Goal: Communication & Community: Answer question/provide support

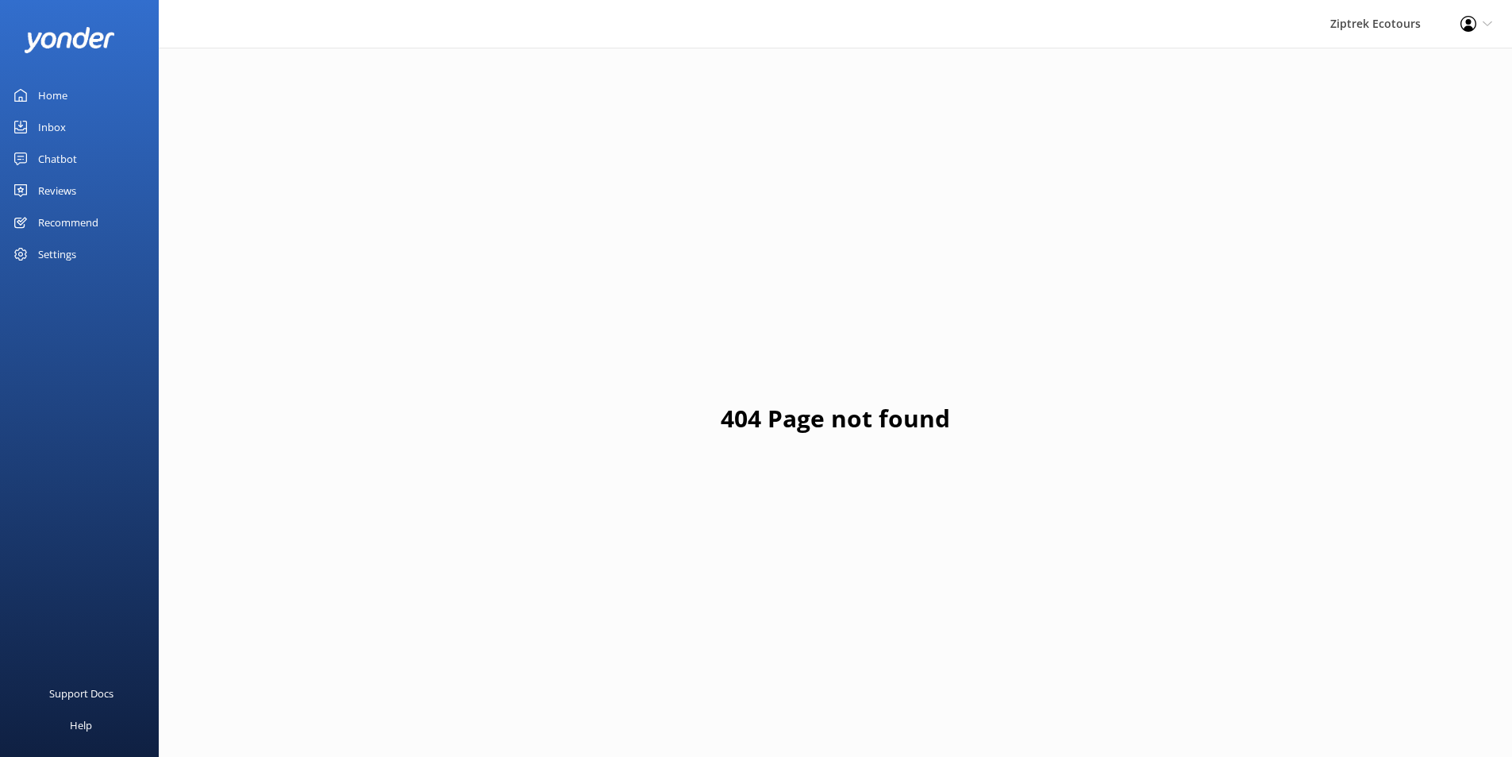
click at [81, 185] on link "Reviews" at bounding box center [79, 191] width 159 height 32
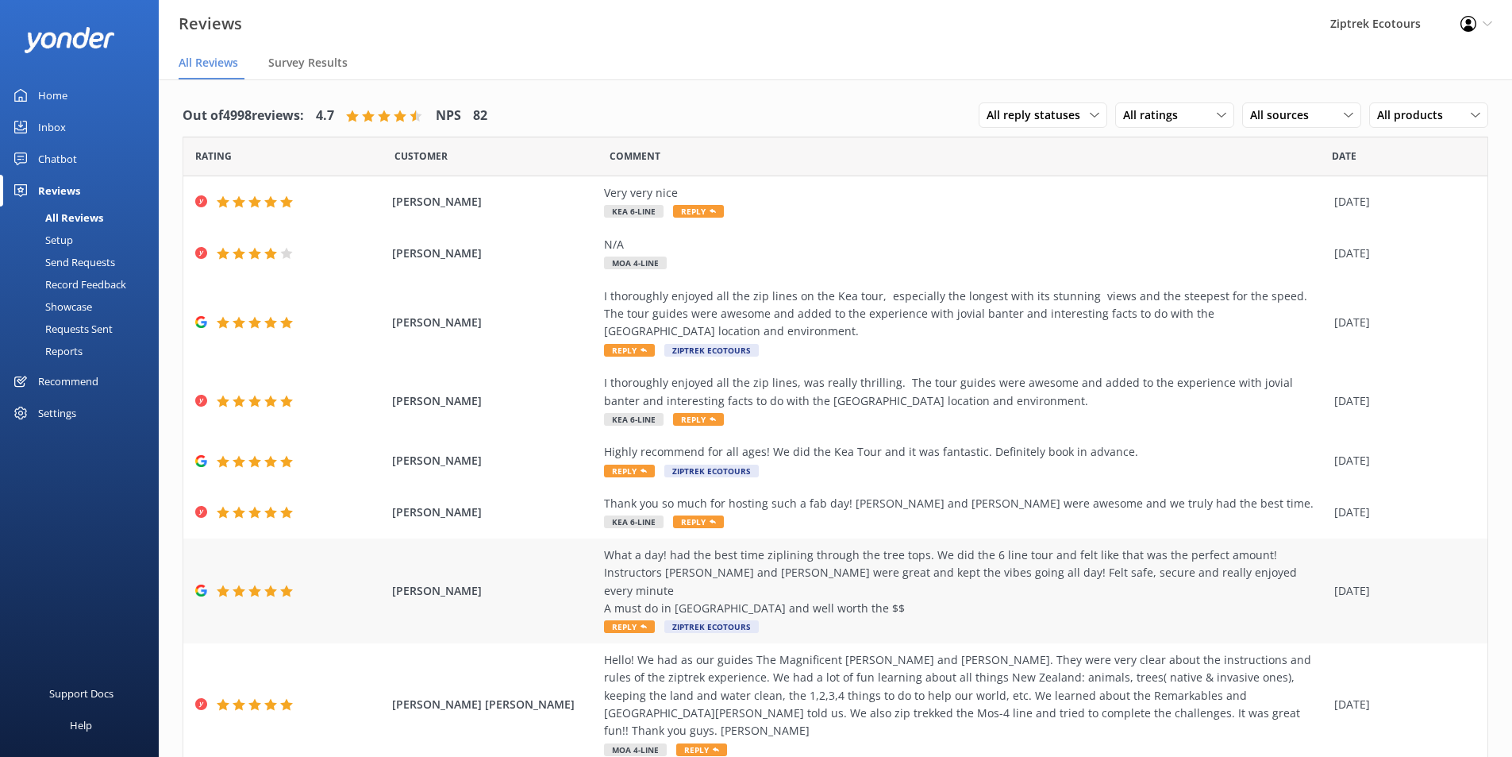
click at [797, 571] on div "What a day! had the best time ziplining through the tree tops. We did the 6 lin…" at bounding box center [965, 581] width 722 height 71
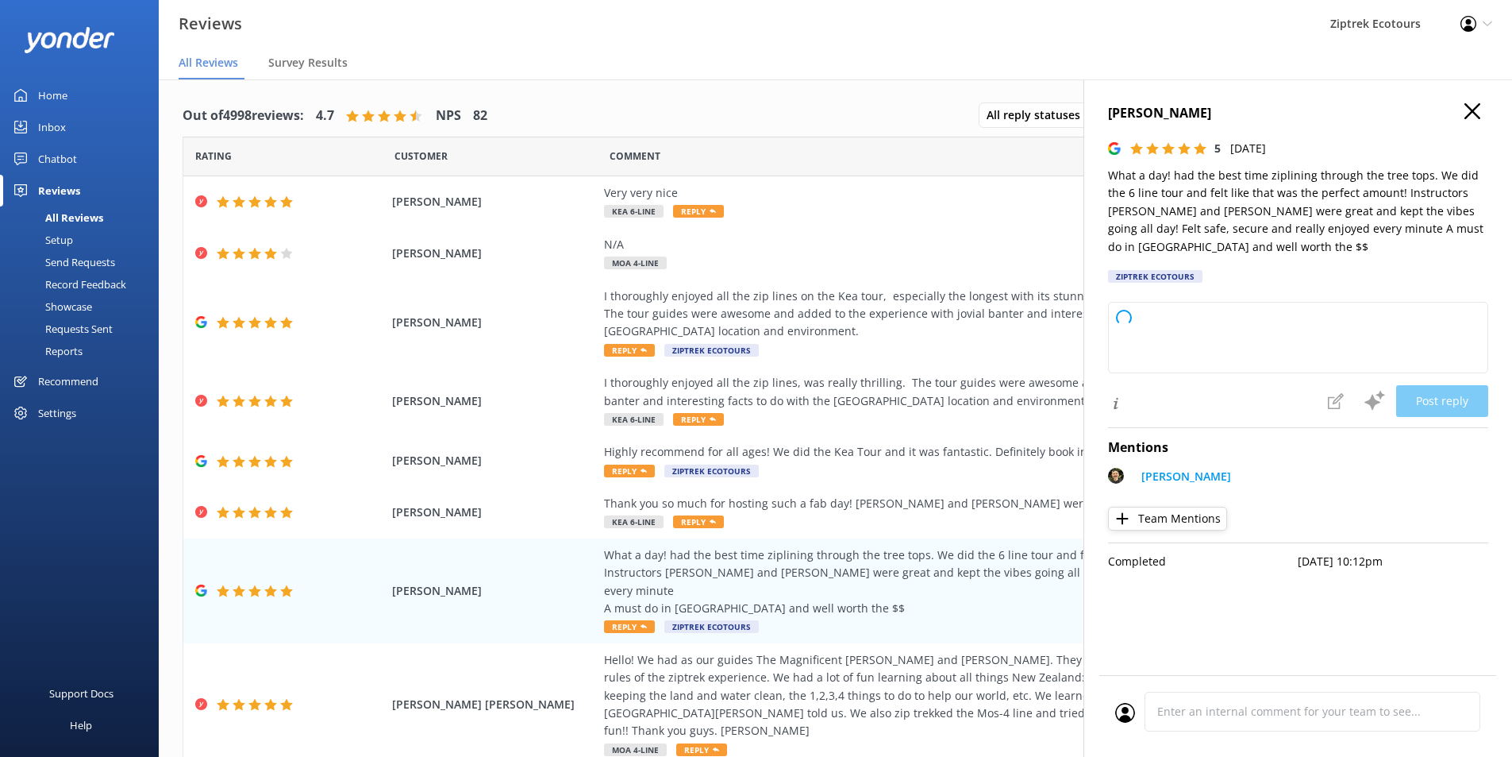
type textarea "Kia ora, Thank you so much for sharing your awesome experience with us! We are …"
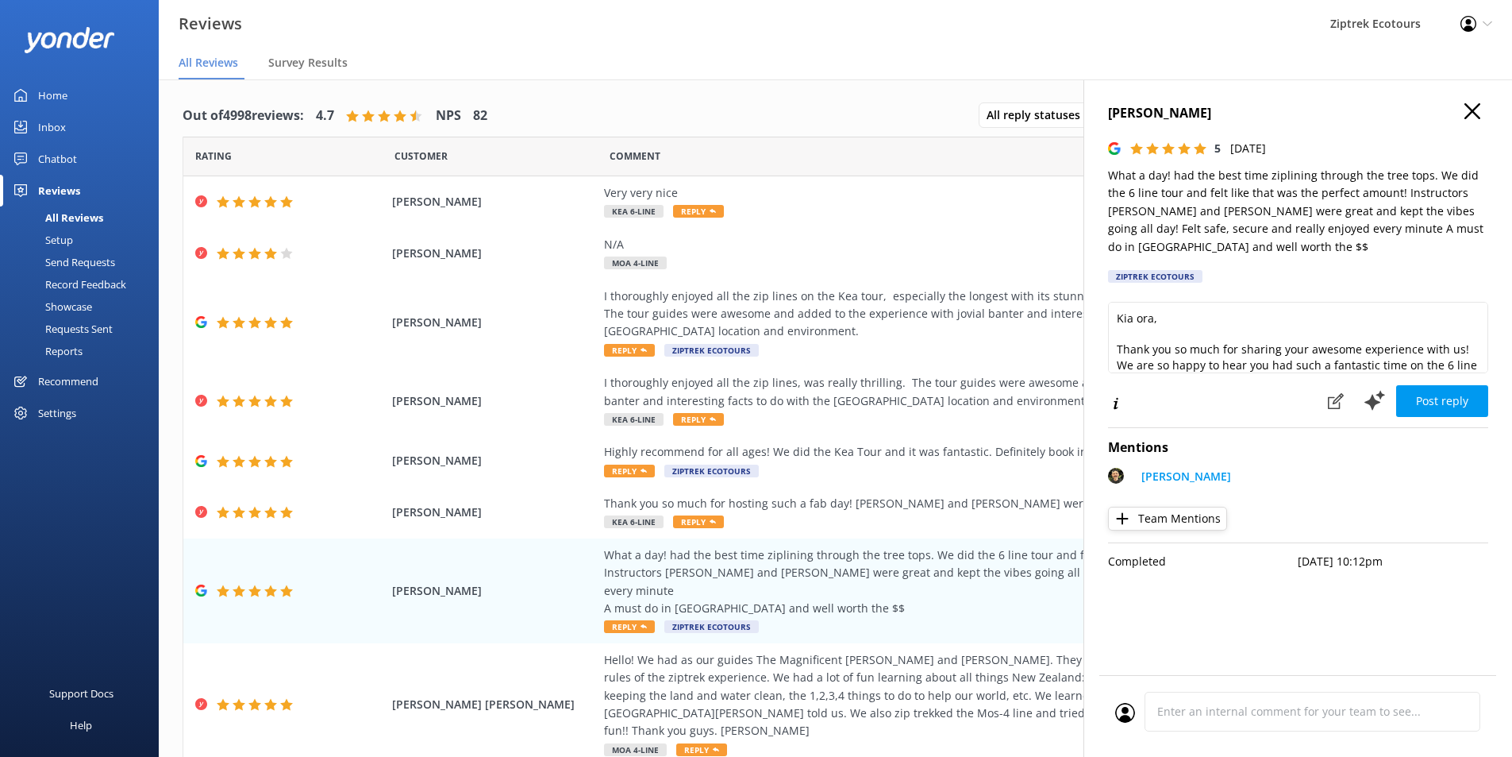
click at [1487, 98] on div "[PERSON_NAME] 5 [DATE] What a day! had the best time ziplining through the tree…" at bounding box center [1298, 457] width 429 height 757
click at [1473, 105] on icon "button" at bounding box center [1473, 111] width 16 height 16
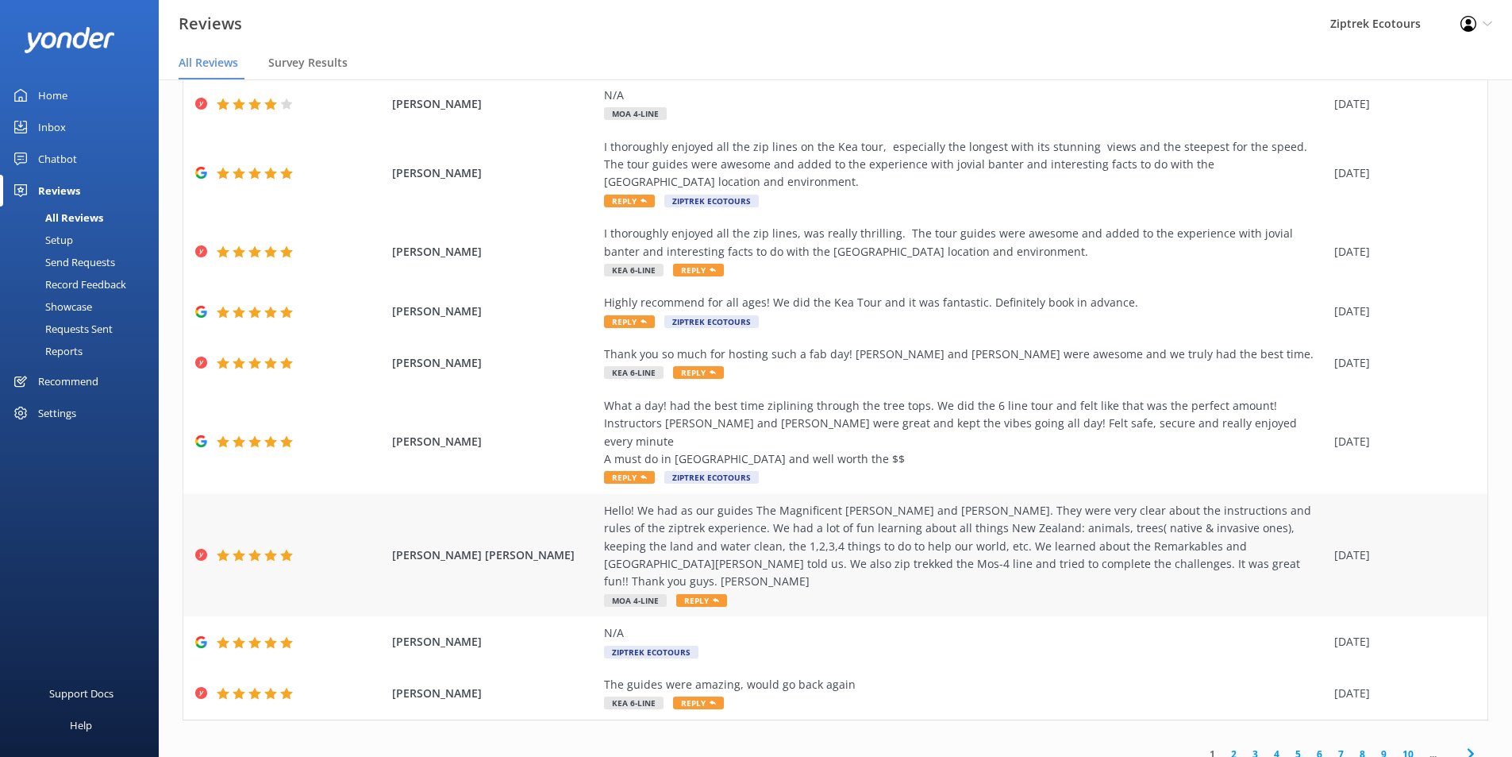
scroll to position [32, 0]
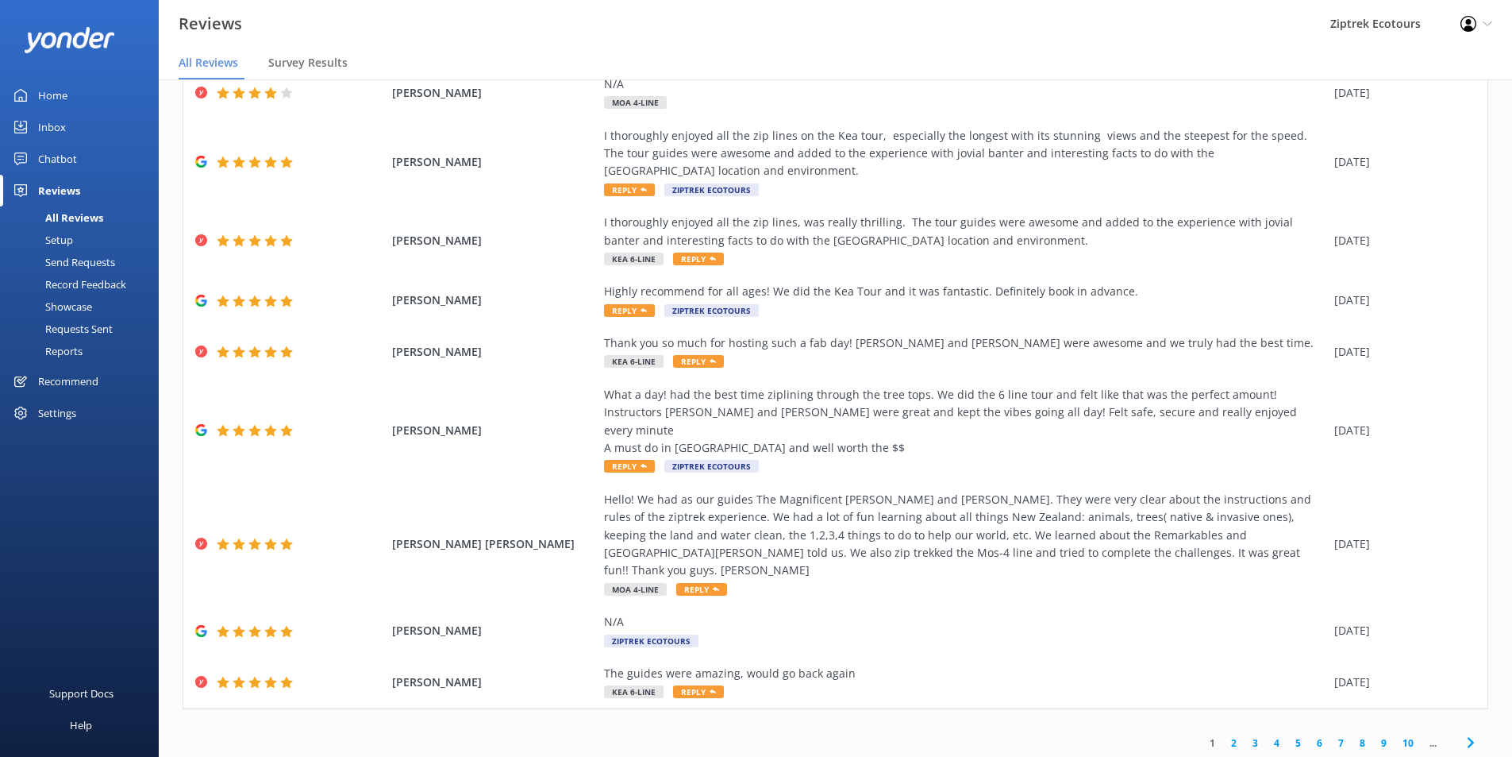
click at [1223, 735] on link "2" at bounding box center [1233, 742] width 21 height 15
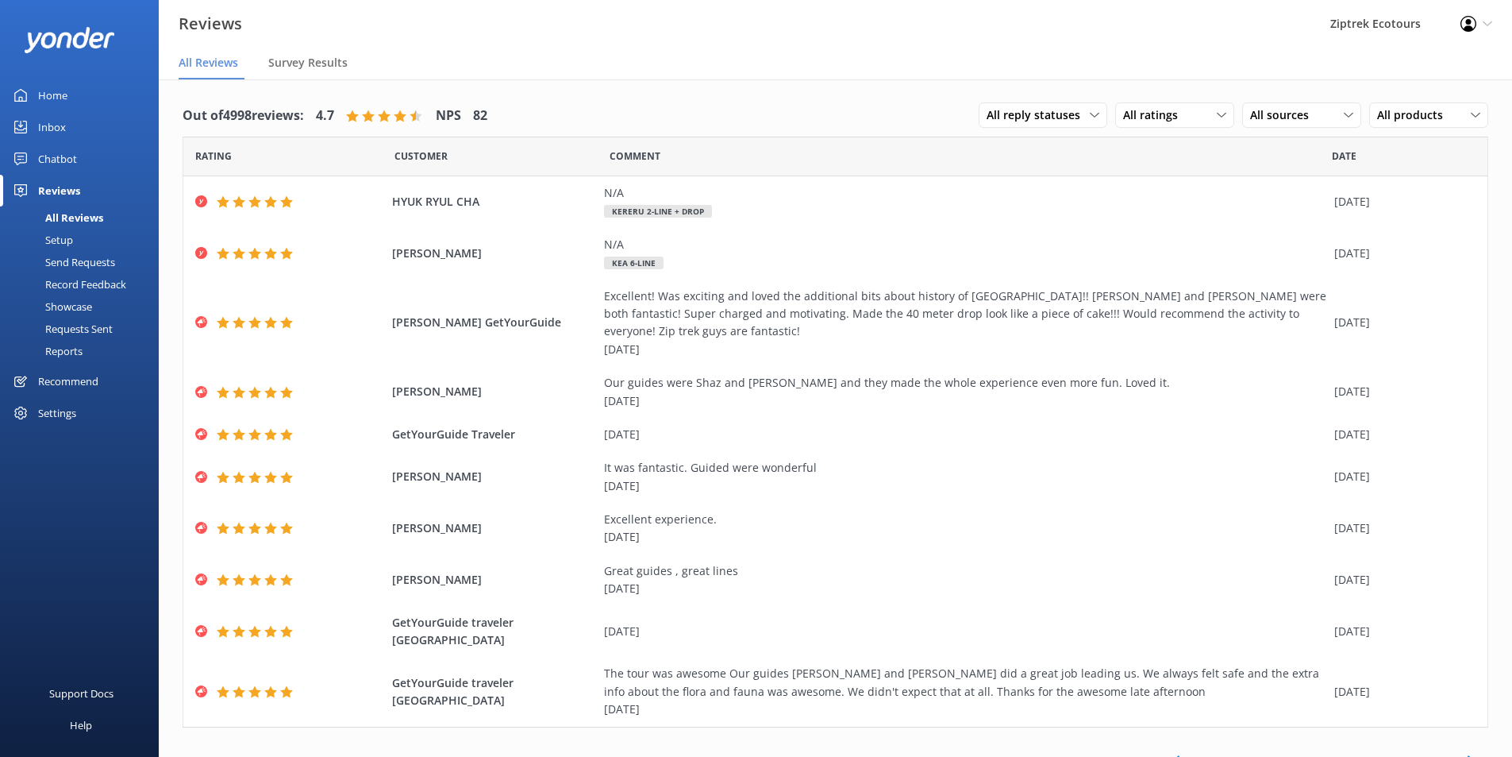
click at [115, 286] on div "Record Feedback" at bounding box center [68, 284] width 117 height 22
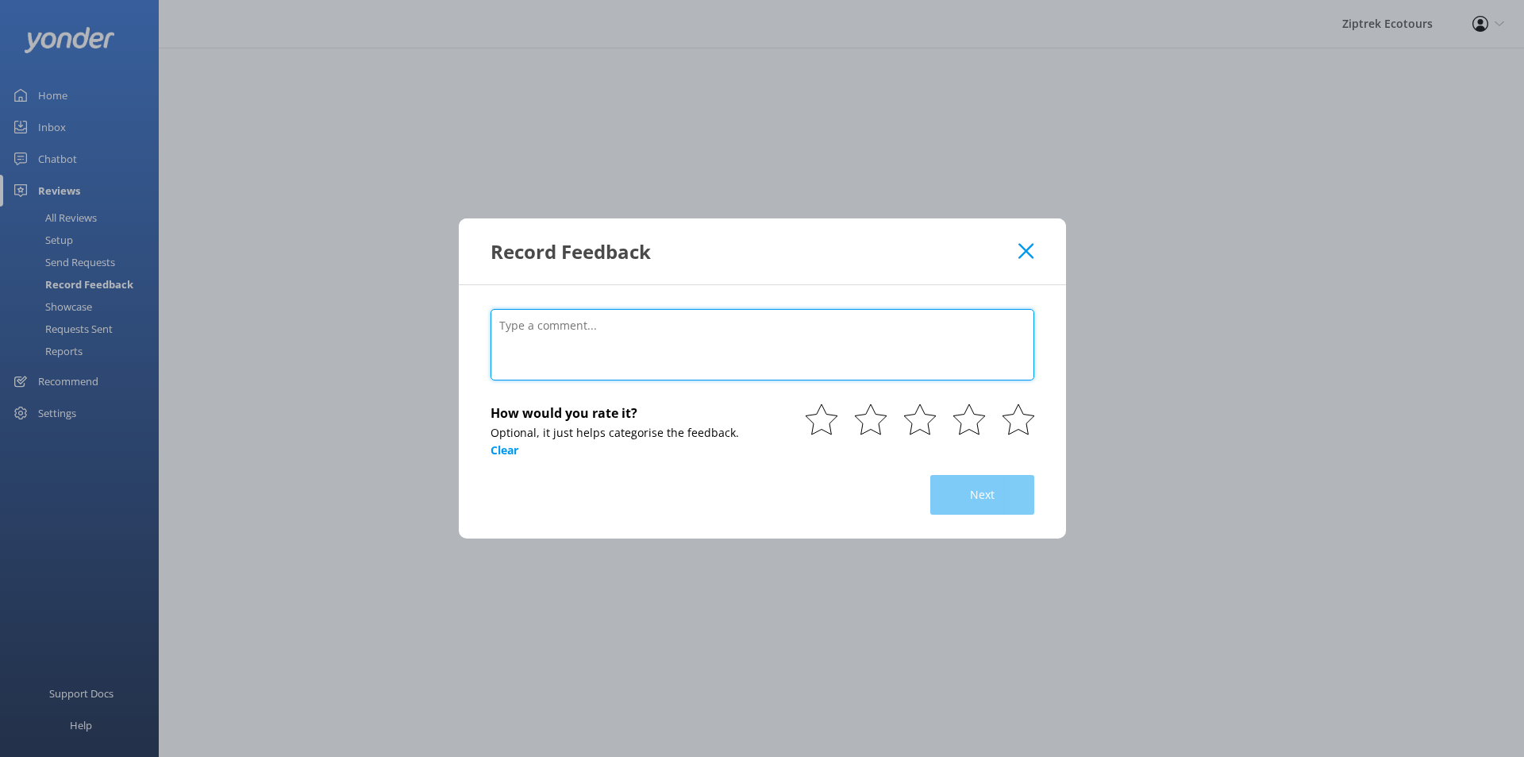
click at [872, 353] on textarea at bounding box center [763, 344] width 544 height 71
paste textarea "[DATE]"
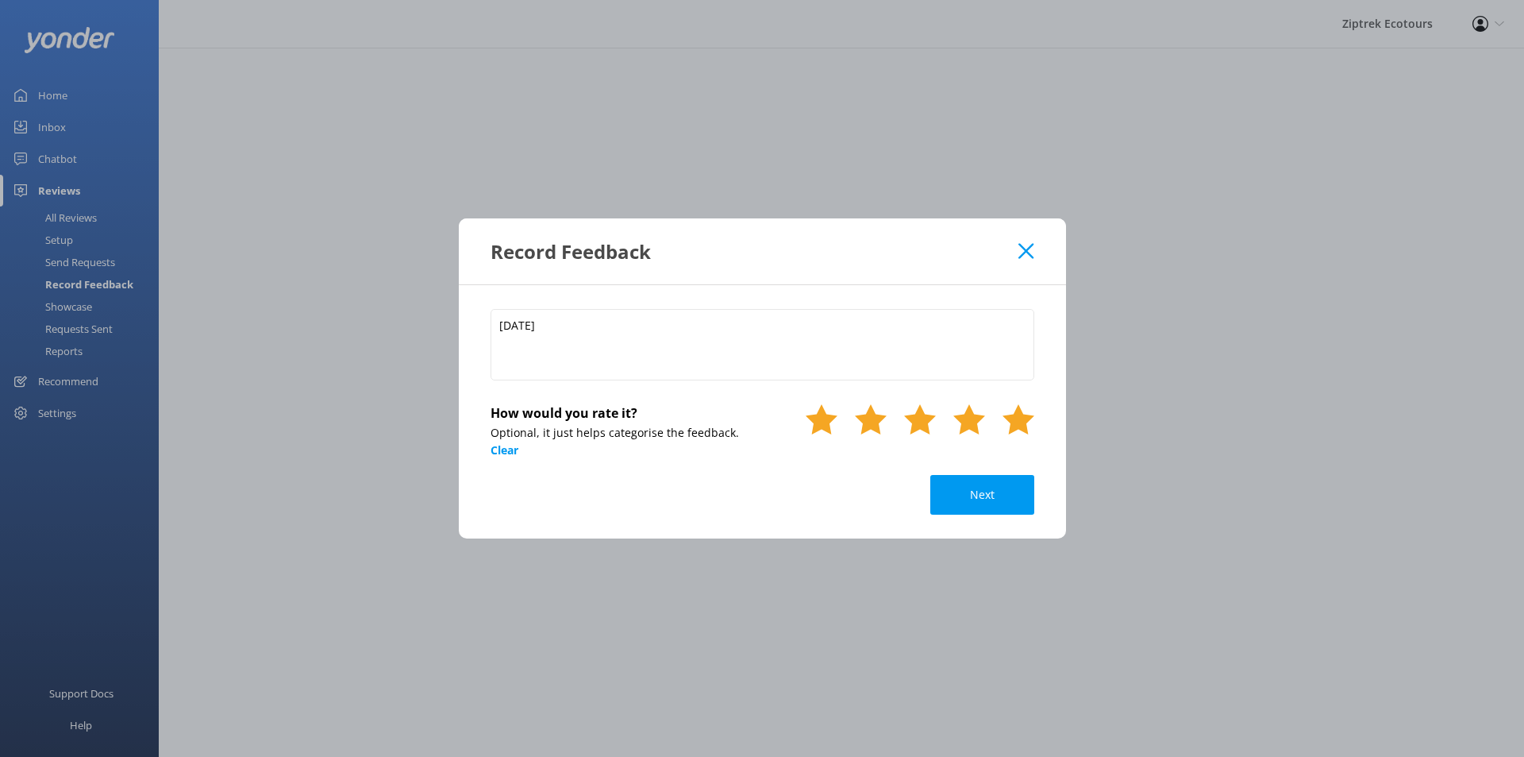
click at [1027, 437] on div at bounding box center [1019, 438] width 32 height 71
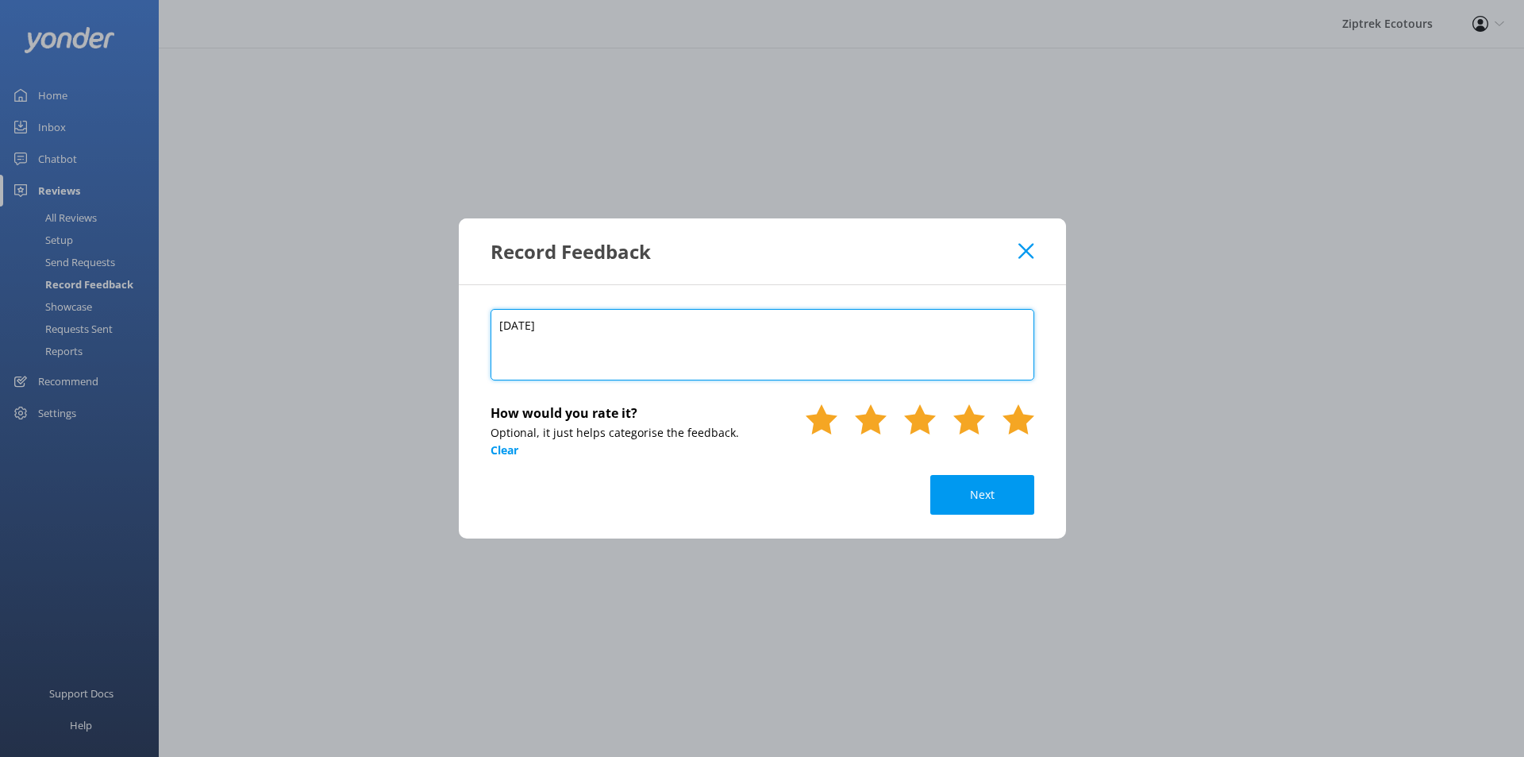
click at [514, 320] on textarea "[DATE]" at bounding box center [763, 344] width 544 height 71
click at [524, 319] on textarea "[DATE]" at bounding box center [763, 344] width 544 height 71
drag, startPoint x: 383, startPoint y: 336, endPoint x: 304, endPoint y: 344, distance: 79.0
click at [296, 345] on div "Record Feedback [DATE] How would you rate it? Optional, it just helps categoris…" at bounding box center [762, 378] width 1524 height 757
type textarea "O"
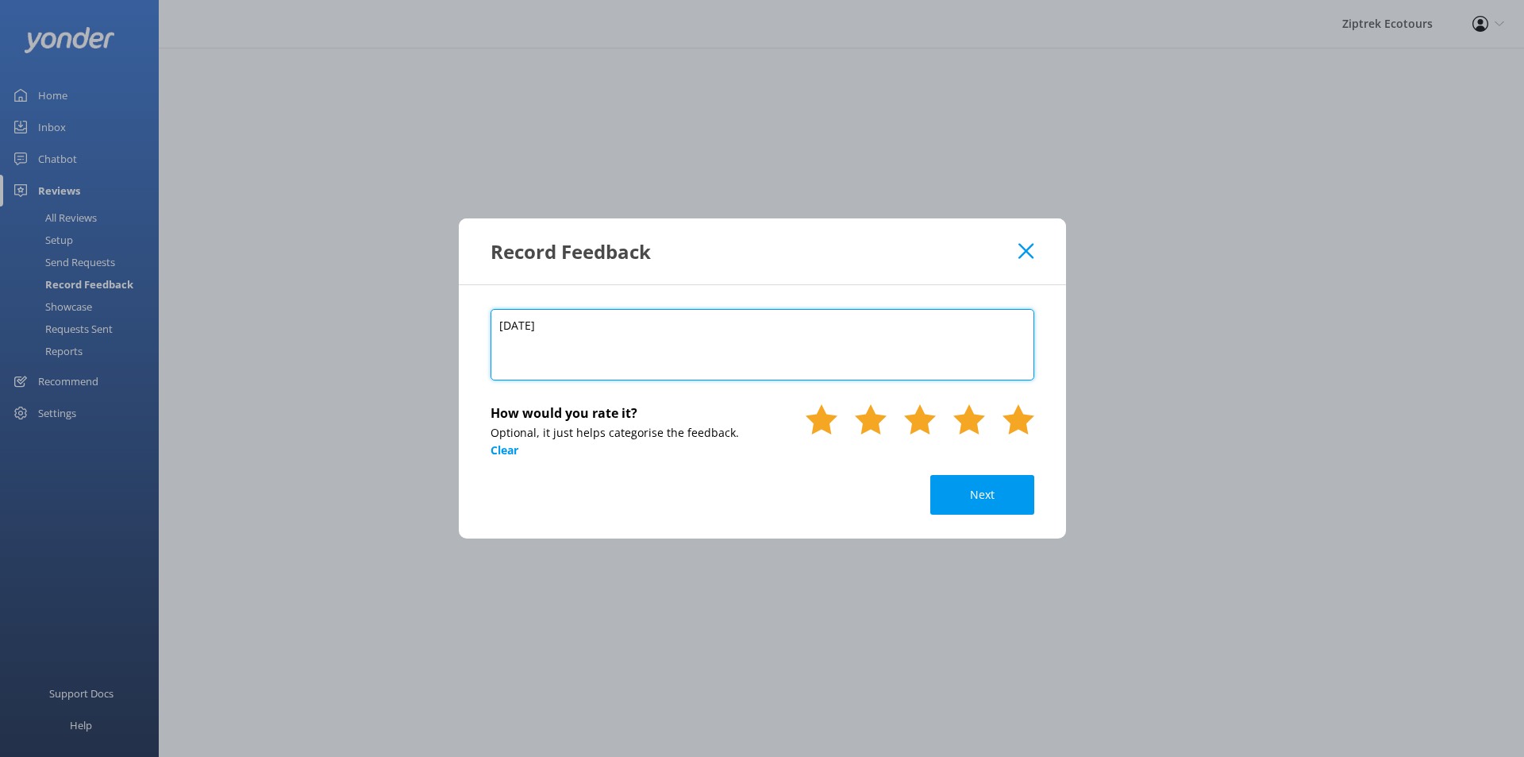
type textarea "[DATE]"
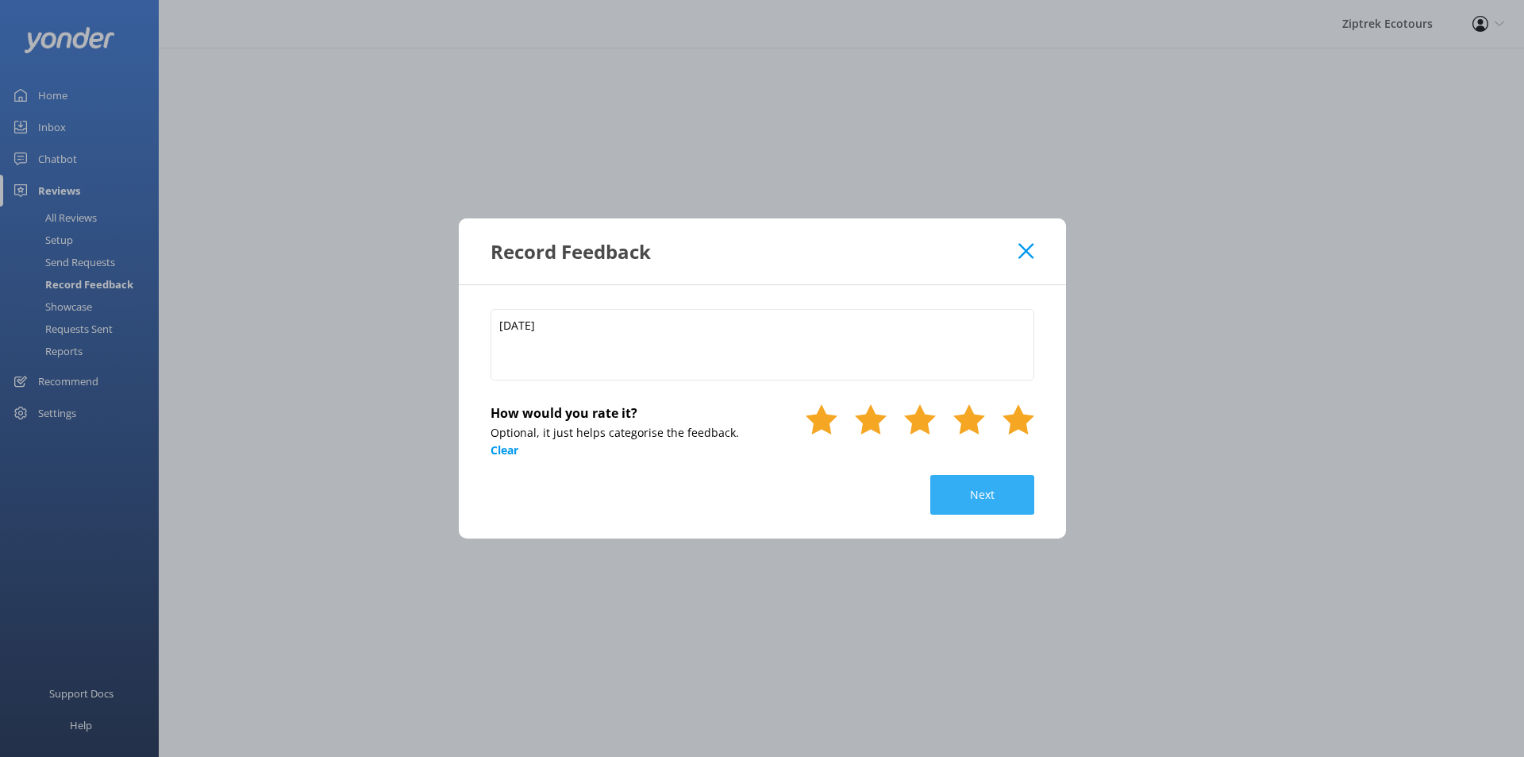
click at [984, 479] on button "Next" at bounding box center [982, 495] width 104 height 40
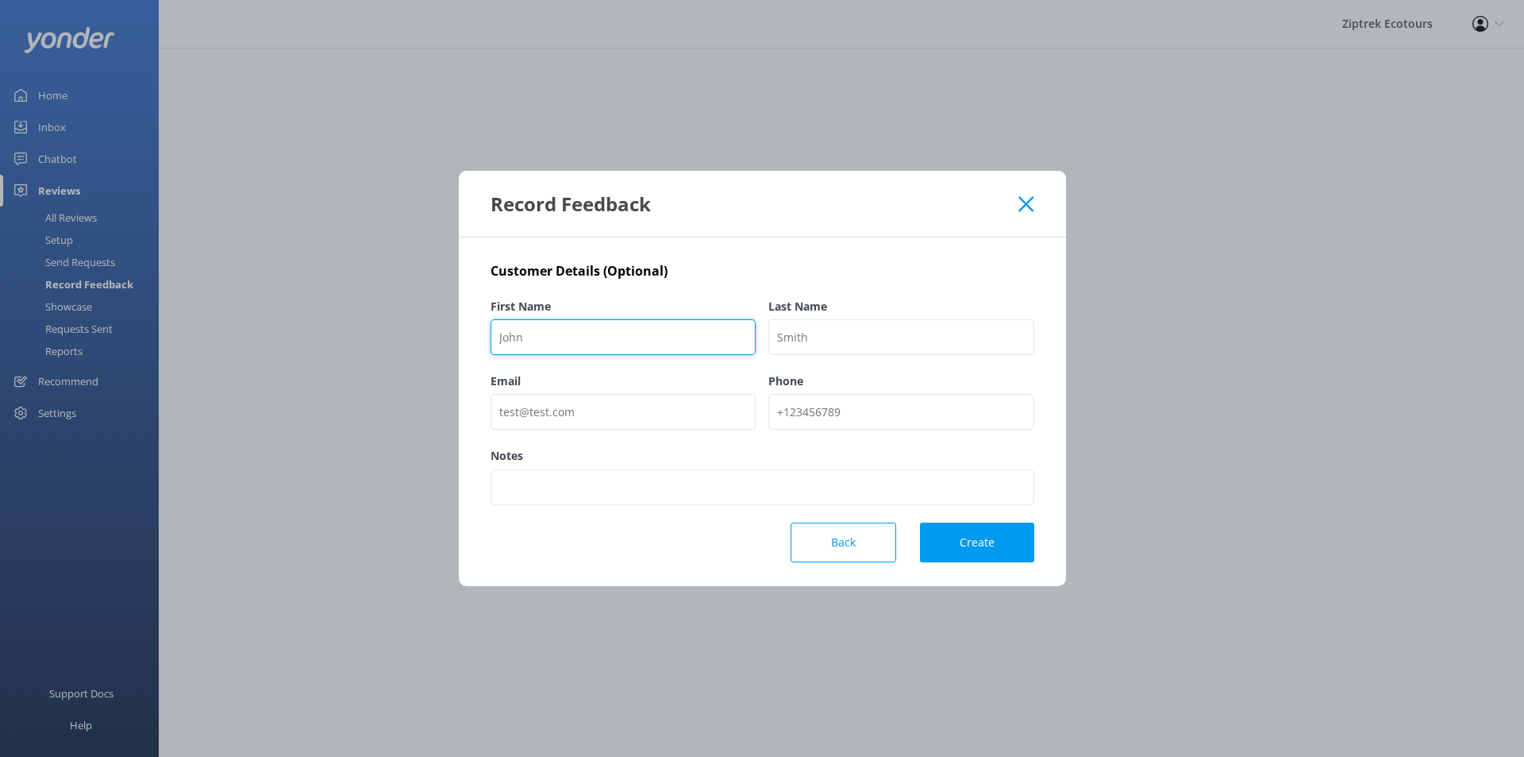
click at [574, 348] on input "First Name" at bounding box center [624, 337] width 266 height 36
paste input "[PERSON_NAME]"
type input "[PERSON_NAME]"
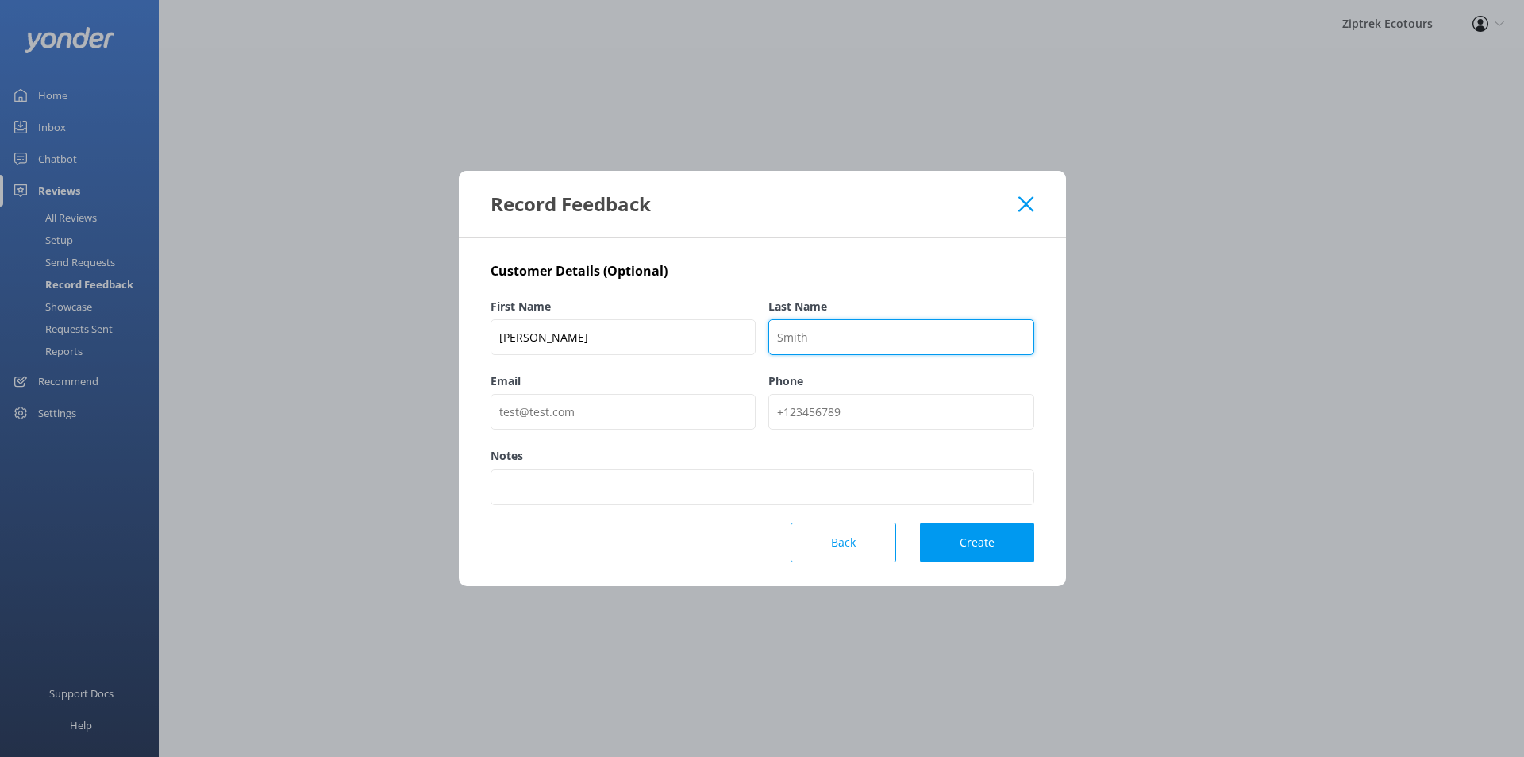
click at [829, 333] on input "Last Name" at bounding box center [901, 337] width 266 height 36
type input "TripAdvisor"
click at [998, 552] on button "Create" at bounding box center [977, 542] width 114 height 40
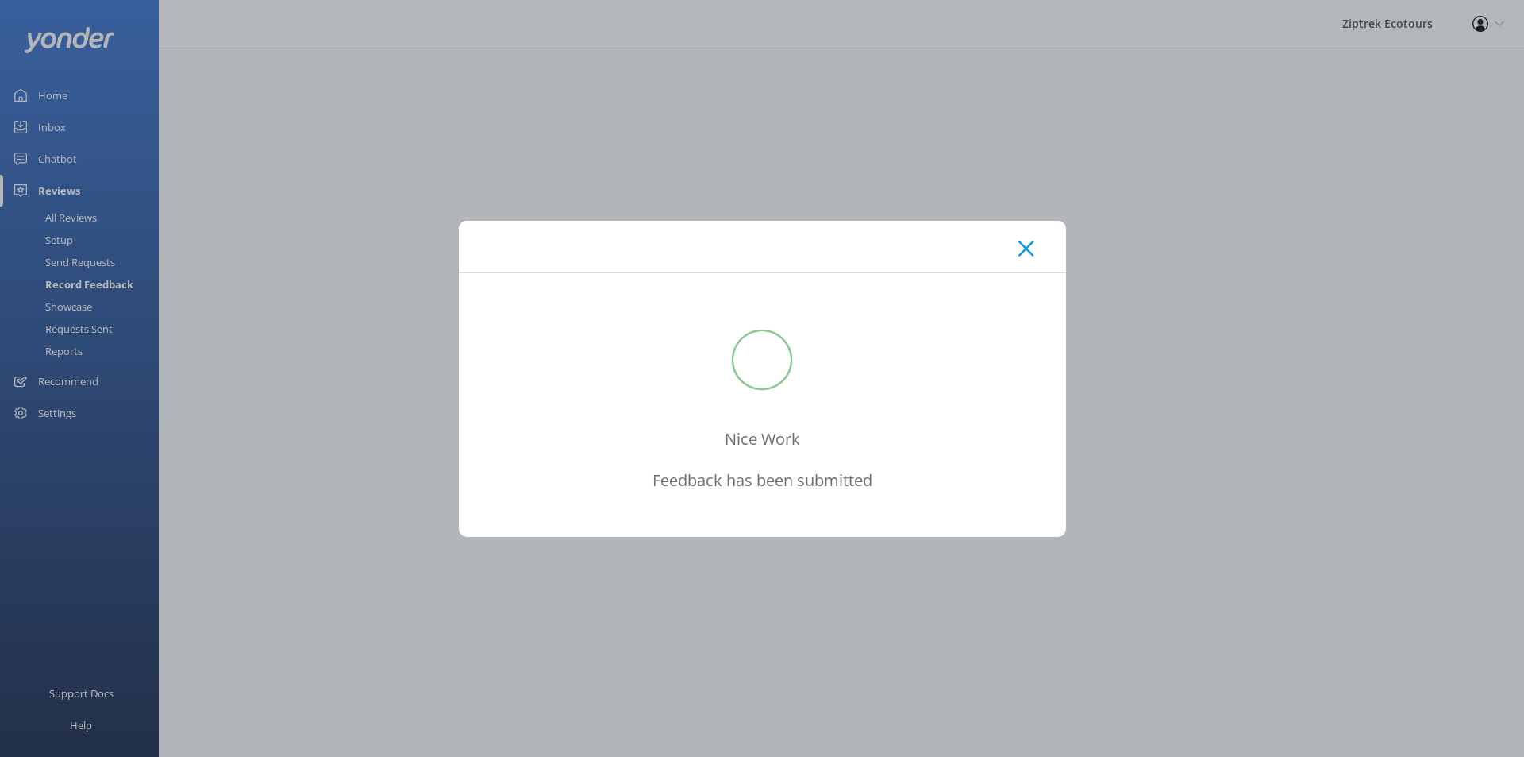
click at [1018, 255] on div at bounding box center [762, 247] width 607 height 52
click at [1227, 217] on div "Nice Work Feedback has been submitted" at bounding box center [762, 378] width 1524 height 757
click at [1006, 252] on div at bounding box center [762, 247] width 607 height 52
click at [1016, 252] on div at bounding box center [762, 247] width 607 height 52
click at [1027, 252] on icon at bounding box center [1026, 249] width 15 height 16
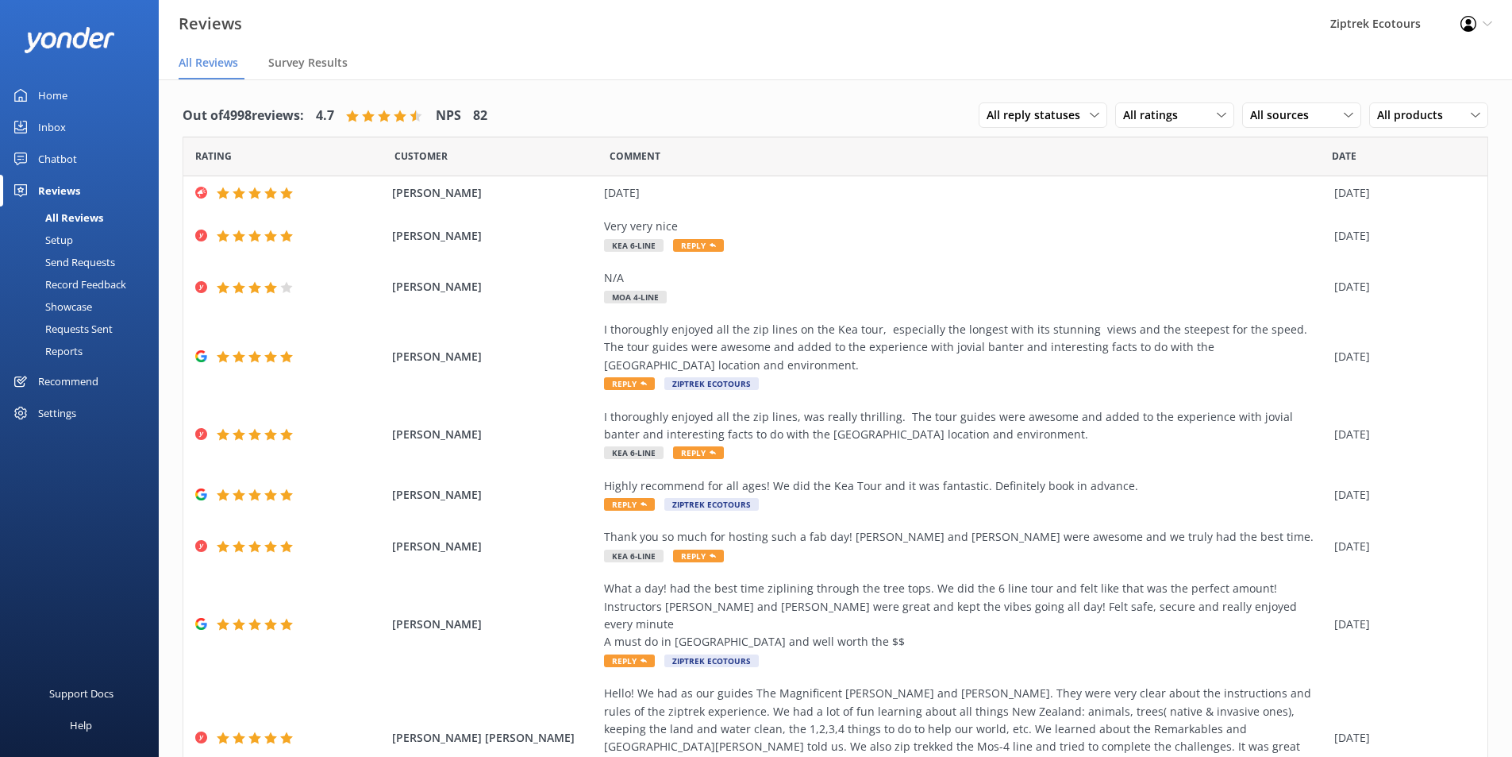
click at [114, 286] on div "Record Feedback" at bounding box center [68, 284] width 117 height 22
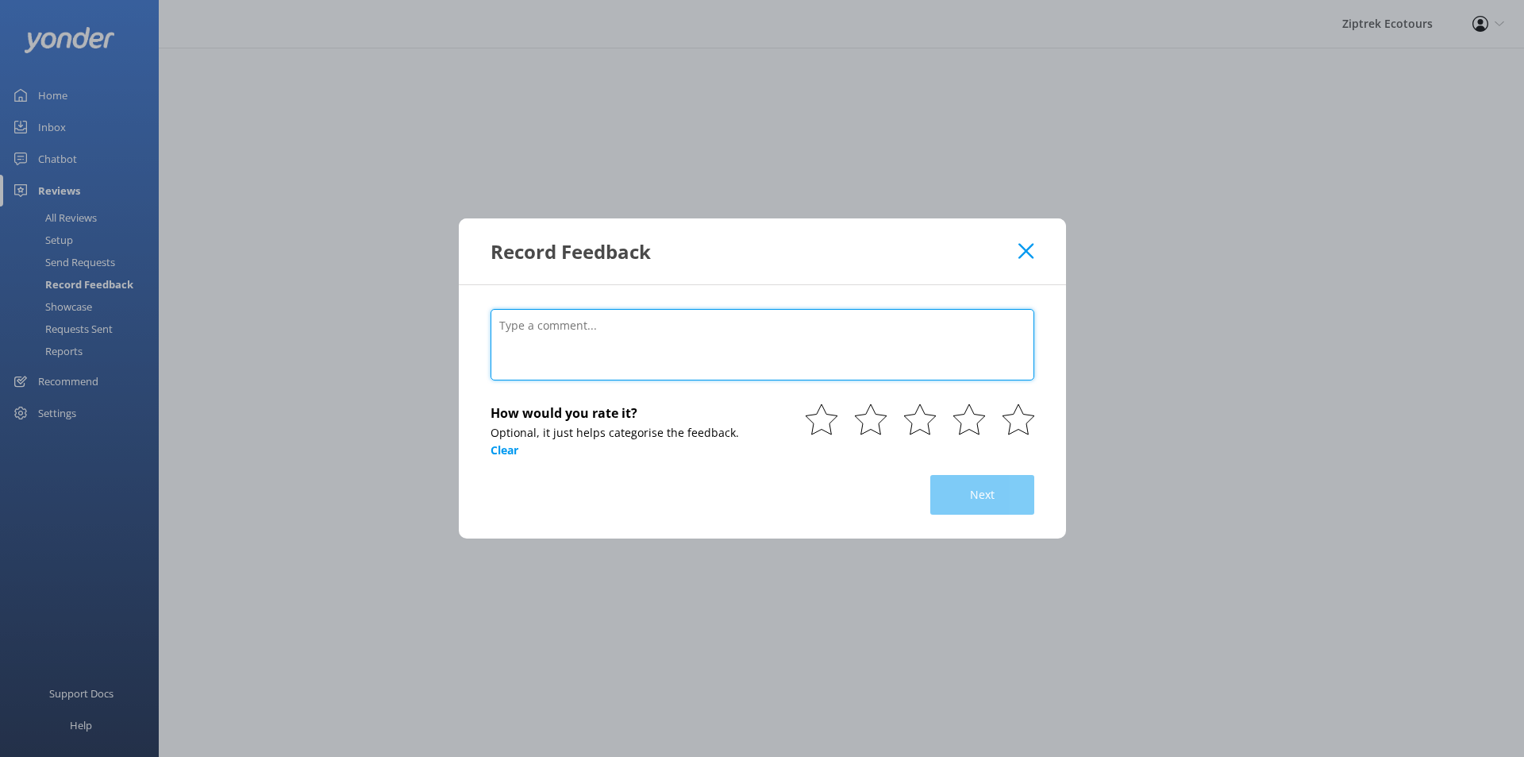
click at [866, 356] on textarea at bounding box center [763, 344] width 544 height 71
paste textarea "Giorgia"
type textarea "Giorgia"
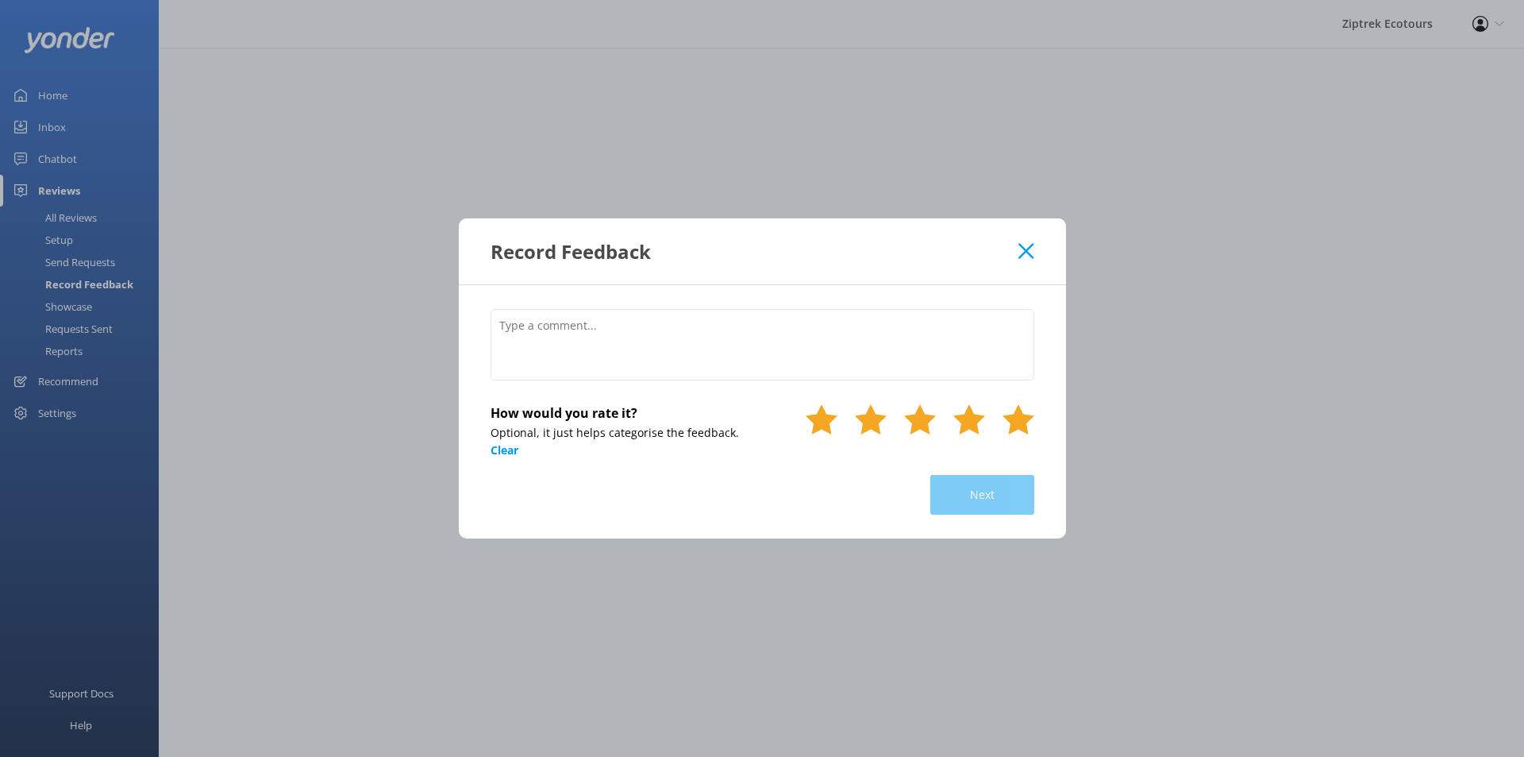
click at [1021, 429] on use at bounding box center [1019, 419] width 32 height 30
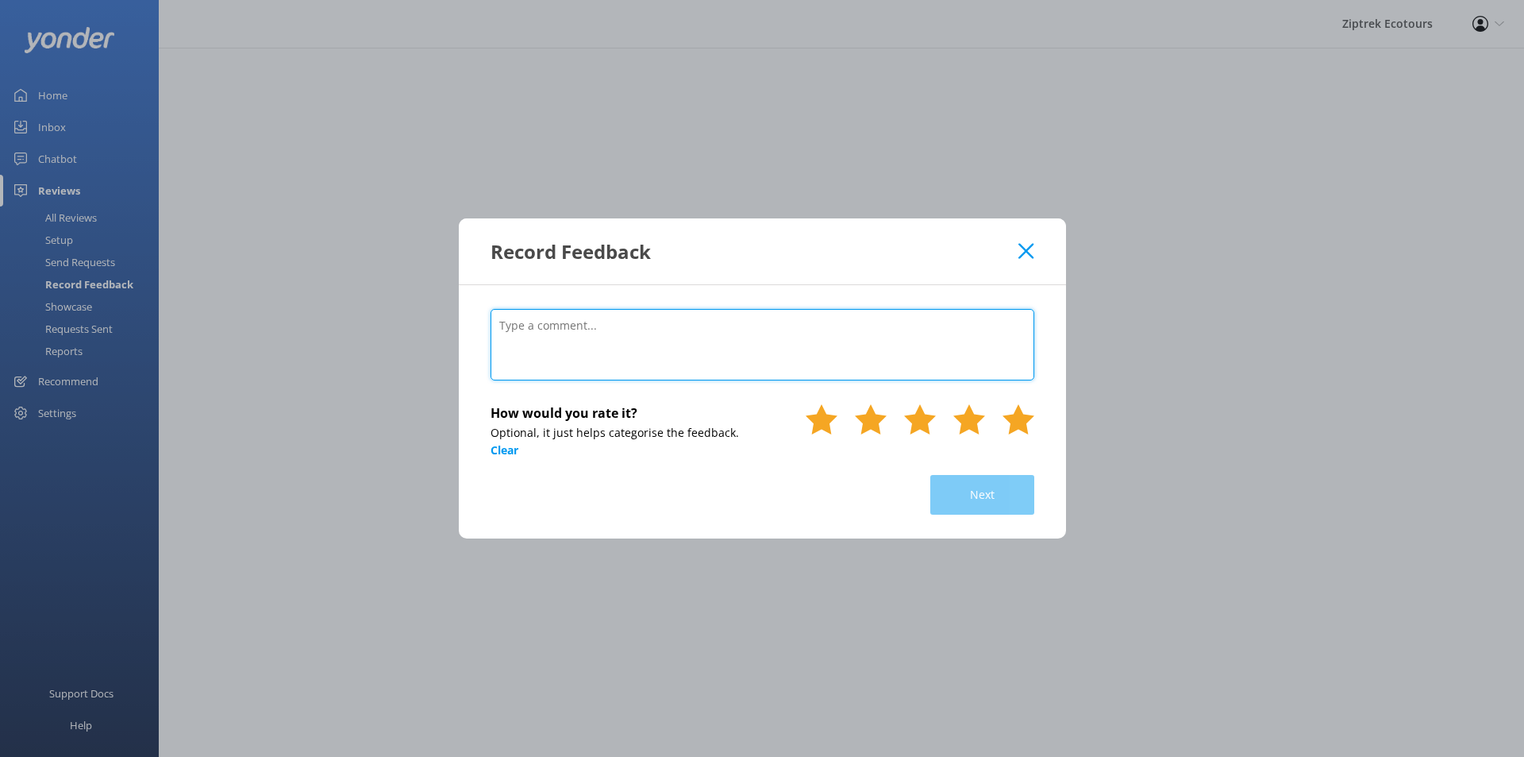
click at [765, 362] on textarea at bounding box center [763, 344] width 544 height 71
type textarea "[DATE]"
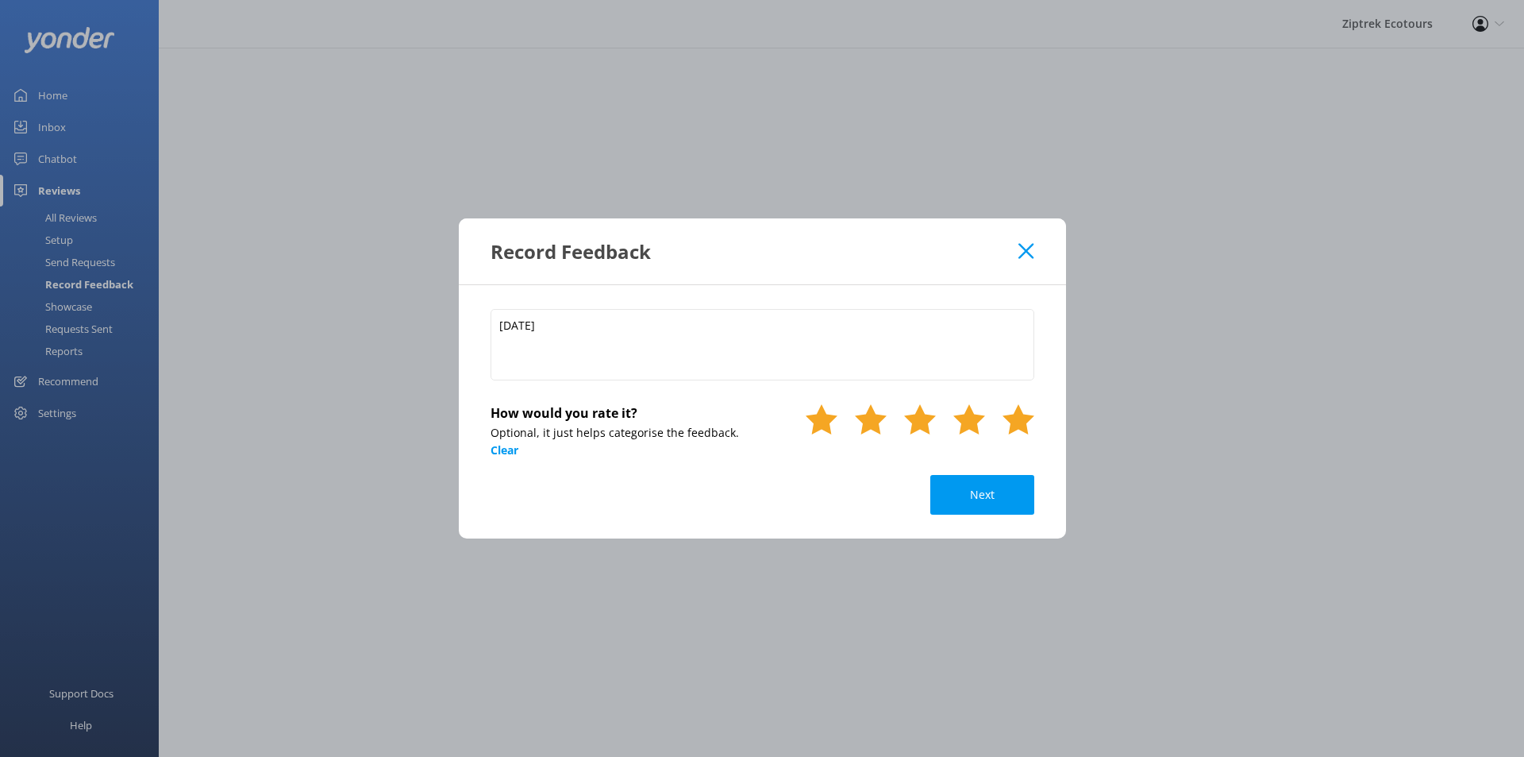
click button "Next" at bounding box center [982, 495] width 104 height 40
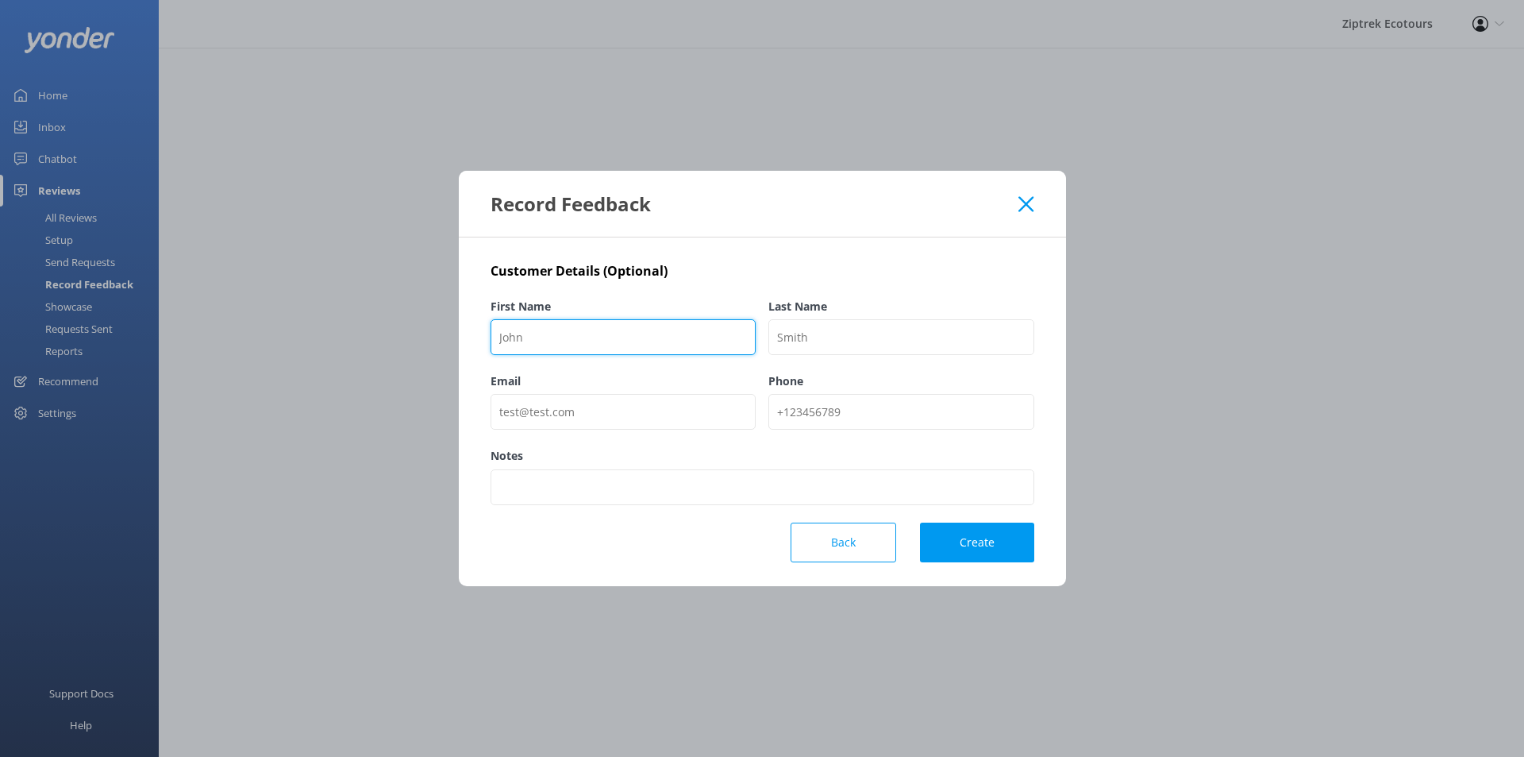
click at [653, 345] on input "First Name" at bounding box center [624, 337] width 266 height 36
paste input "Giorgia"
type input "Giorgia"
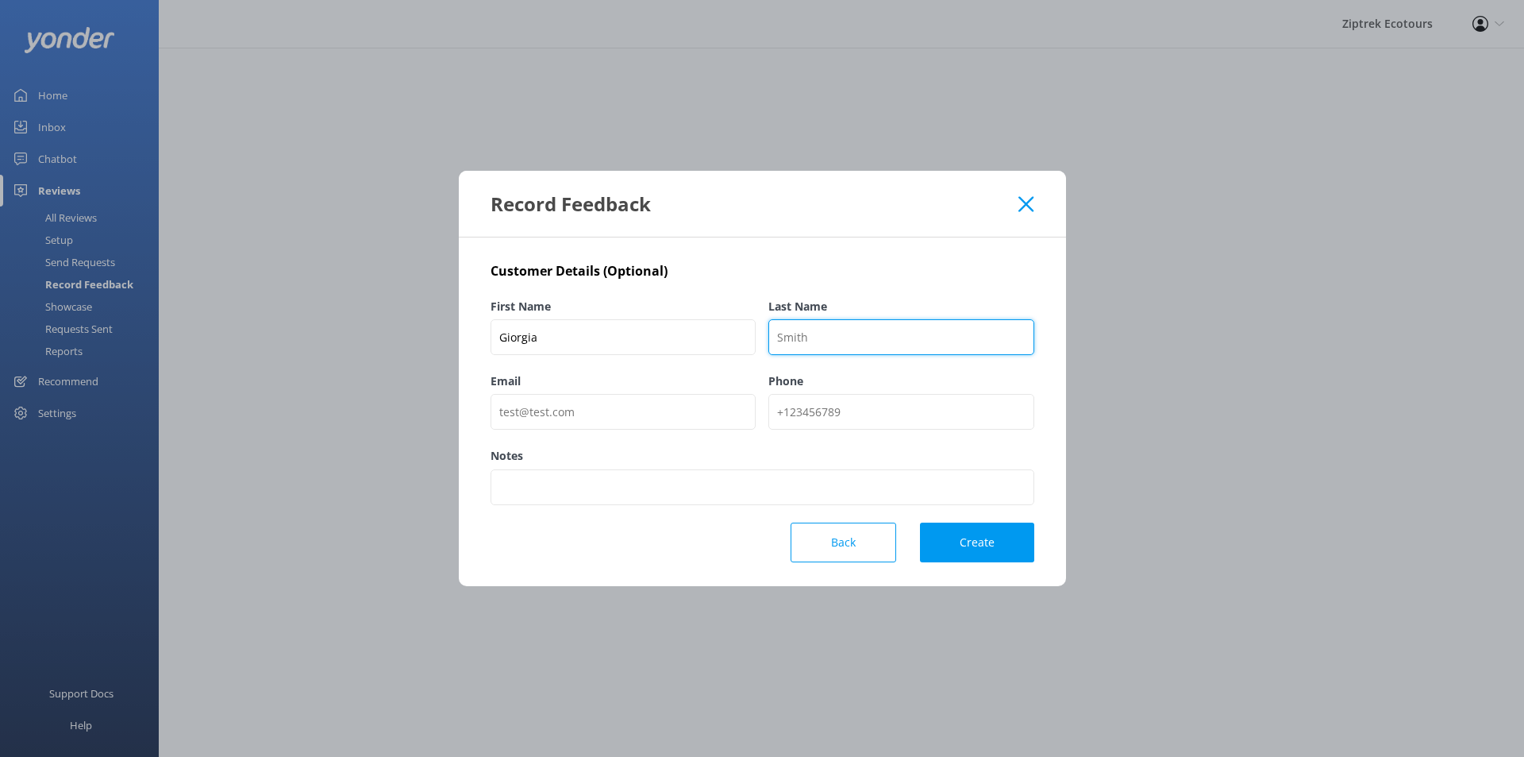
click at [809, 335] on input "Last Name" at bounding box center [901, 337] width 266 height 36
type input "TripAdvisor"
click at [980, 557] on button "Create" at bounding box center [977, 542] width 114 height 40
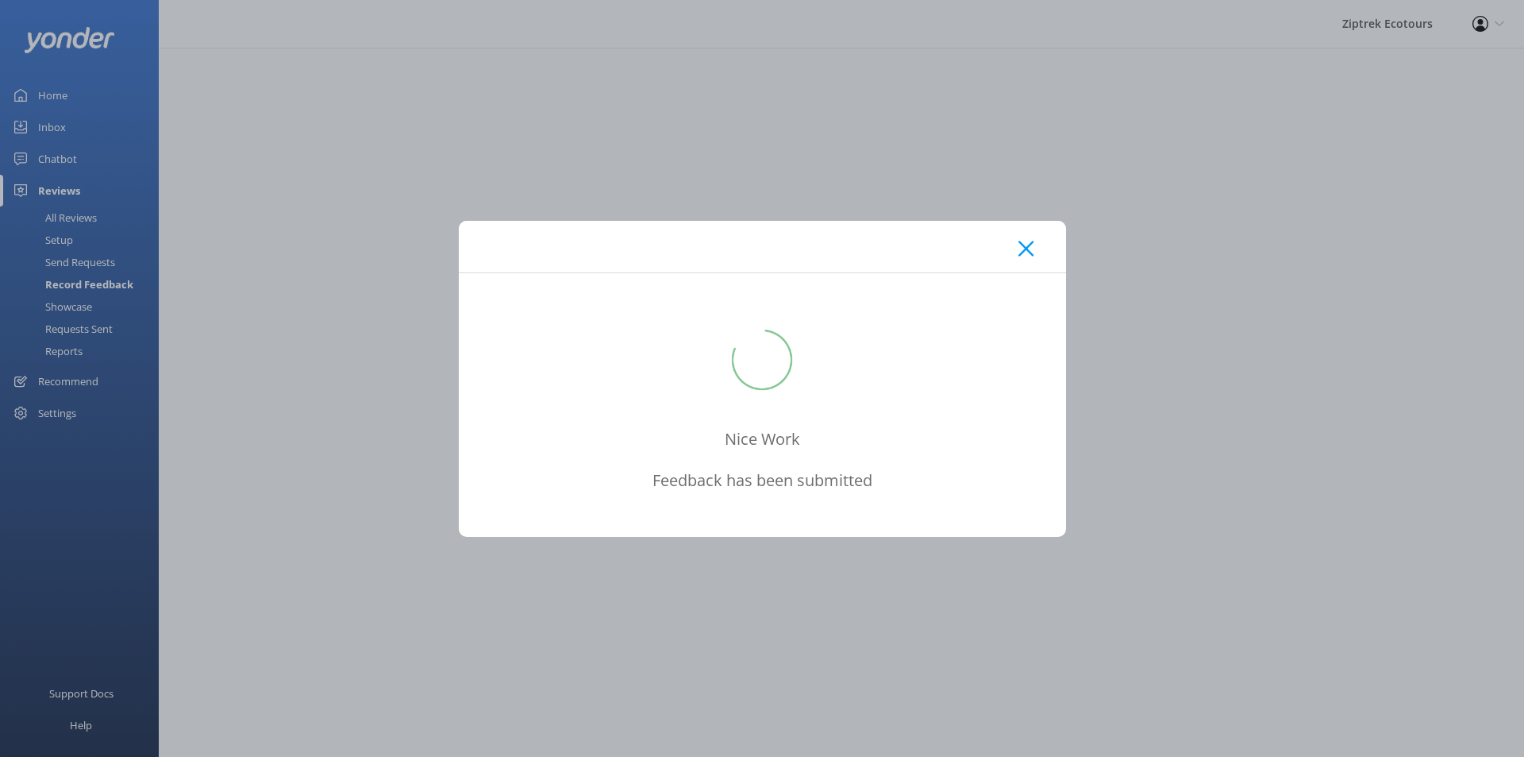
click at [1047, 248] on div at bounding box center [762, 247] width 607 height 52
click at [1033, 244] on icon at bounding box center [1026, 249] width 15 height 16
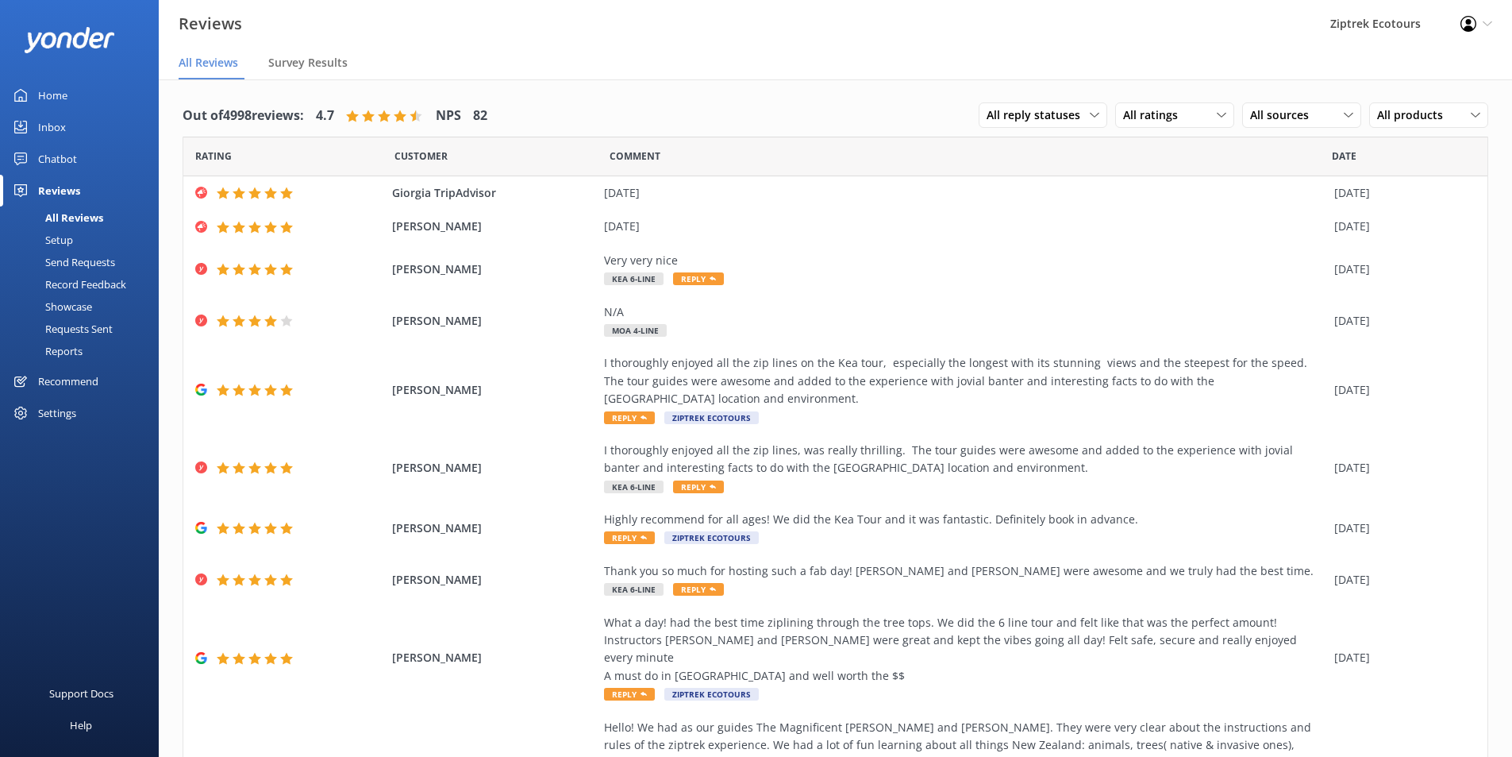
click at [893, 60] on nav "All Reviews Survey Results" at bounding box center [836, 64] width 1354 height 32
click at [69, 352] on div "Reports" at bounding box center [46, 351] width 73 height 22
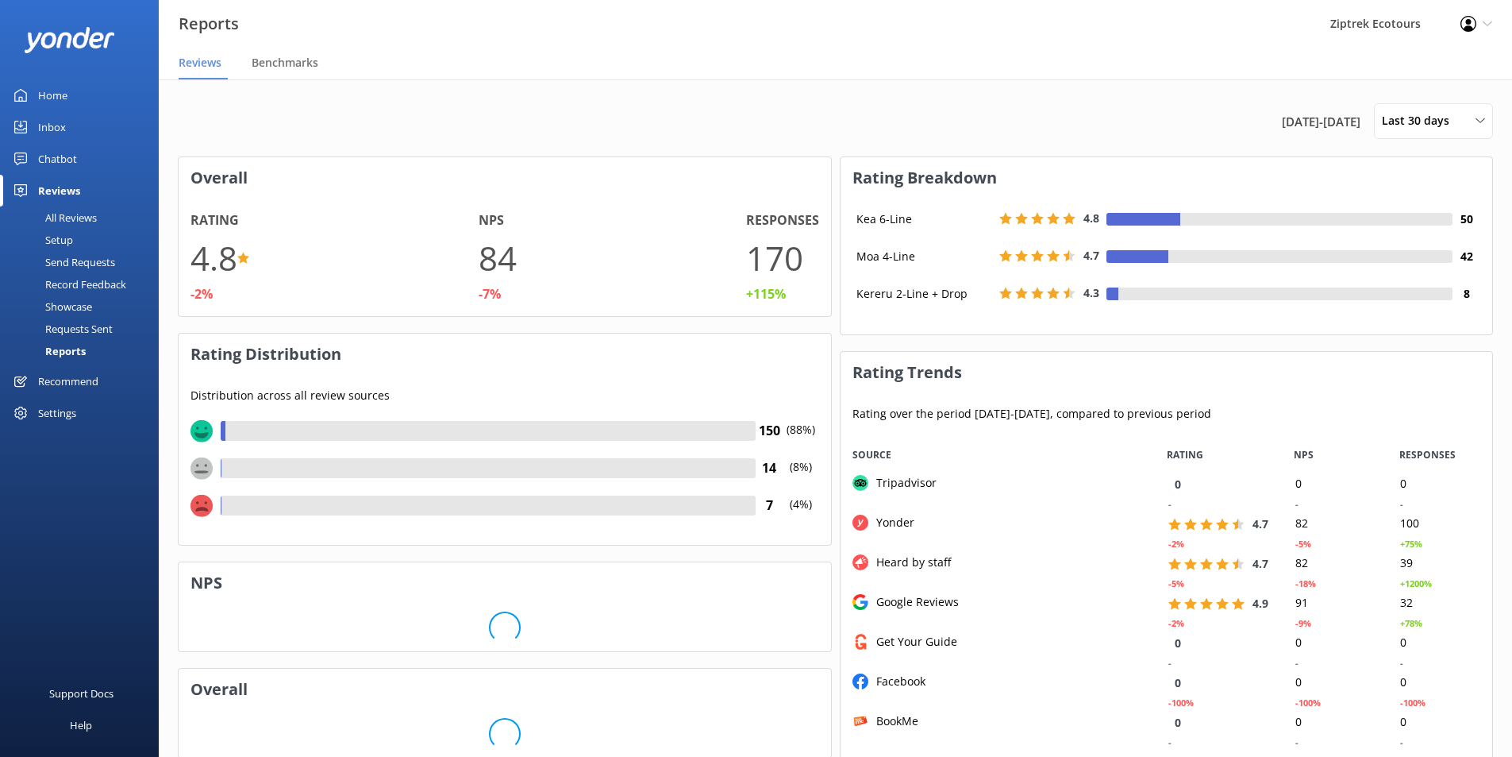
scroll to position [318, 640]
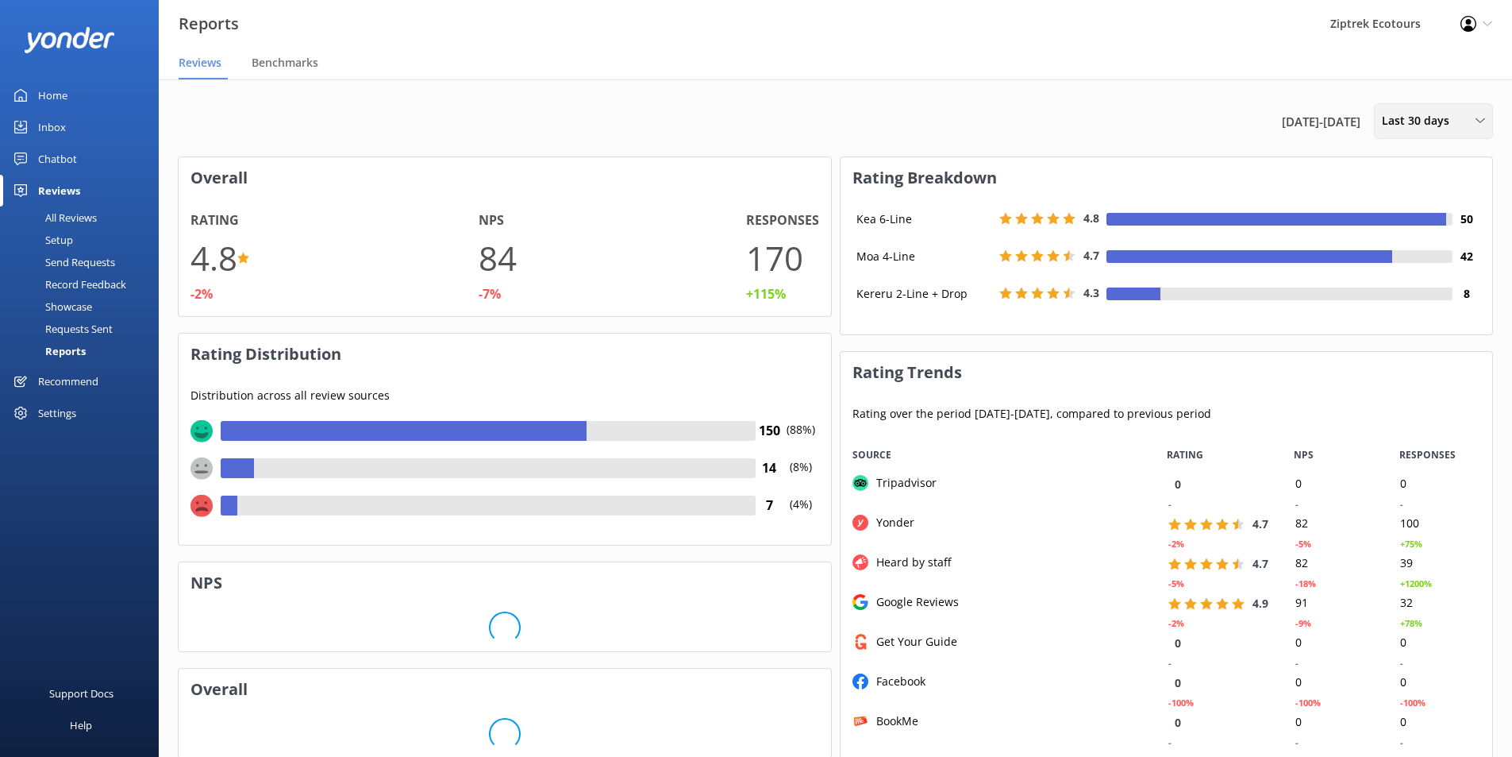
click at [1440, 119] on span "Last 30 days" at bounding box center [1420, 120] width 77 height 17
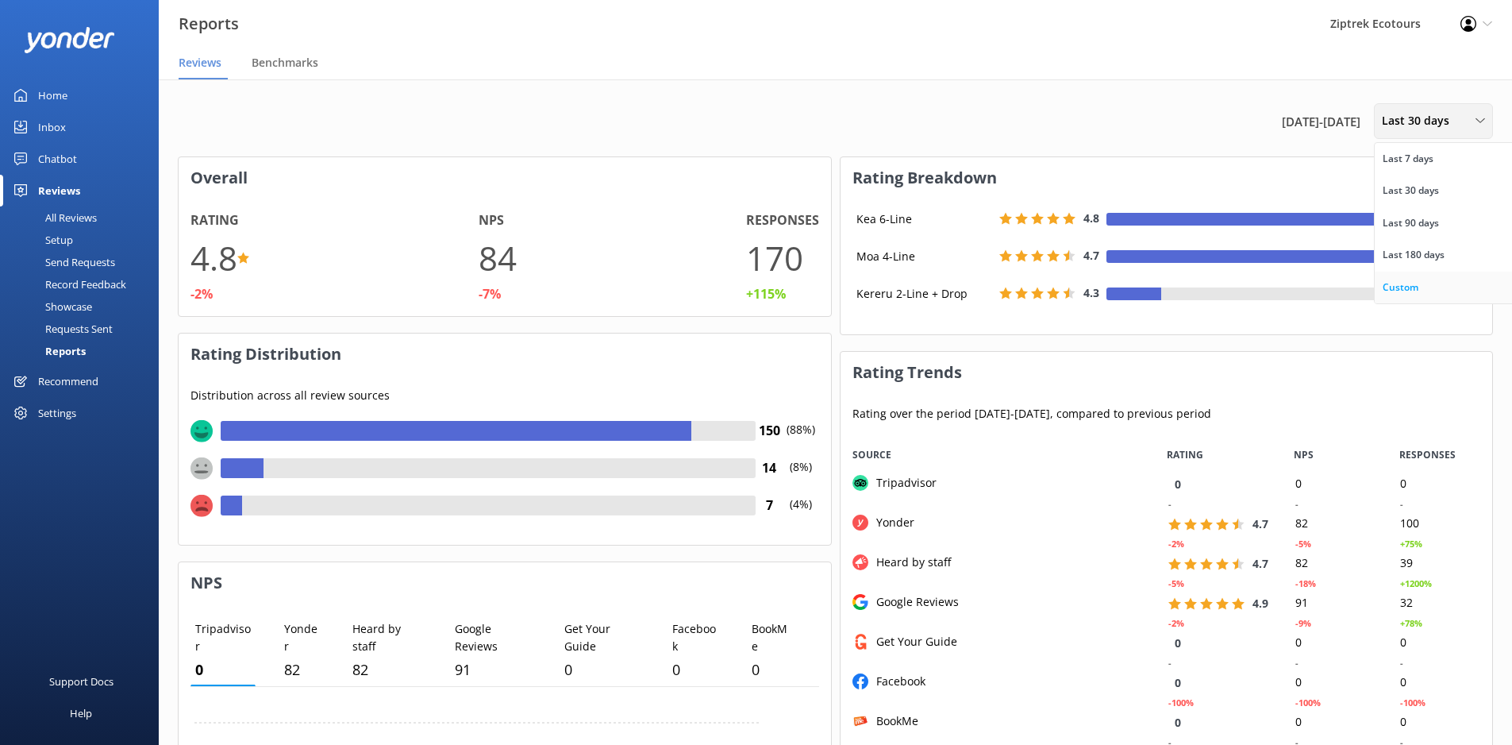
click at [1435, 277] on link "Custom" at bounding box center [1445, 288] width 141 height 32
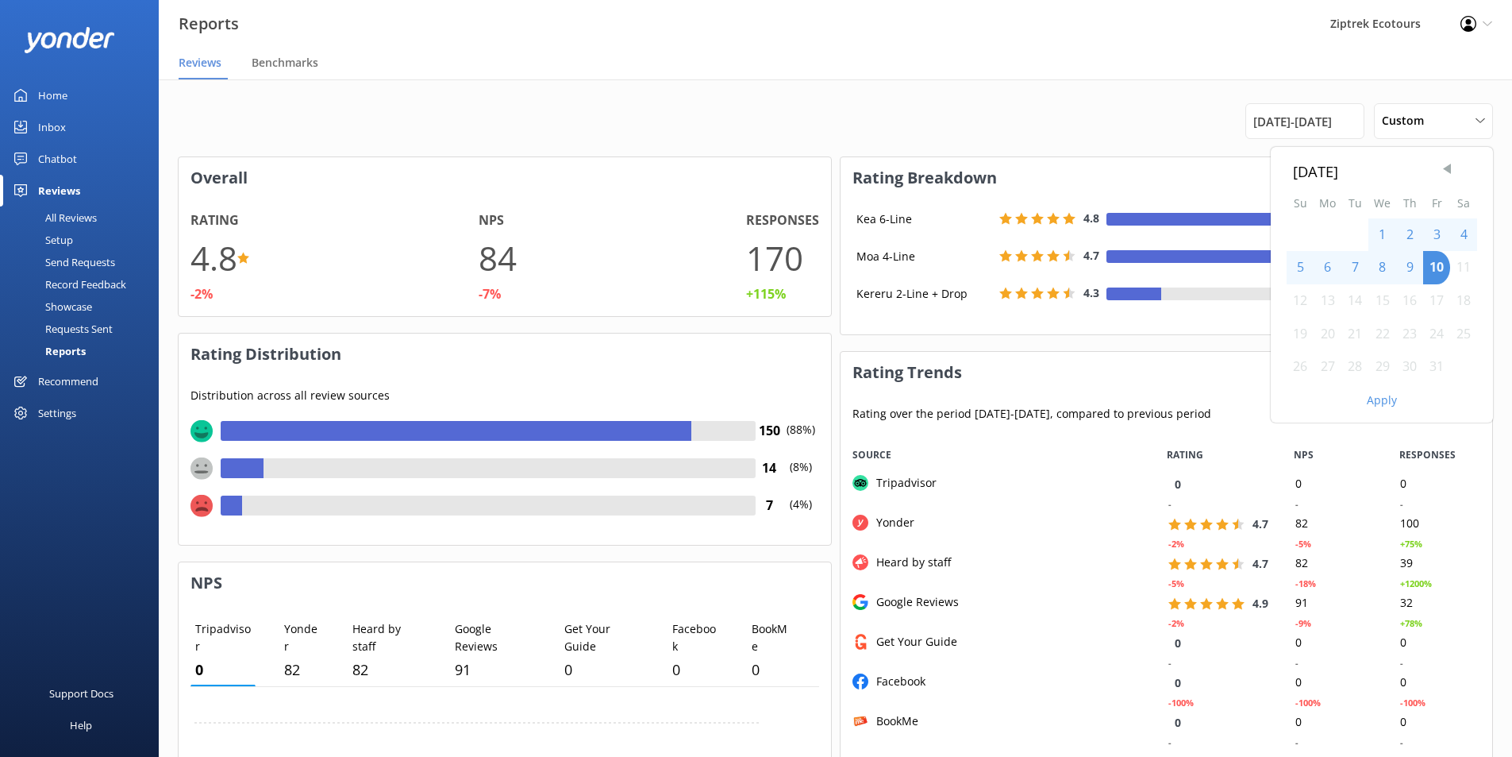
click at [1450, 174] on span "Previous Month" at bounding box center [1447, 169] width 16 height 16
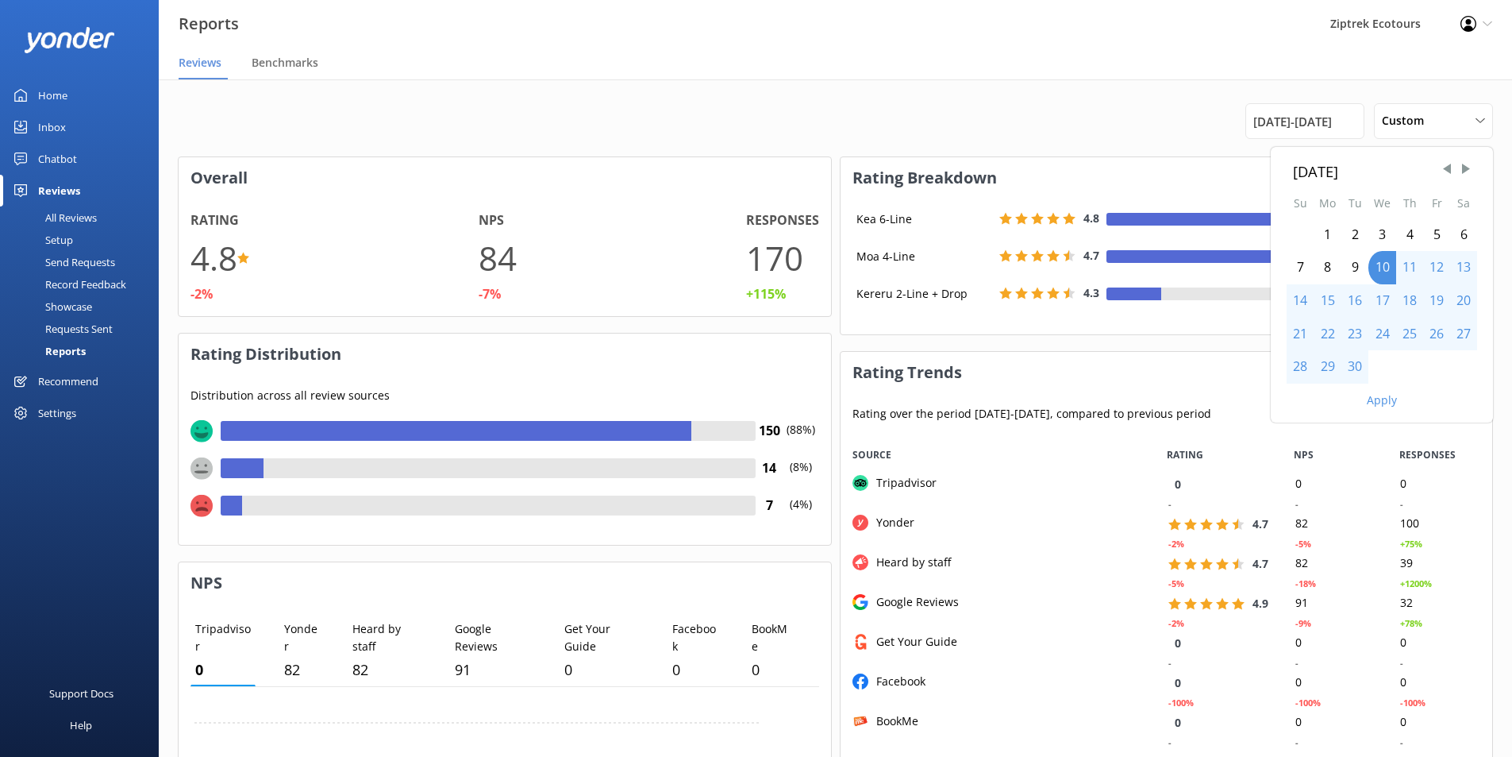
click at [1323, 366] on div "29" at bounding box center [1328, 366] width 28 height 33
click at [1324, 366] on div "29" at bounding box center [1328, 366] width 28 height 33
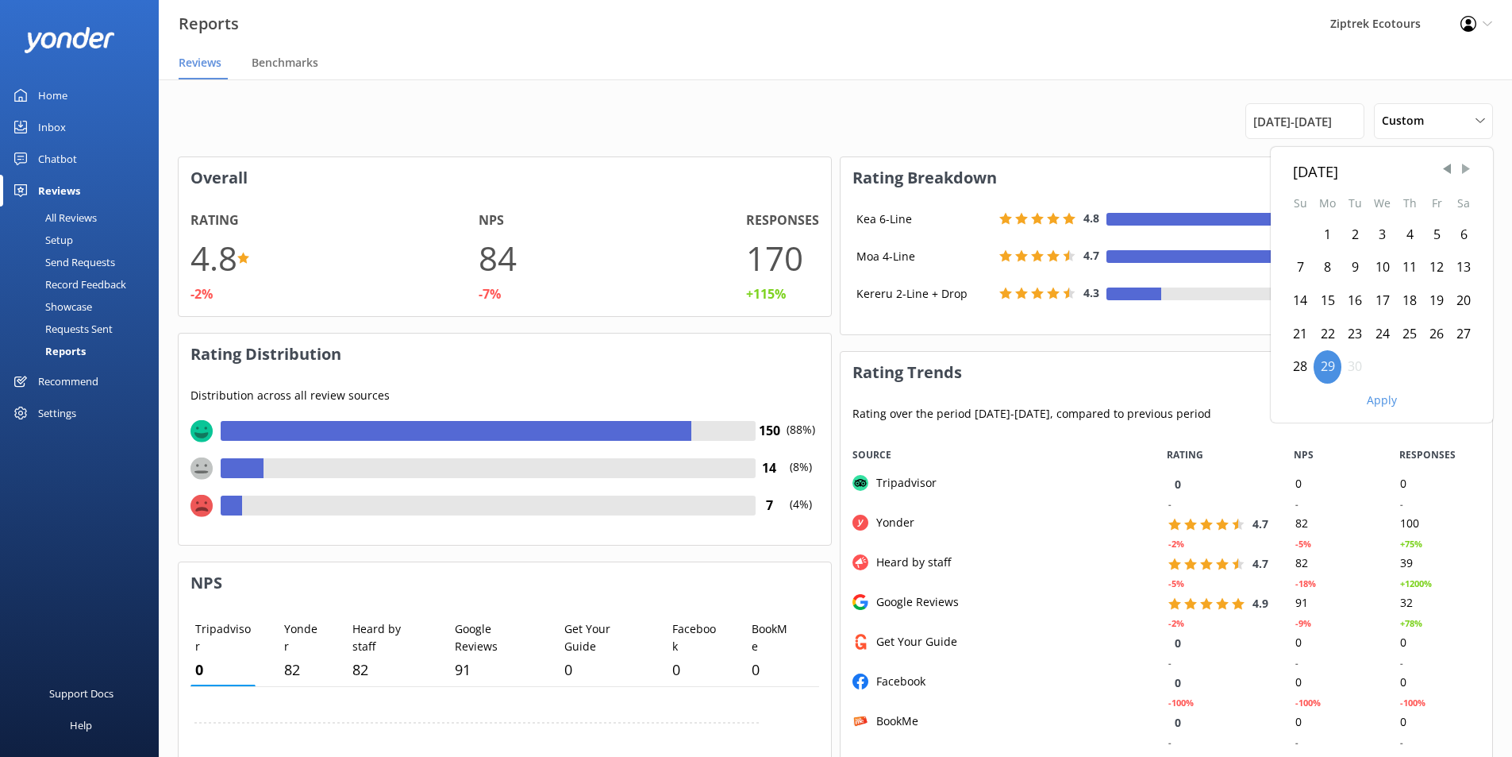
click at [1471, 171] on span "Next Month" at bounding box center [1466, 169] width 16 height 16
click at [1302, 267] on div "5" at bounding box center [1300, 267] width 27 height 33
click at [1376, 402] on button "Apply" at bounding box center [1382, 400] width 30 height 11
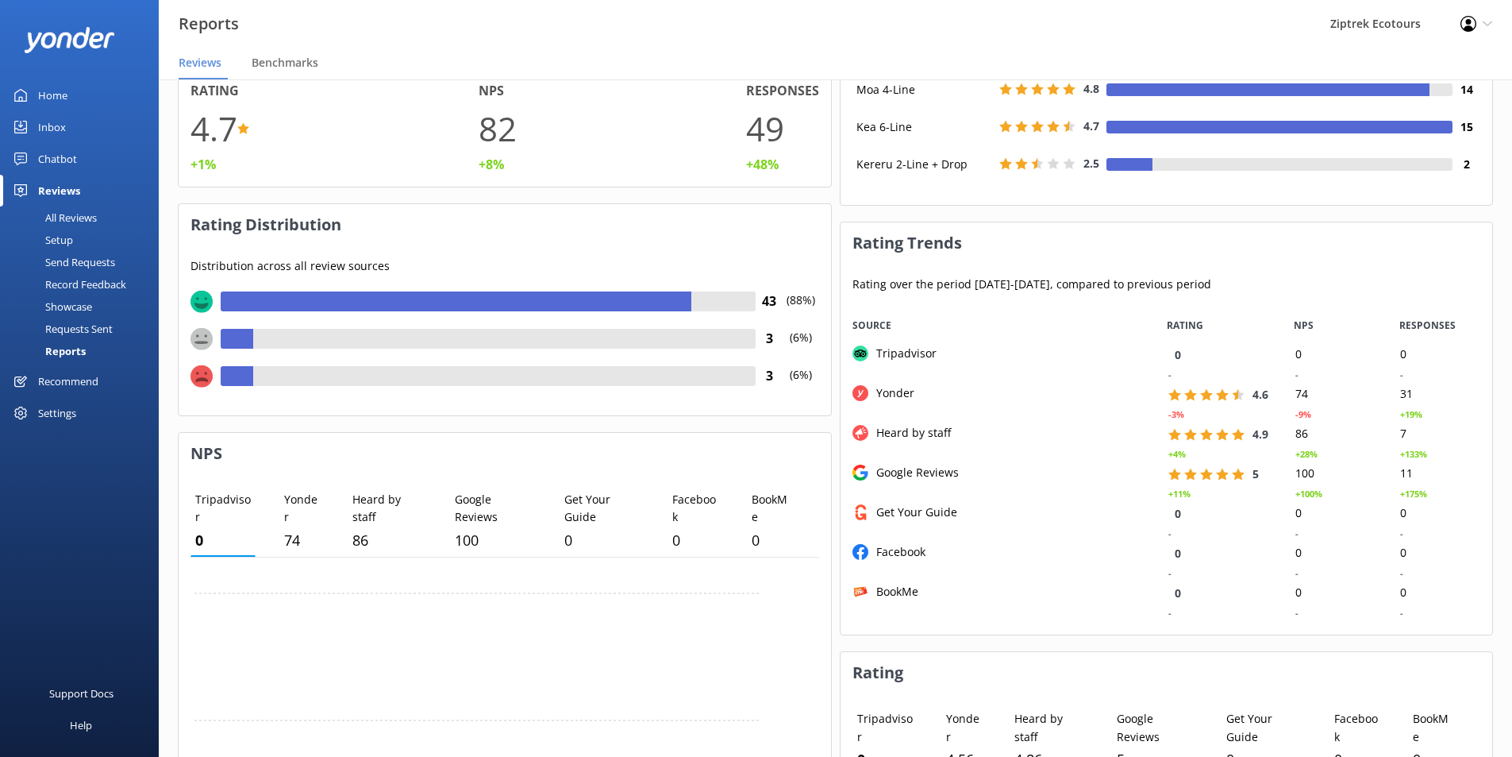
scroll to position [0, 0]
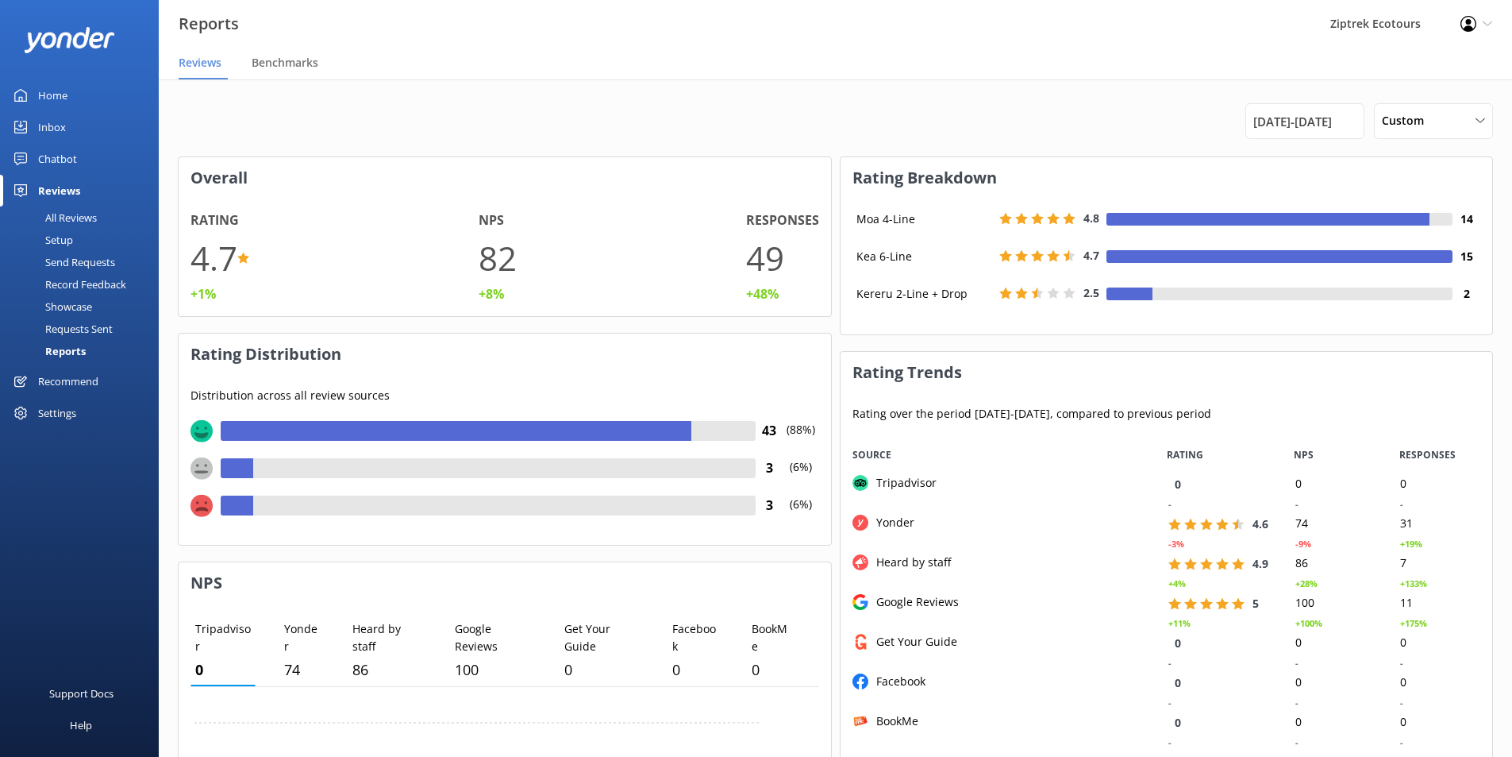
click at [82, 222] on div "All Reviews" at bounding box center [53, 217] width 87 height 22
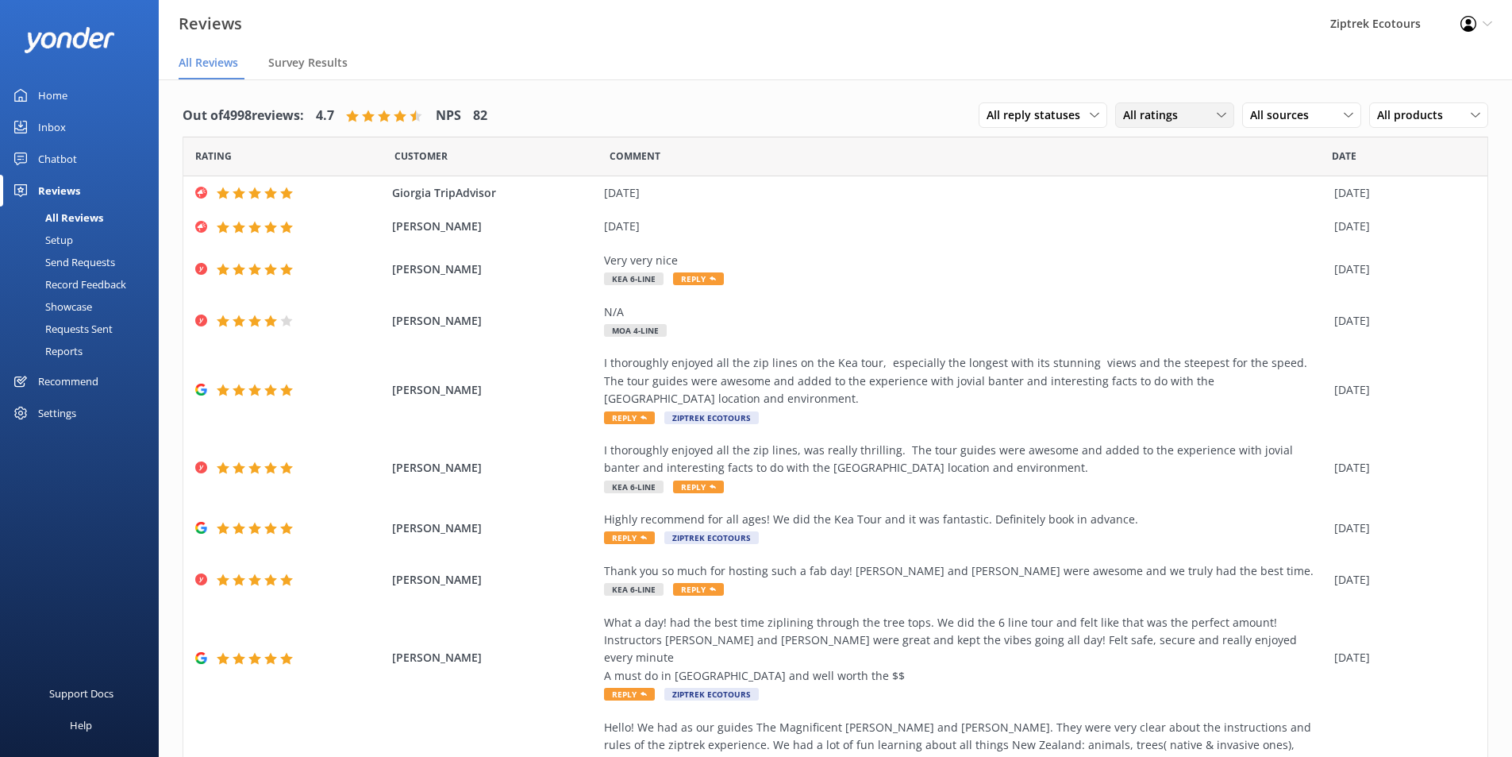
click at [1167, 114] on span "All ratings" at bounding box center [1155, 114] width 64 height 17
click at [1194, 243] on div "Detractors" at bounding box center [1174, 245] width 73 height 16
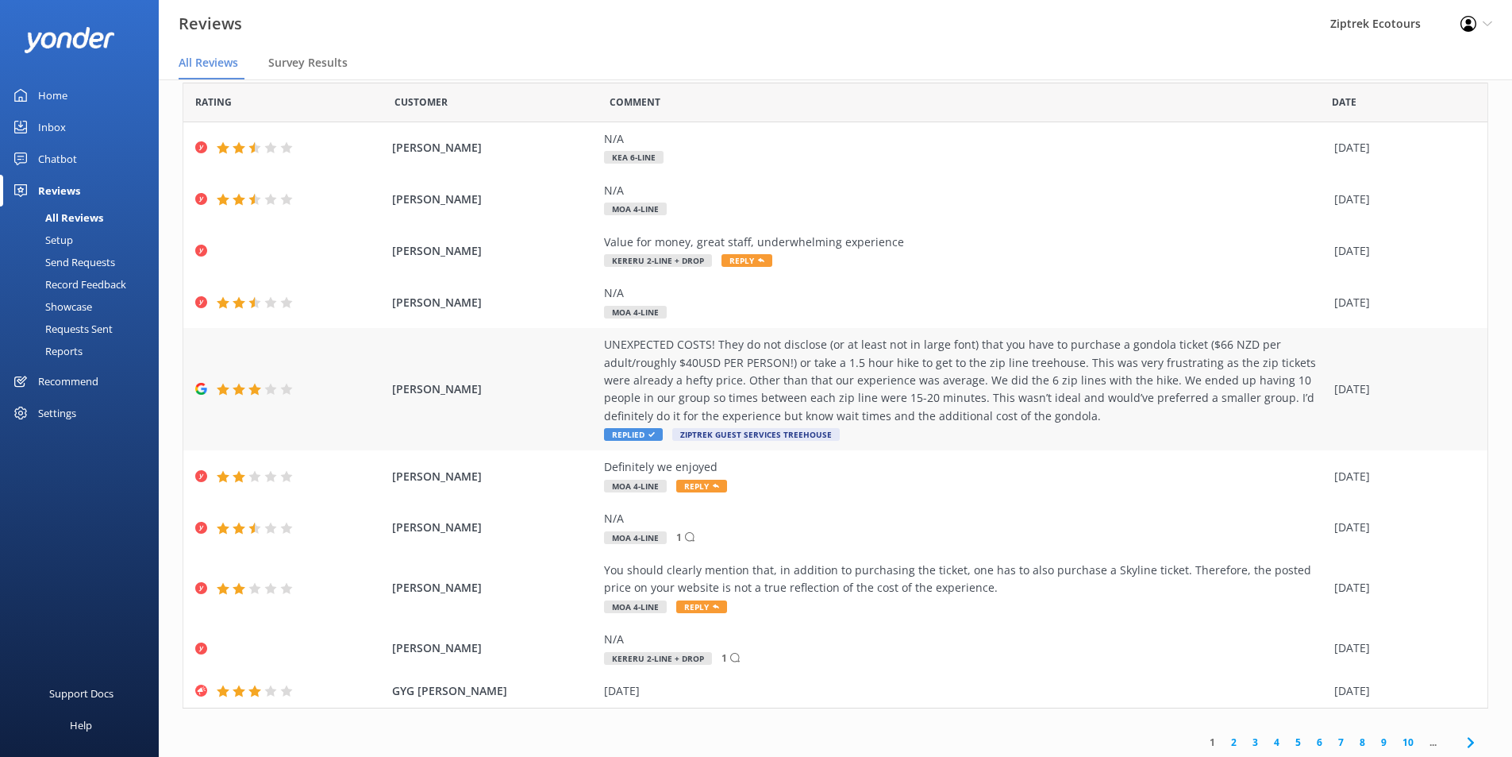
scroll to position [57, 0]
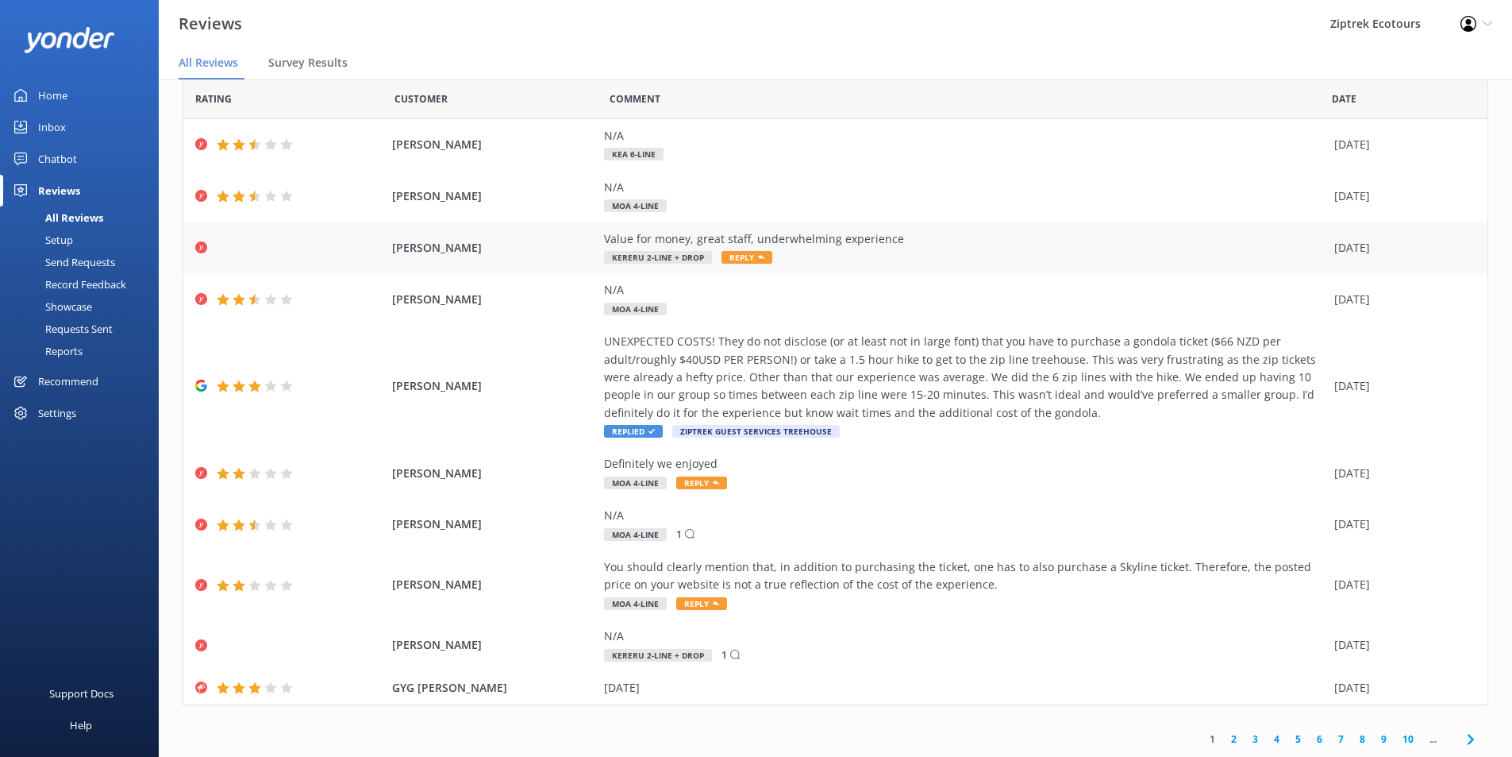
click at [1188, 239] on div "Value for money, great staff, underwhelming experience" at bounding box center [965, 238] width 722 height 17
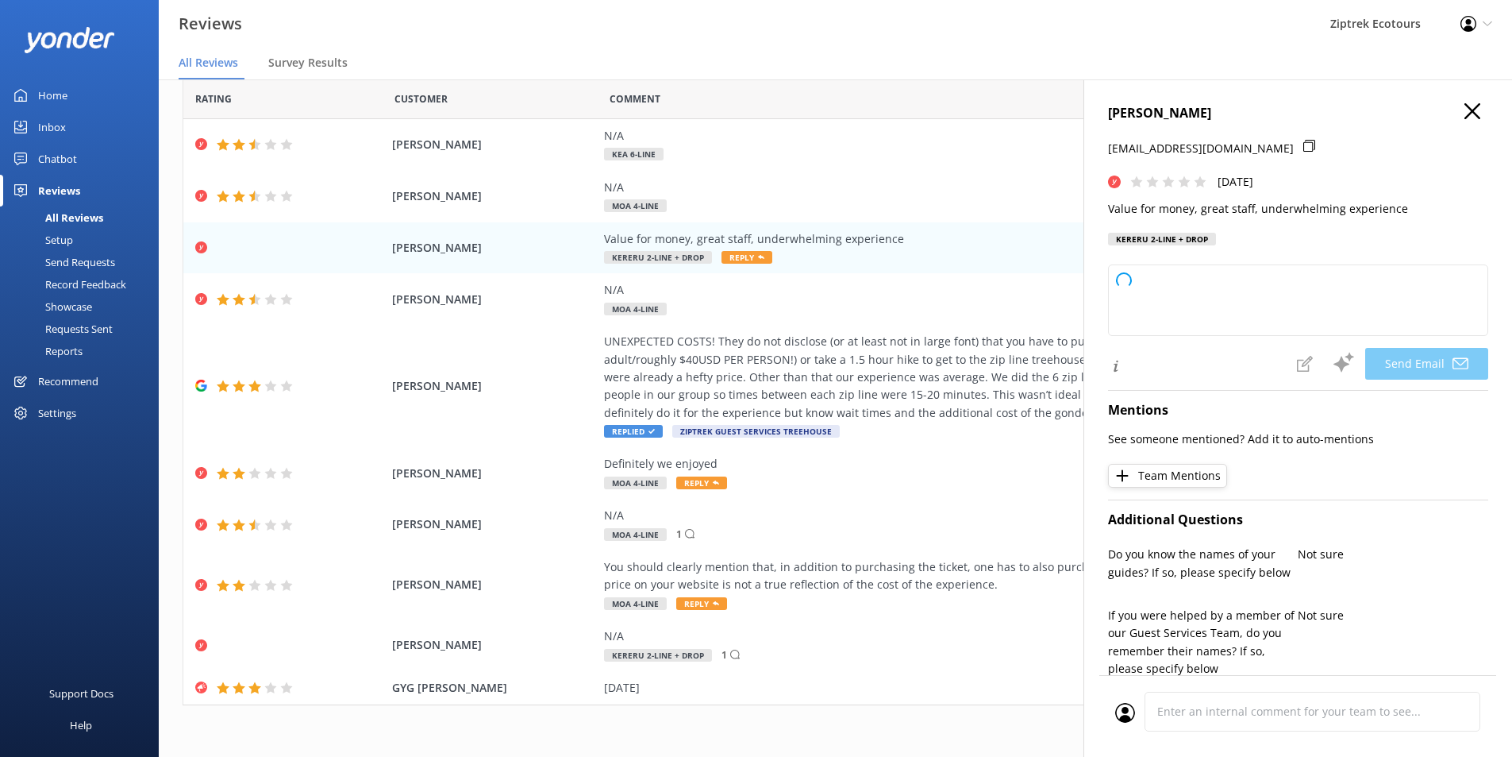
click at [1465, 117] on icon "button" at bounding box center [1473, 111] width 16 height 16
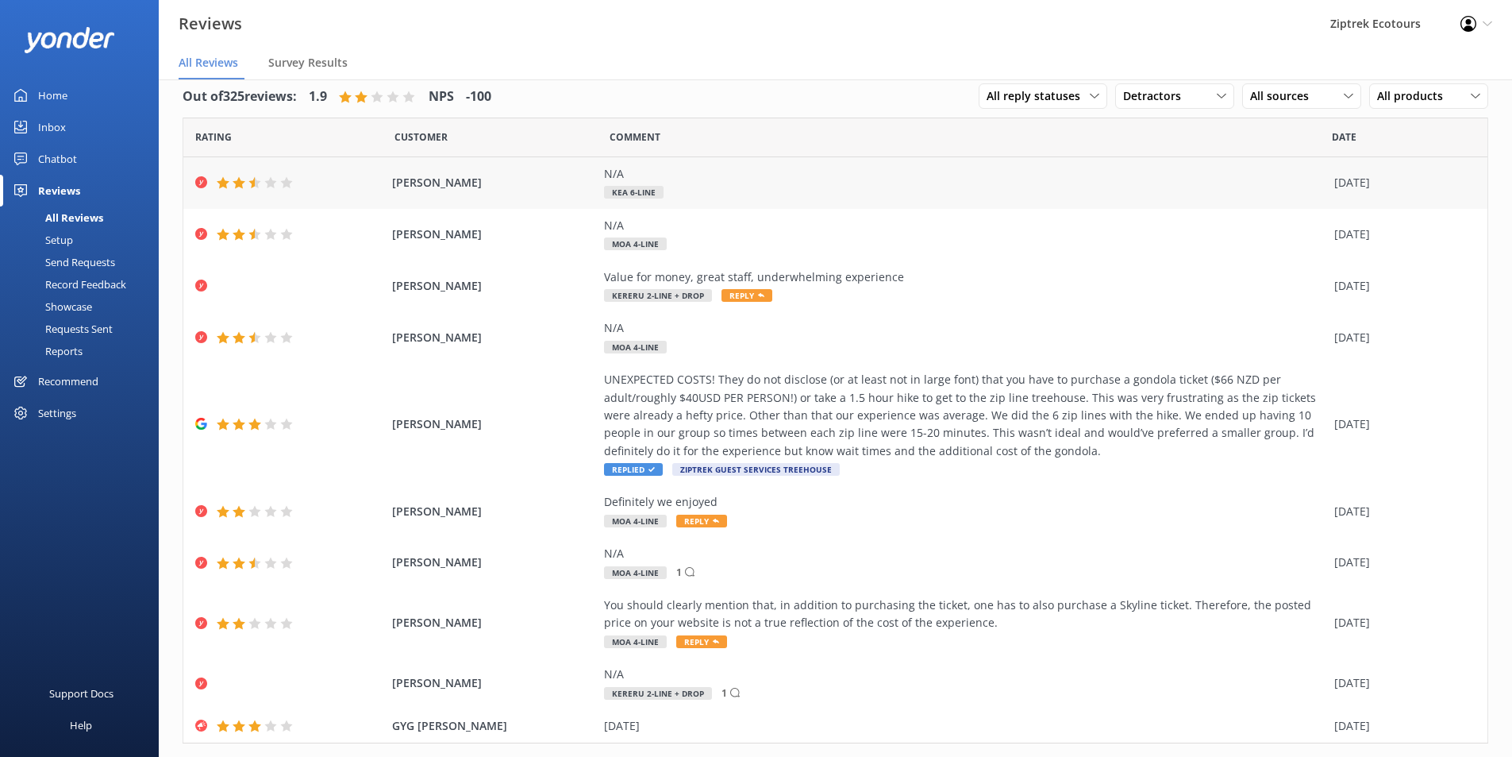
scroll to position [0, 0]
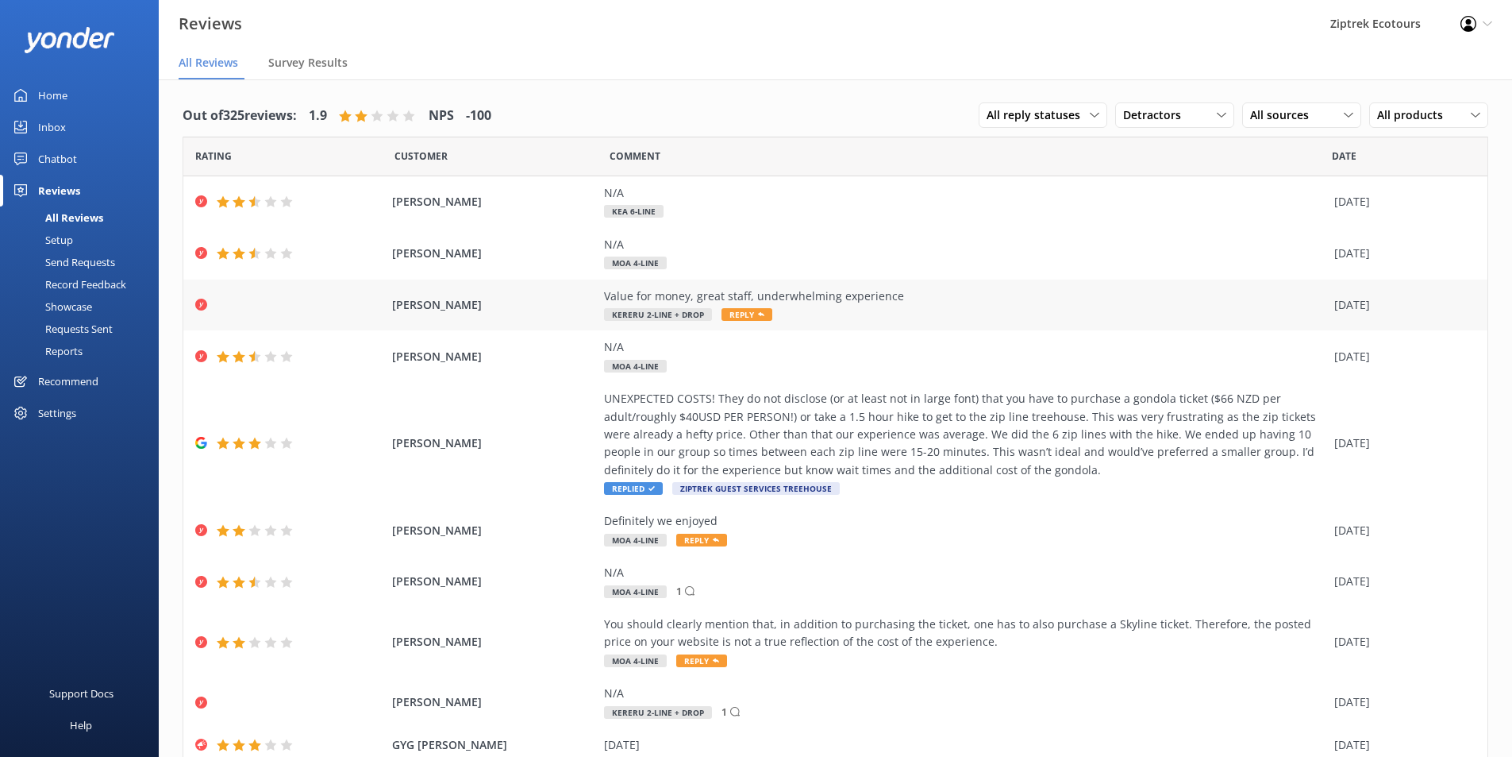
click at [260, 311] on div "[PERSON_NAME] Value for money, great staff, underwhelming experience Kereru 2-L…" at bounding box center [835, 305] width 1304 height 52
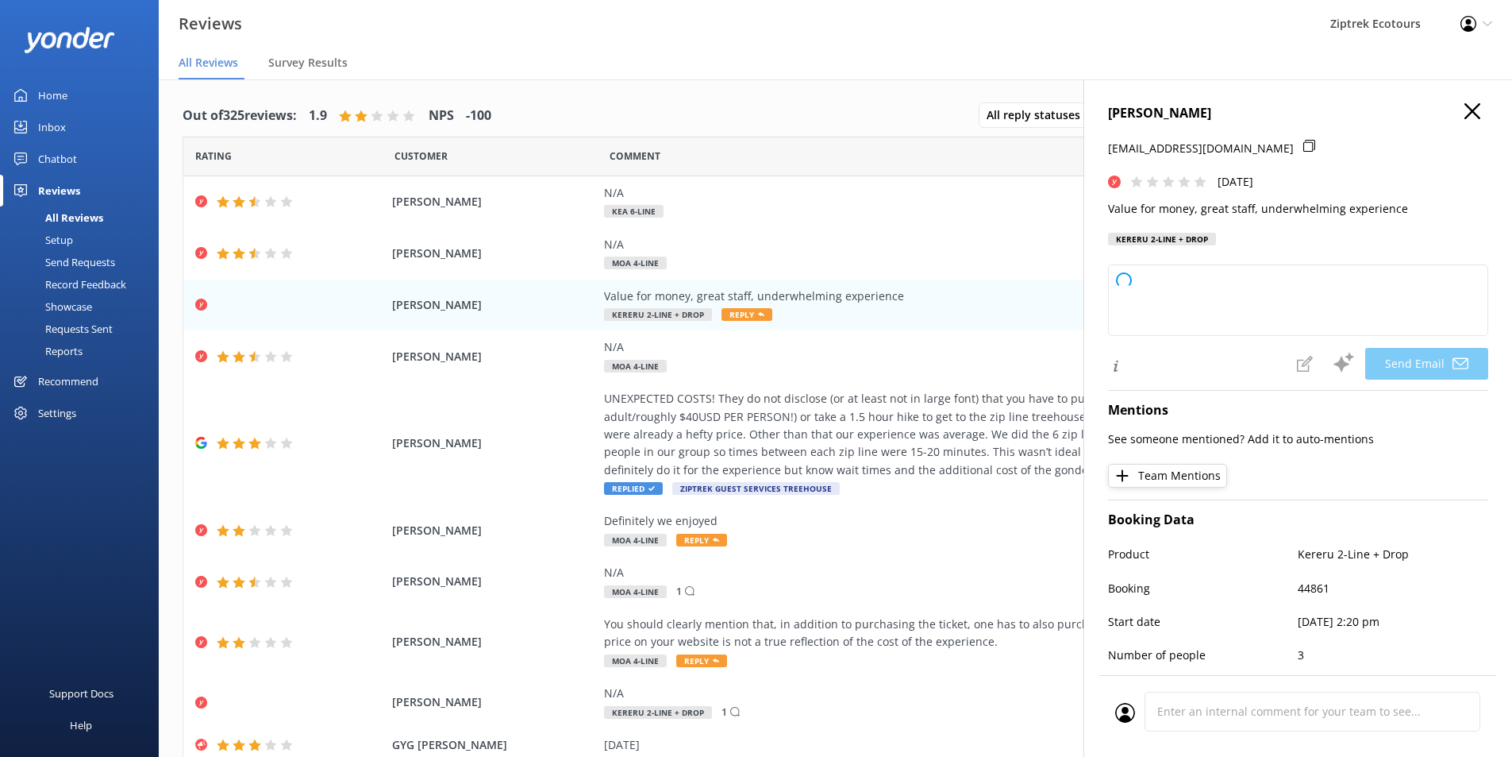
click at [1465, 116] on use "button" at bounding box center [1473, 111] width 16 height 16
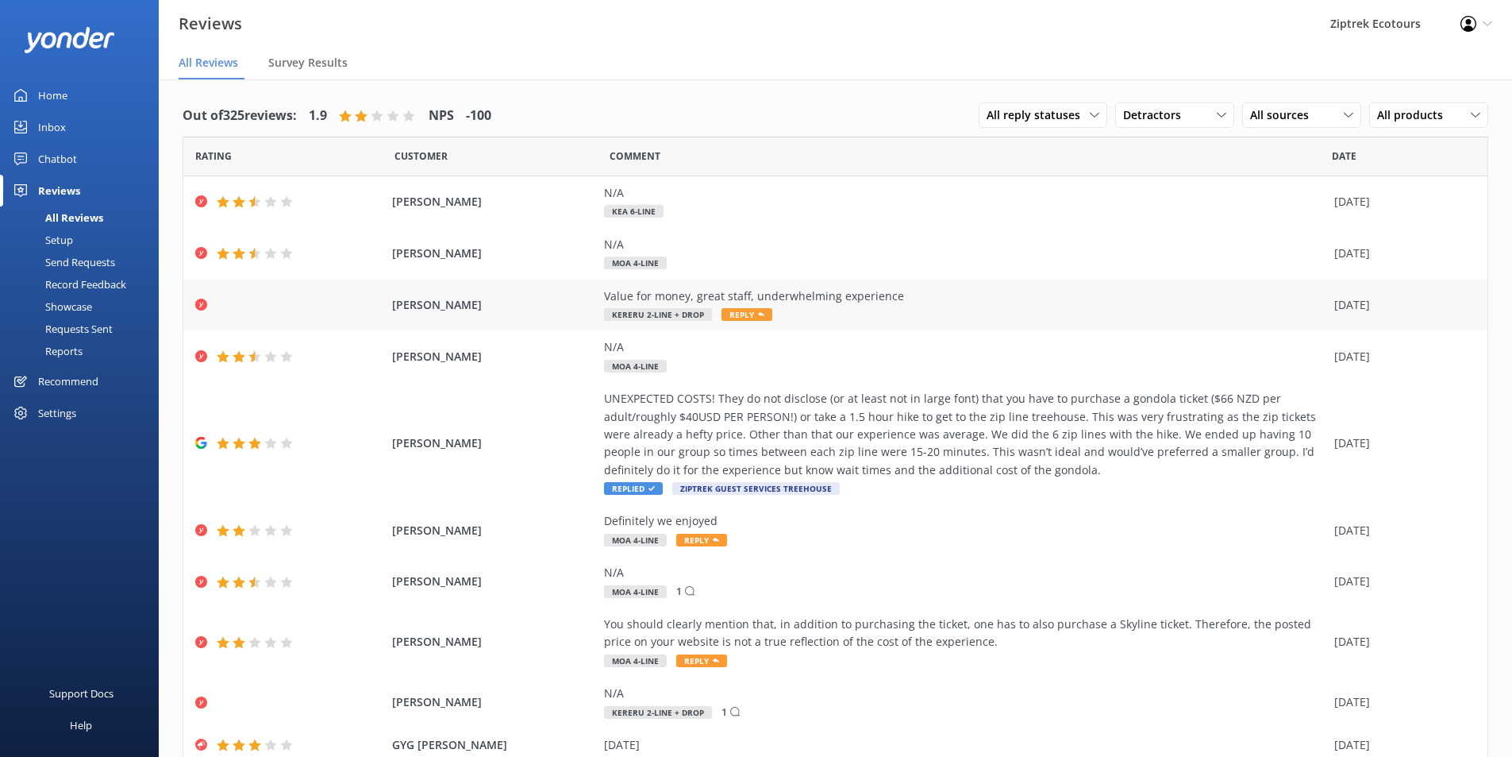
click at [531, 307] on span "[PERSON_NAME]" at bounding box center [494, 304] width 205 height 17
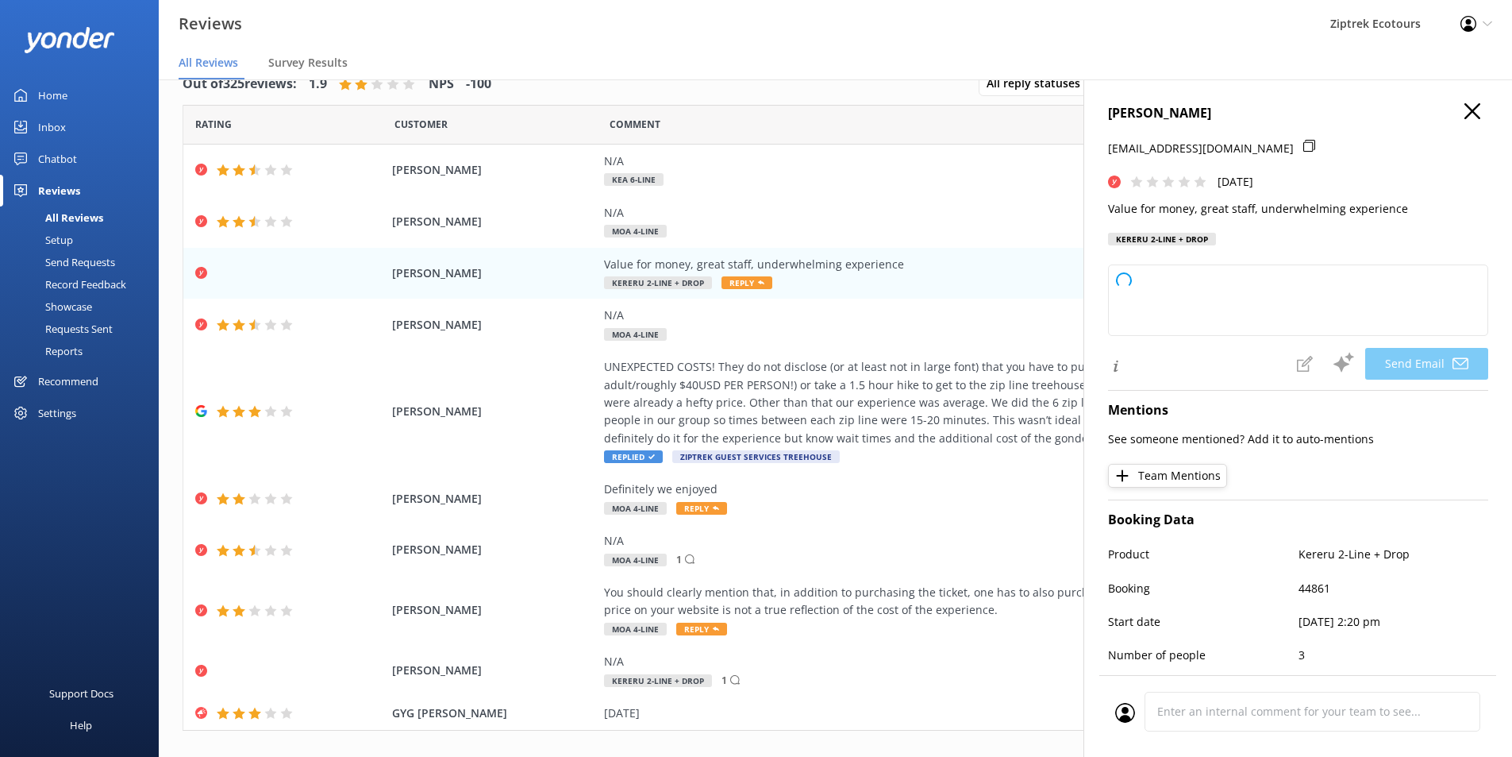
click at [1318, 91] on div "[PERSON_NAME] [EMAIL_ADDRESS][DOMAIN_NAME] [DATE] Value for money, great staff,…" at bounding box center [1298, 457] width 429 height 757
drag, startPoint x: 1405, startPoint y: 211, endPoint x: 1103, endPoint y: 207, distance: 302.5
click at [1103, 207] on div "[PERSON_NAME] [EMAIL_ADDRESS][DOMAIN_NAME] [DATE] Value for money, great staff,…" at bounding box center [1298, 457] width 429 height 757
copy p "Value for money, great staff, underwhelming experience"
click at [1465, 100] on div "[PERSON_NAME] [EMAIL_ADDRESS][DOMAIN_NAME] [DATE] Value for money, great staff,…" at bounding box center [1298, 457] width 429 height 757
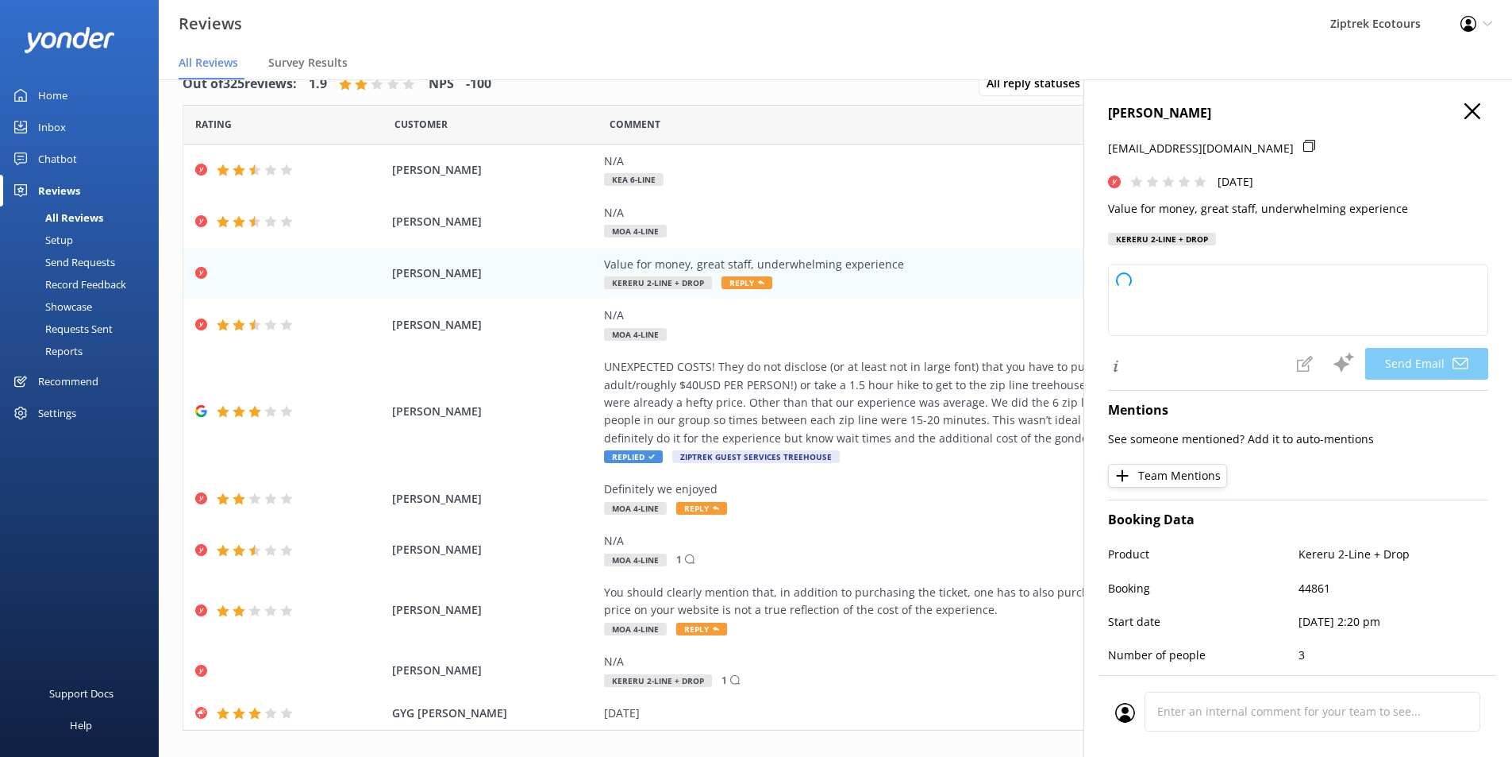
click at [1467, 108] on icon "button" at bounding box center [1473, 111] width 16 height 16
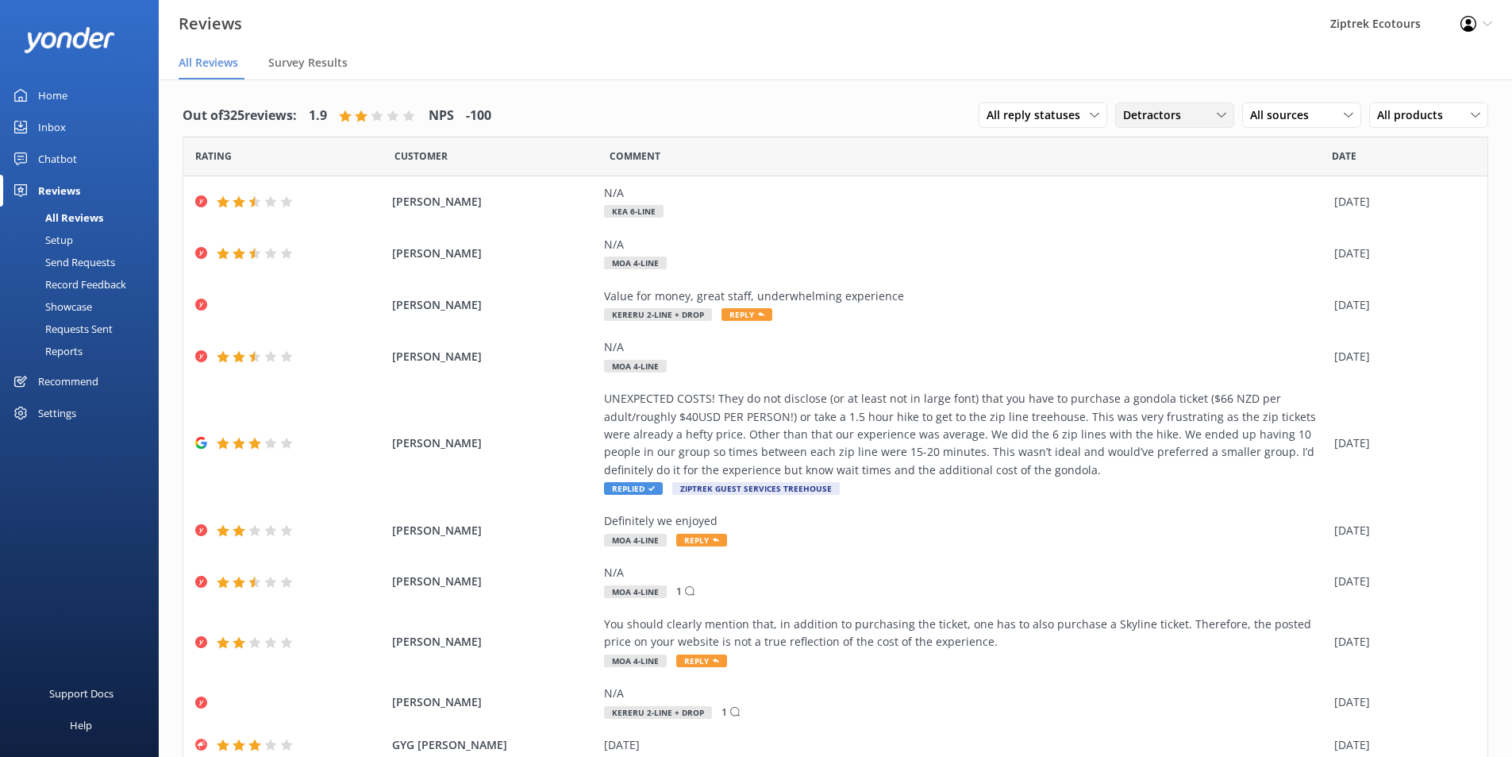
click at [1164, 120] on span "Detractors" at bounding box center [1156, 114] width 67 height 17
click at [1179, 216] on div "Passives" at bounding box center [1169, 212] width 62 height 16
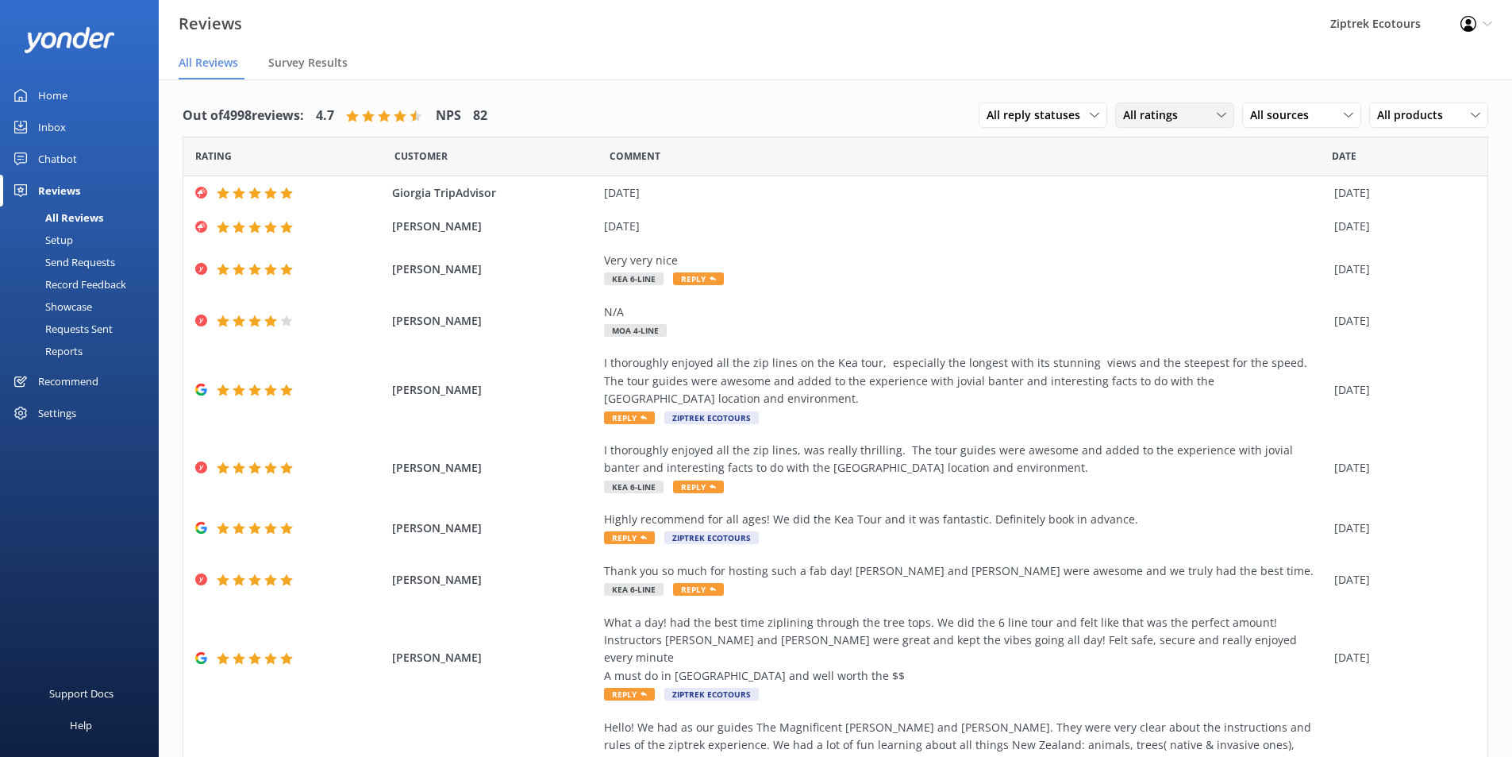
click at [1192, 119] on div "All ratings" at bounding box center [1174, 114] width 111 height 17
click at [1188, 204] on div "Passives" at bounding box center [1169, 212] width 62 height 16
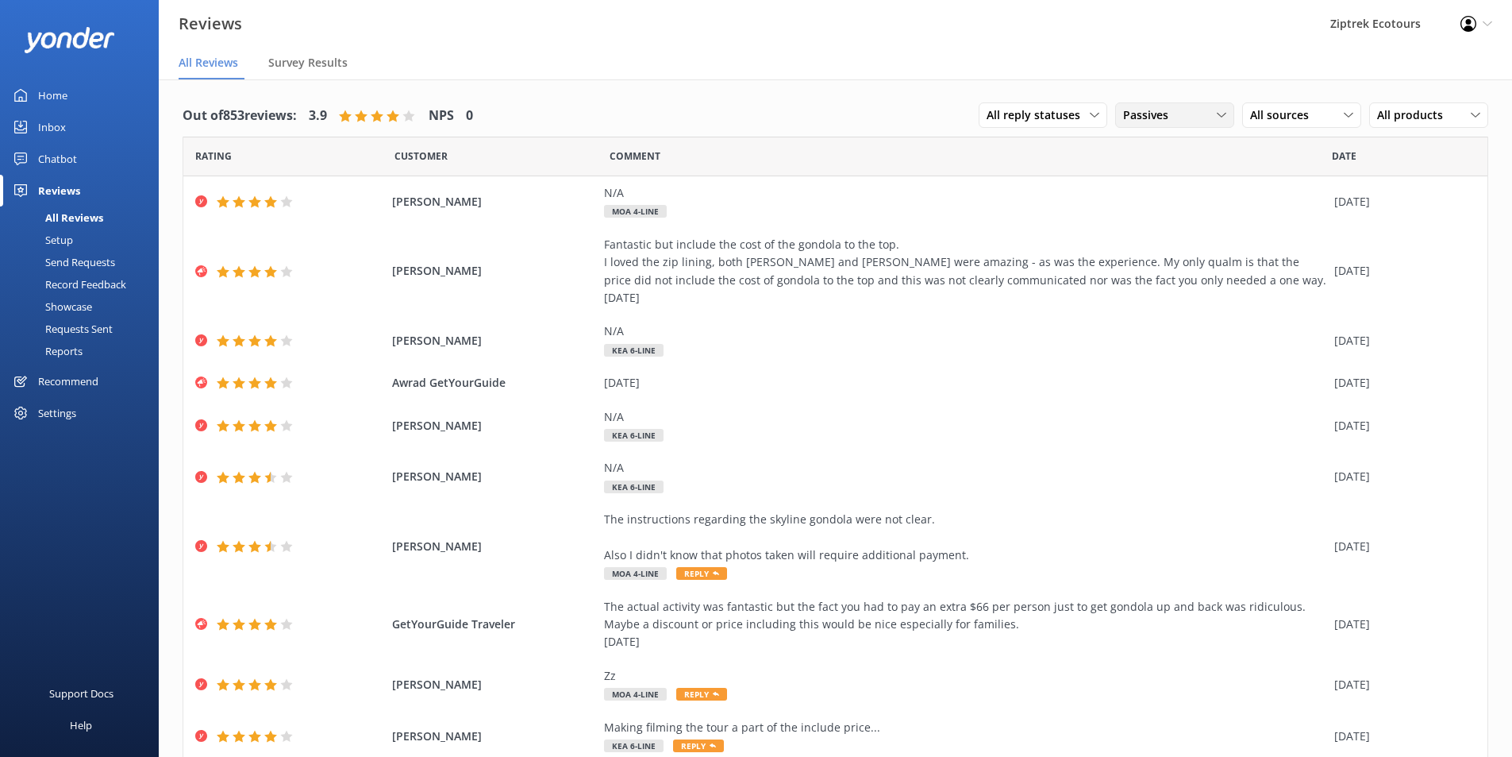
click at [1141, 126] on div "Passives All ratings Promoters Passives Detractors" at bounding box center [1174, 114] width 119 height 25
click at [1163, 181] on div "Promoters" at bounding box center [1173, 180] width 71 height 16
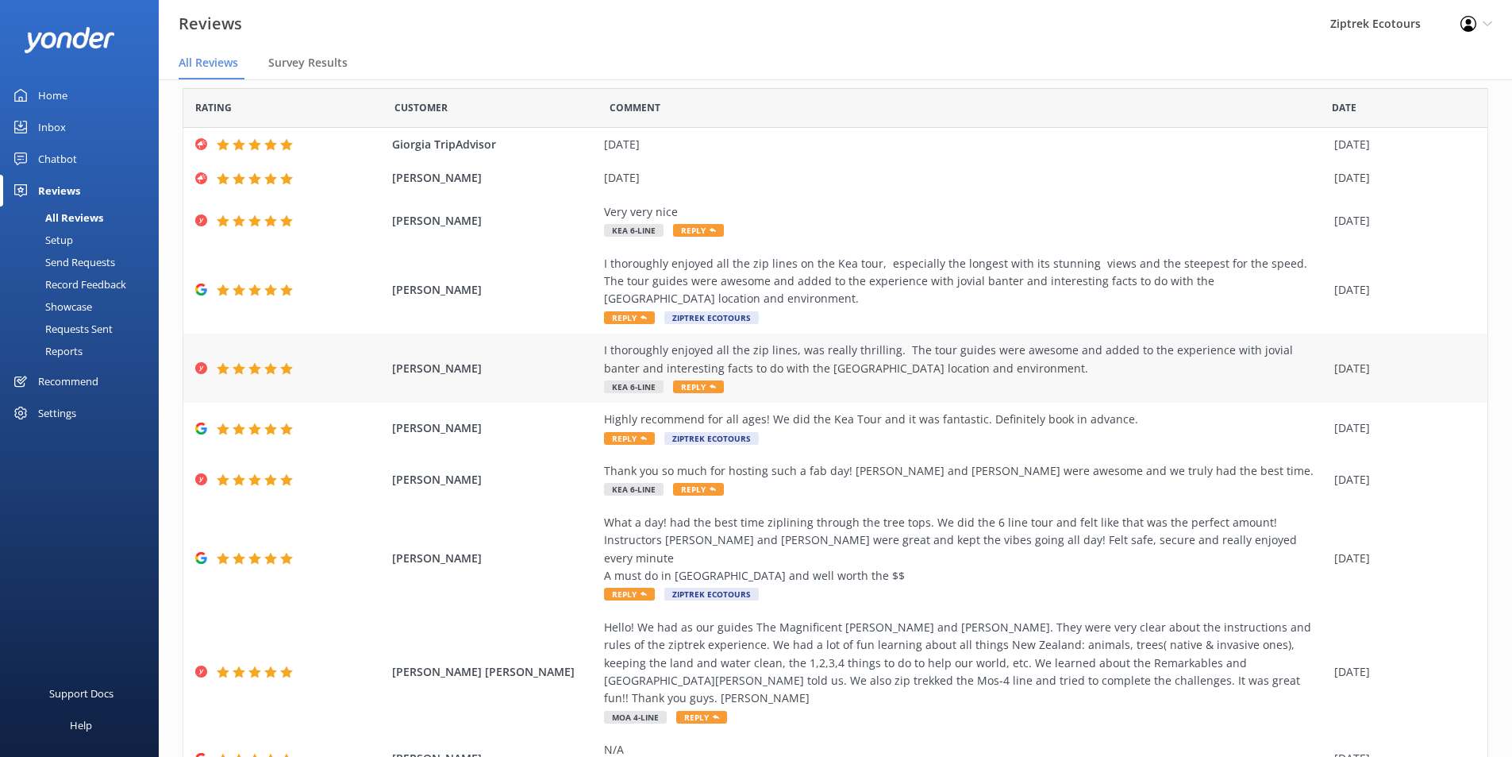
scroll to position [93, 0]
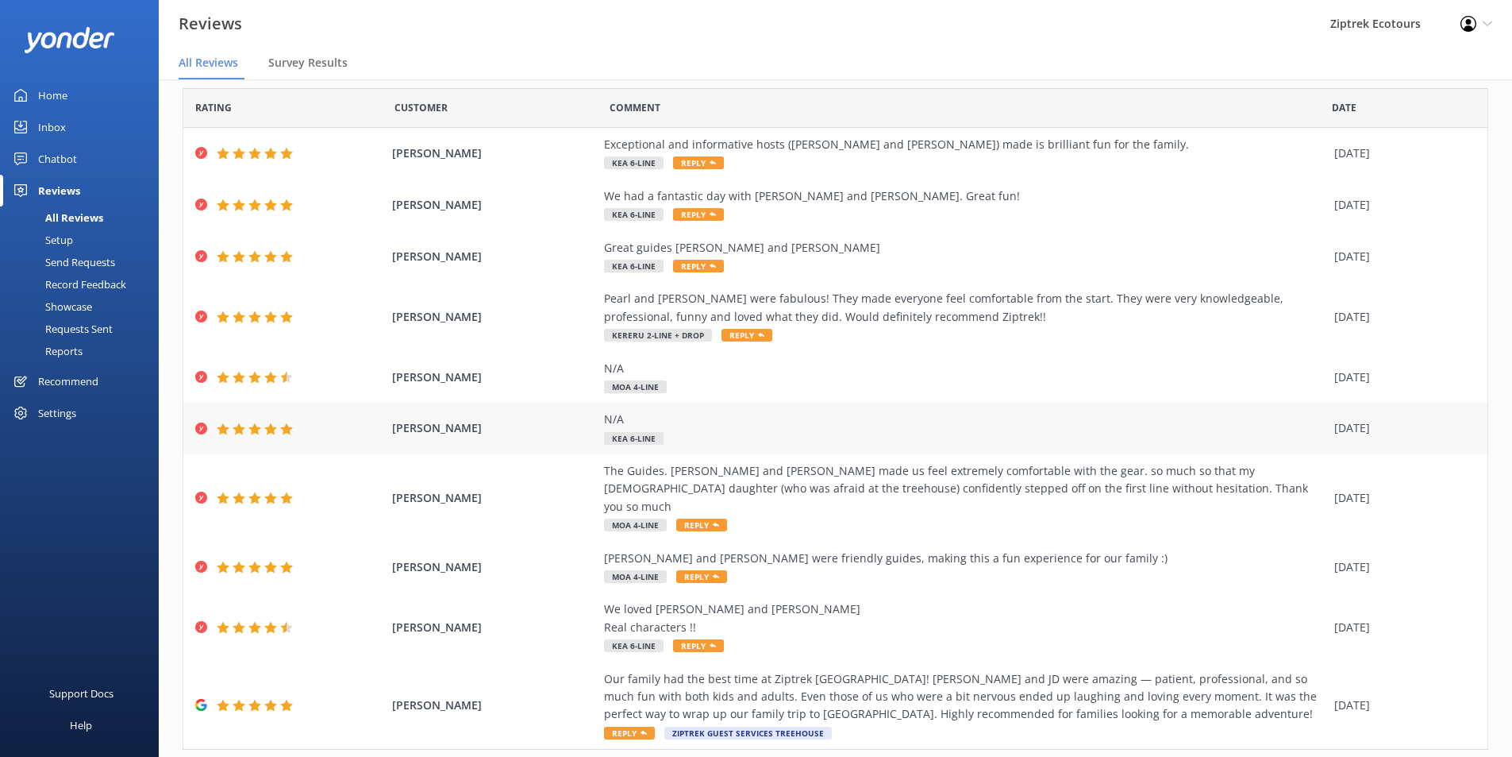
scroll to position [75, 0]
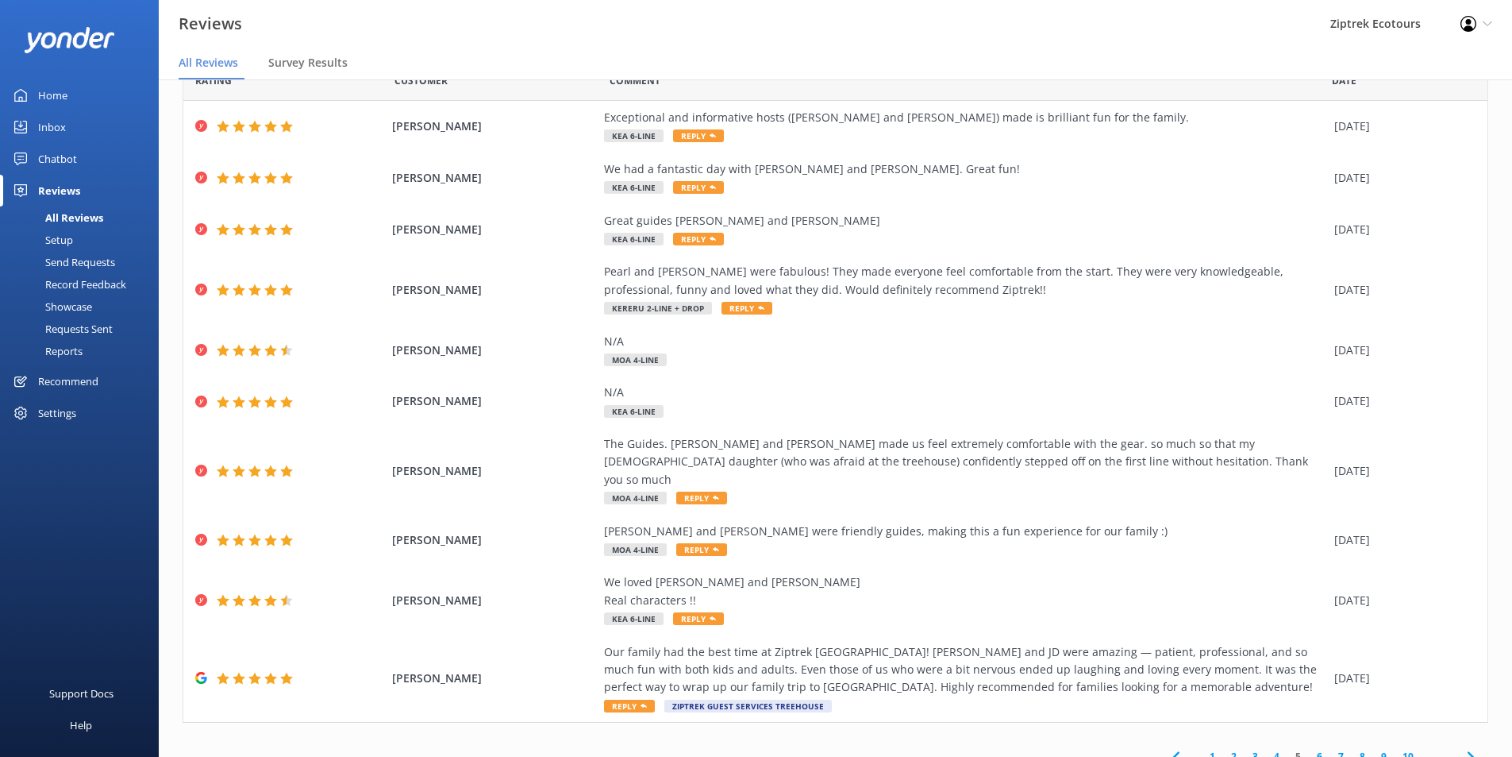
click at [1309, 749] on link "6" at bounding box center [1319, 756] width 21 height 15
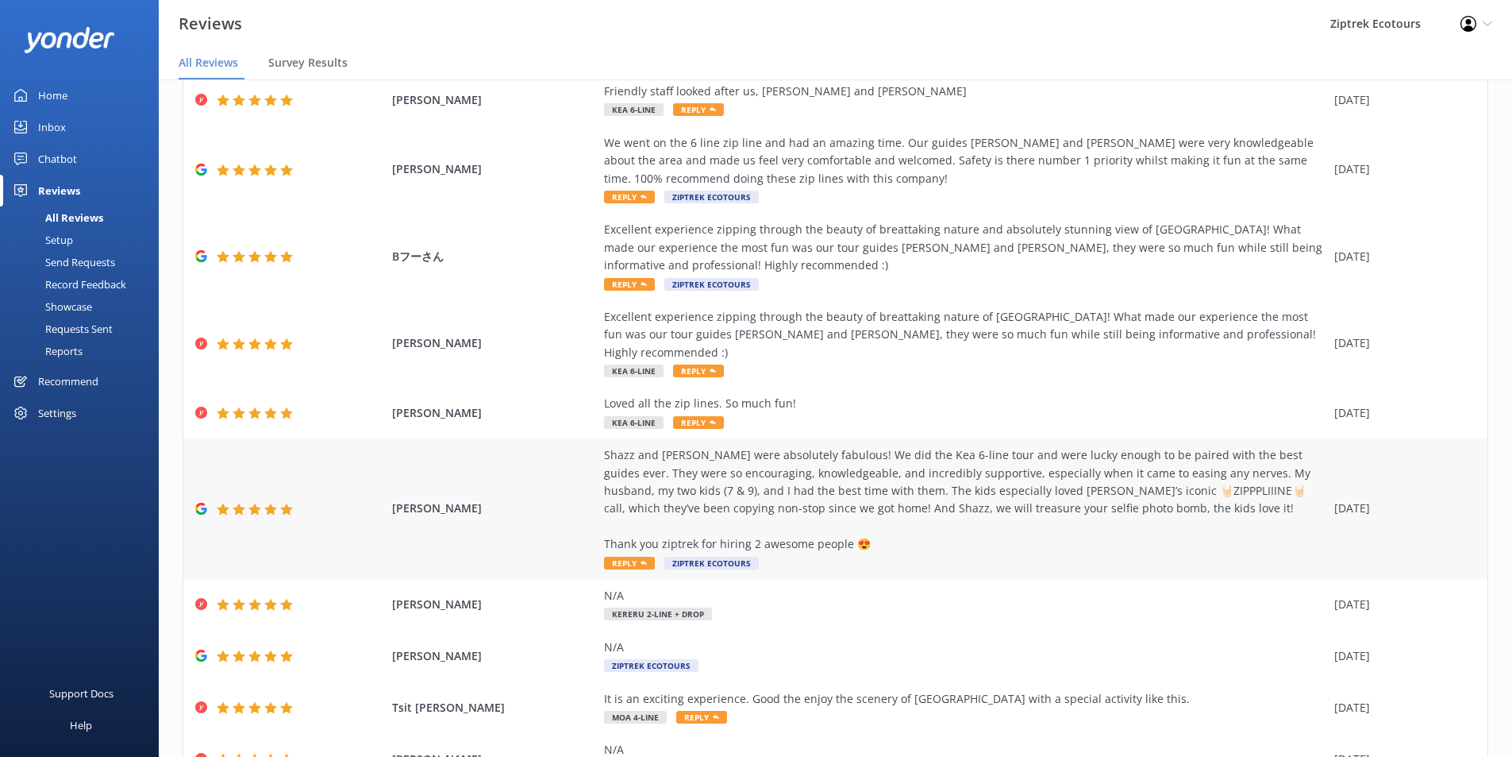
scroll to position [164, 0]
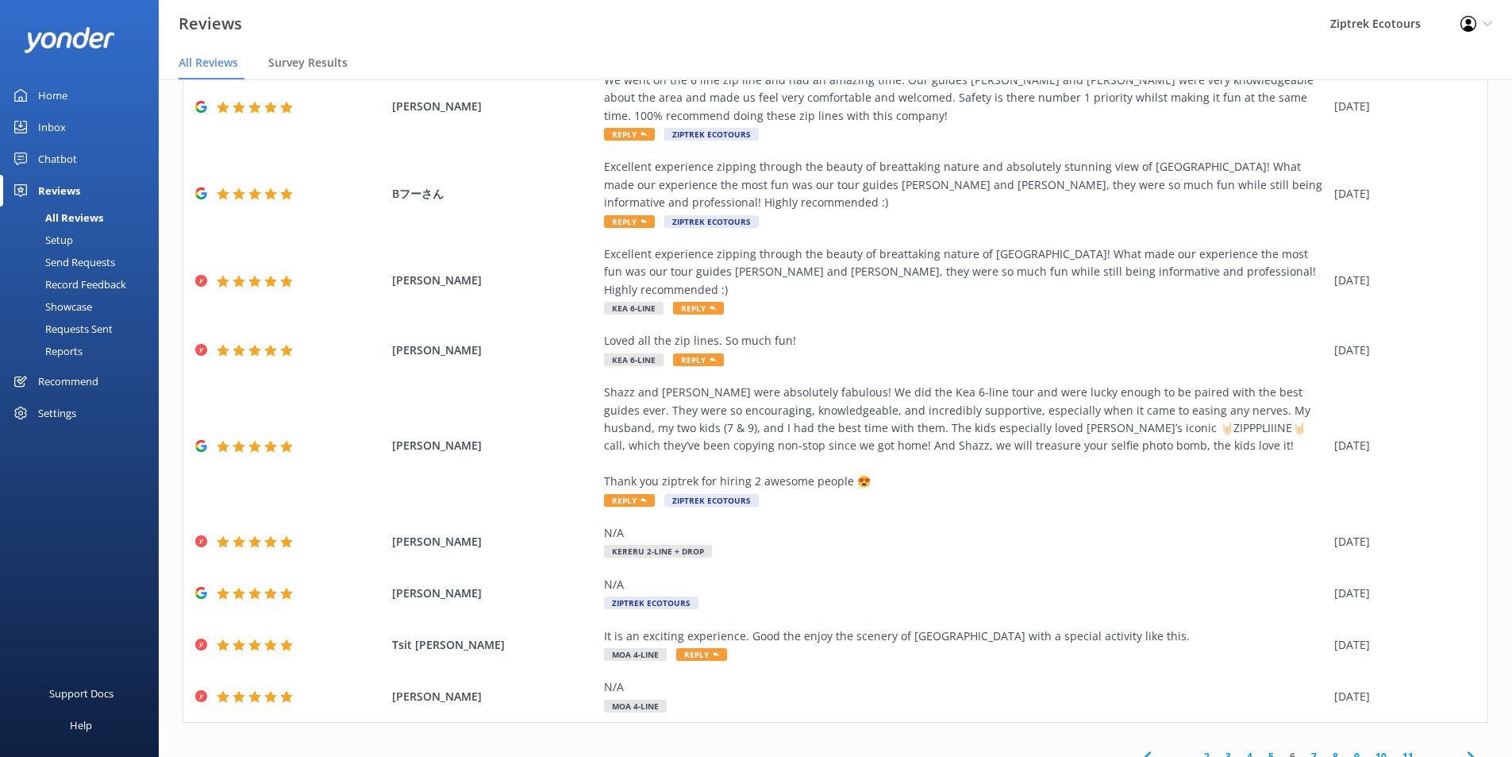
click at [1304, 749] on link "7" at bounding box center [1314, 756] width 21 height 15
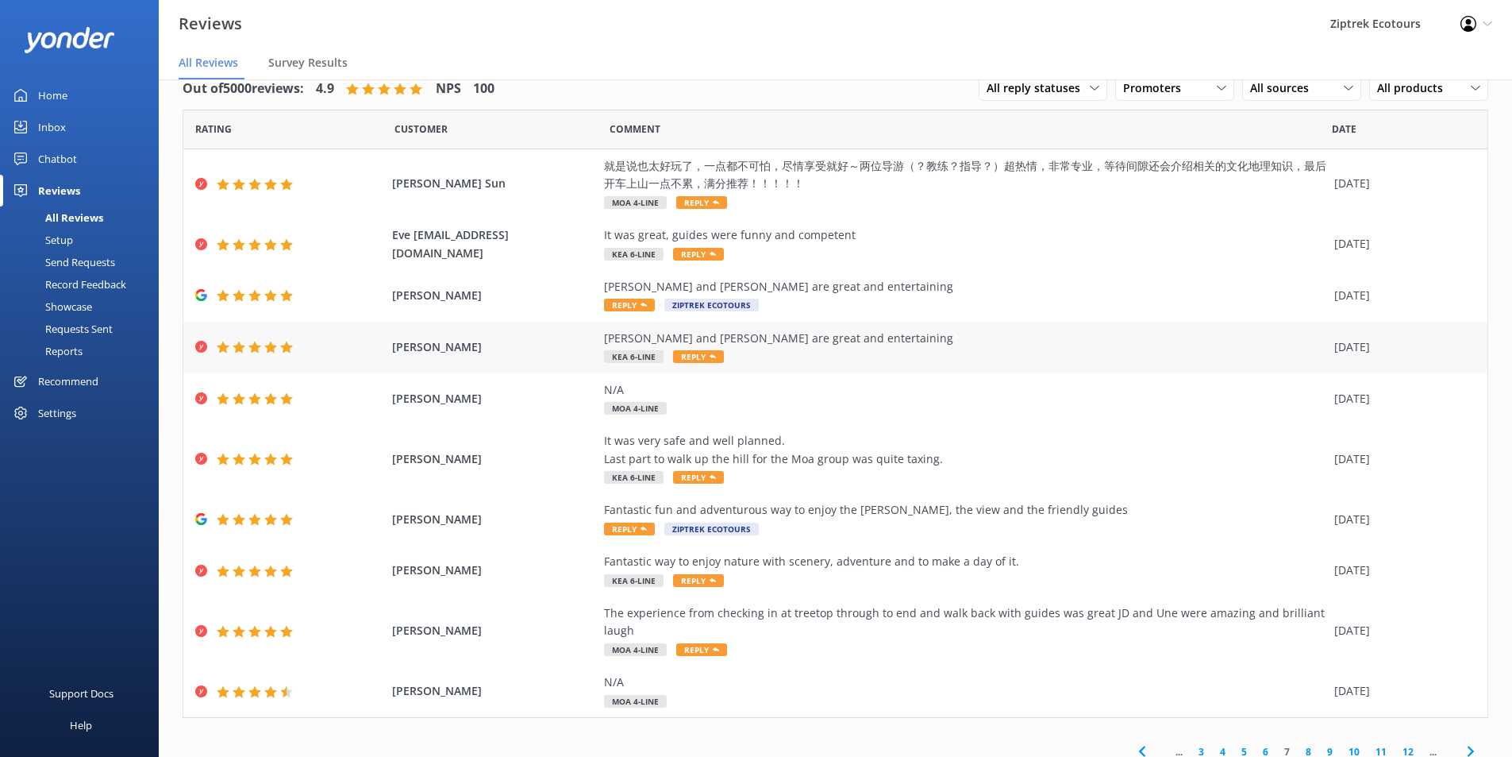
scroll to position [40, 0]
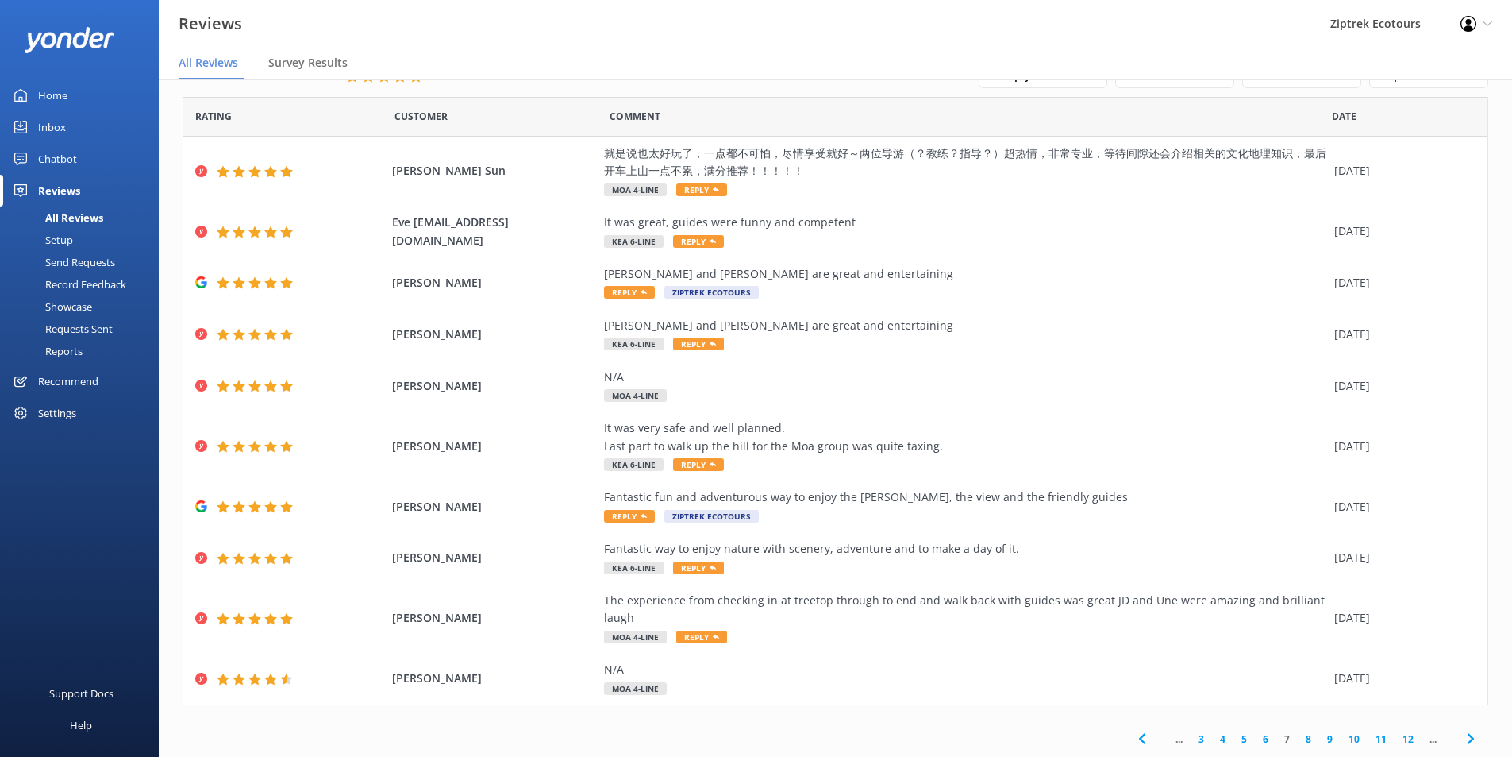
click at [1298, 740] on link "8" at bounding box center [1308, 738] width 21 height 15
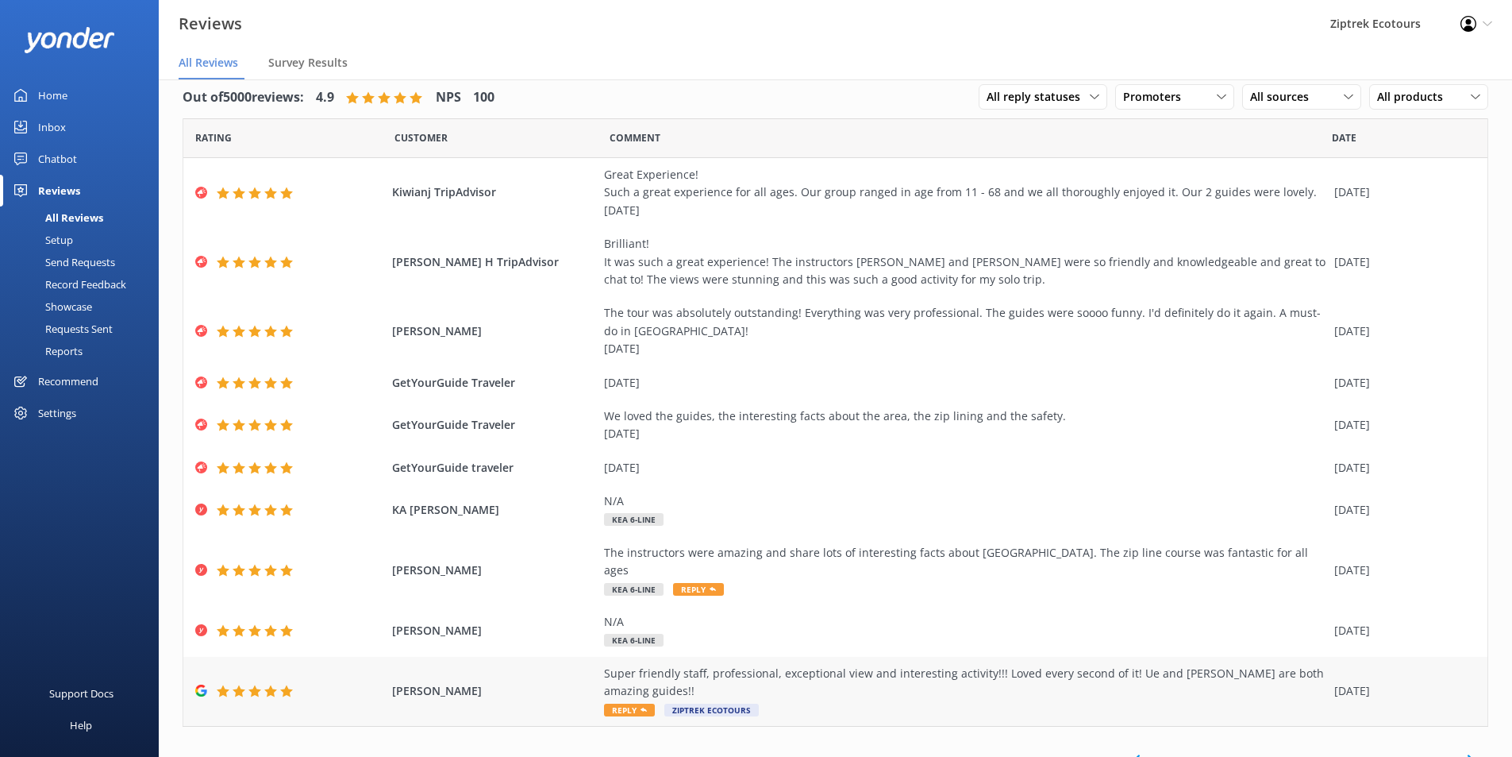
scroll to position [22, 0]
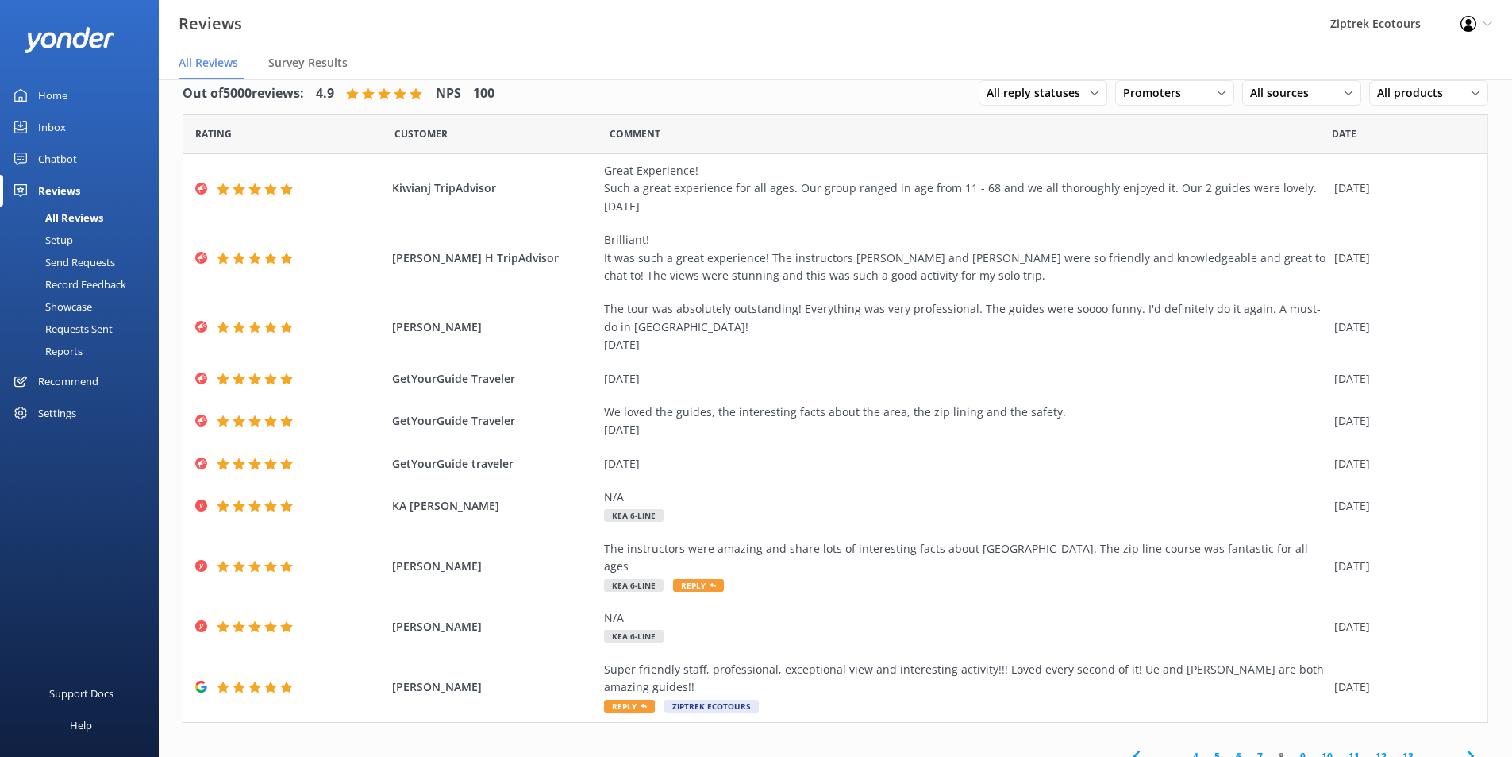
click at [1314, 749] on link "10" at bounding box center [1327, 756] width 27 height 15
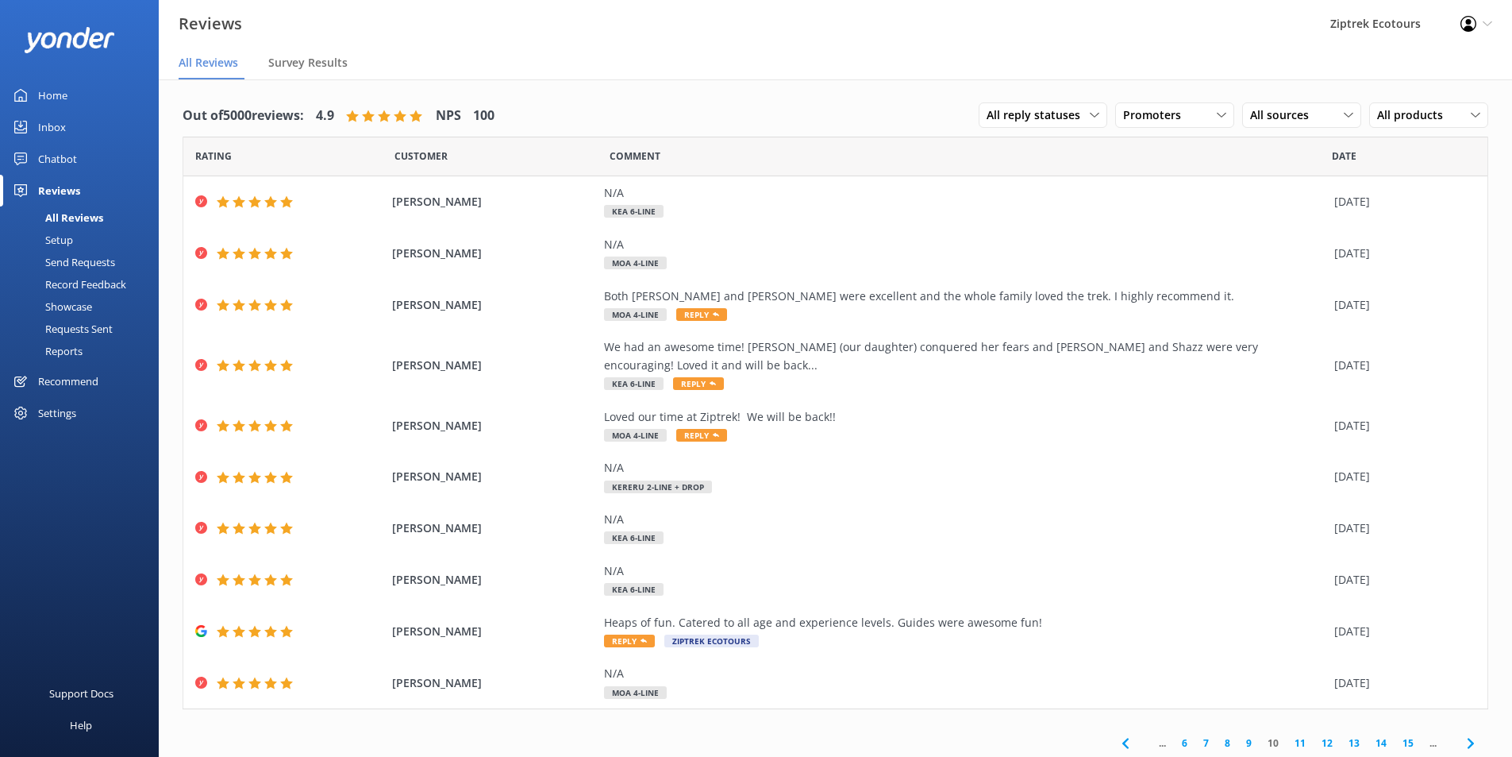
click at [1253, 735] on link "9" at bounding box center [1248, 742] width 21 height 15
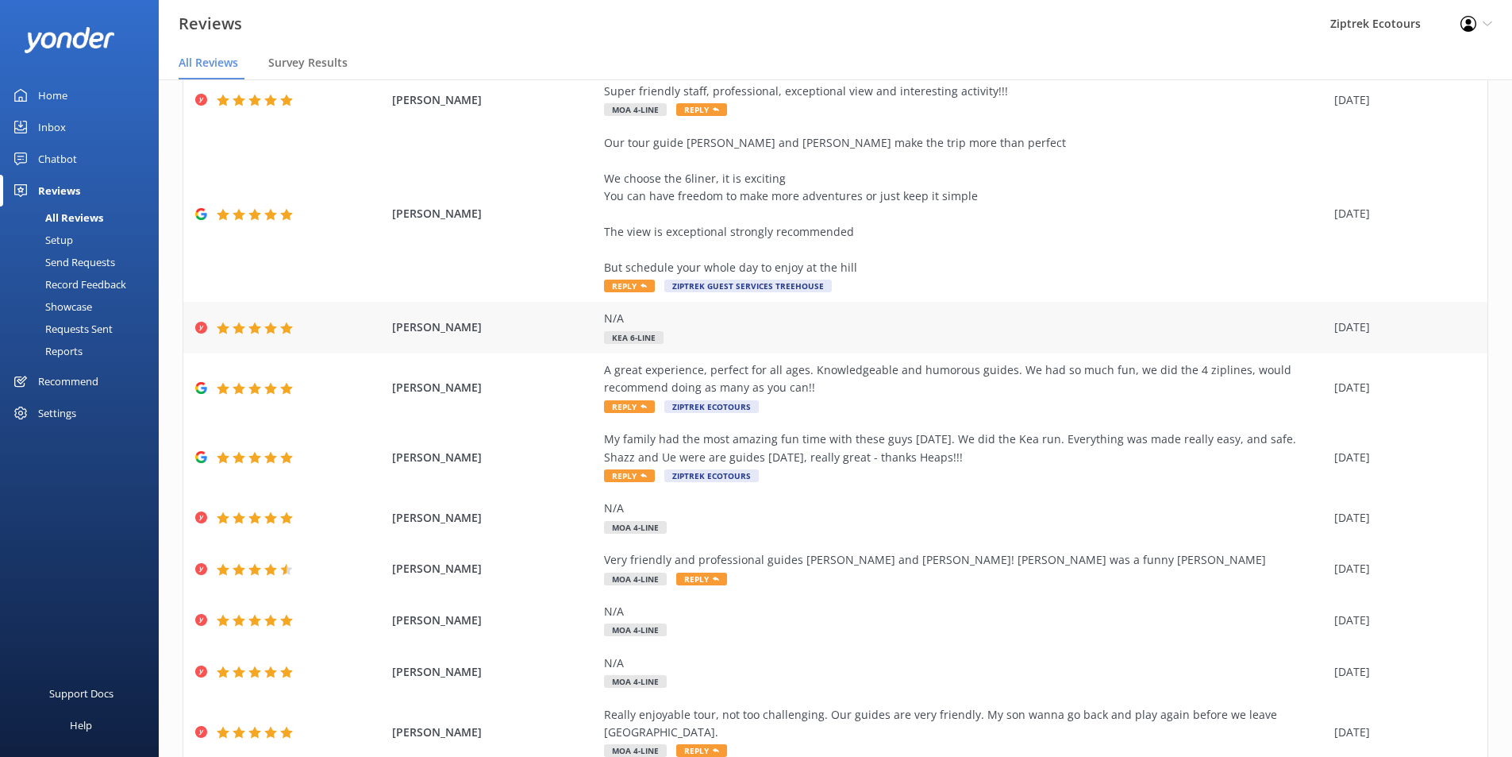
scroll to position [67, 0]
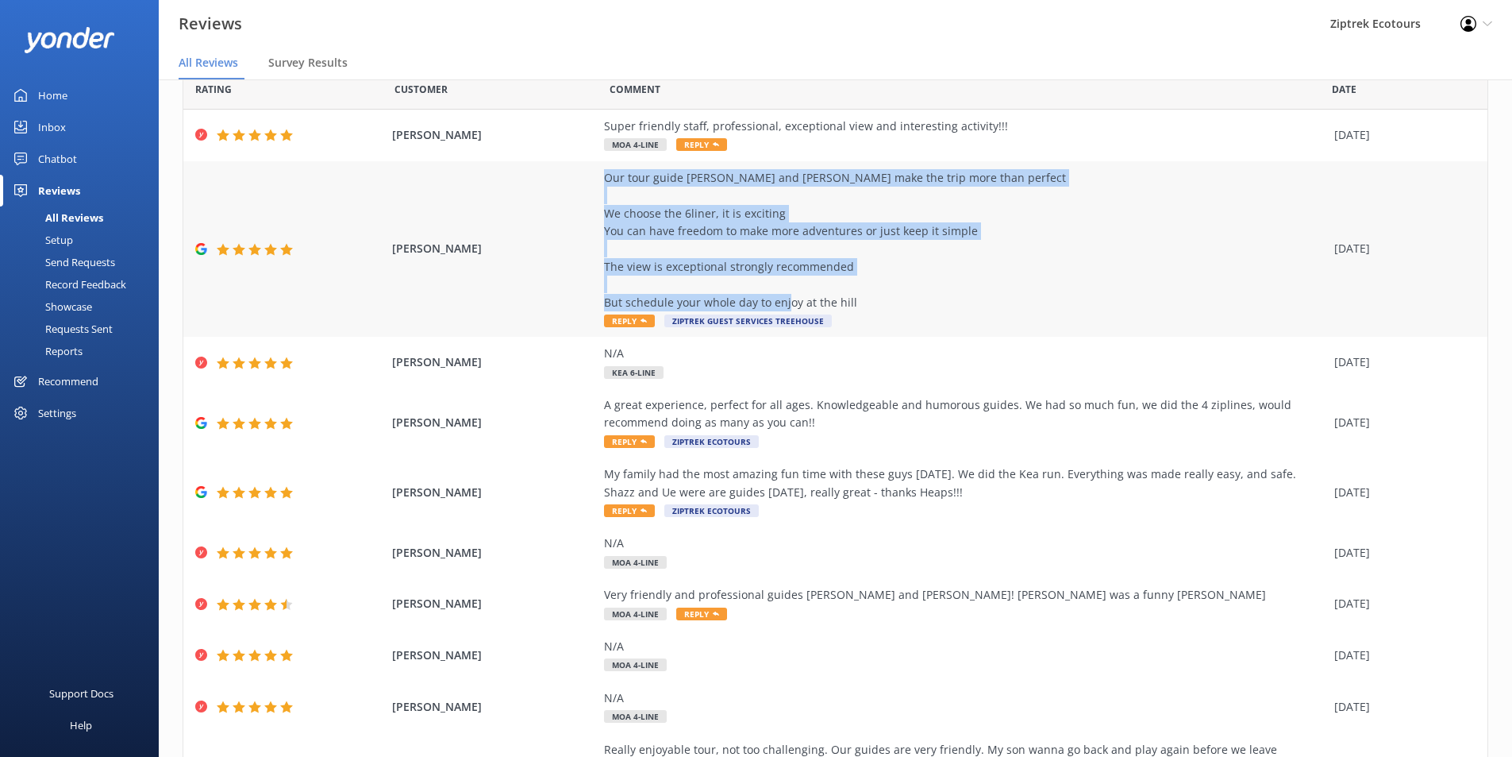
drag, startPoint x: 857, startPoint y: 298, endPoint x: 588, endPoint y: 179, distance: 294.3
click at [588, 179] on div "Alvin Loh Our tour guide Xander and Lillie make the trip more than perfect We c…" at bounding box center [835, 249] width 1304 height 176
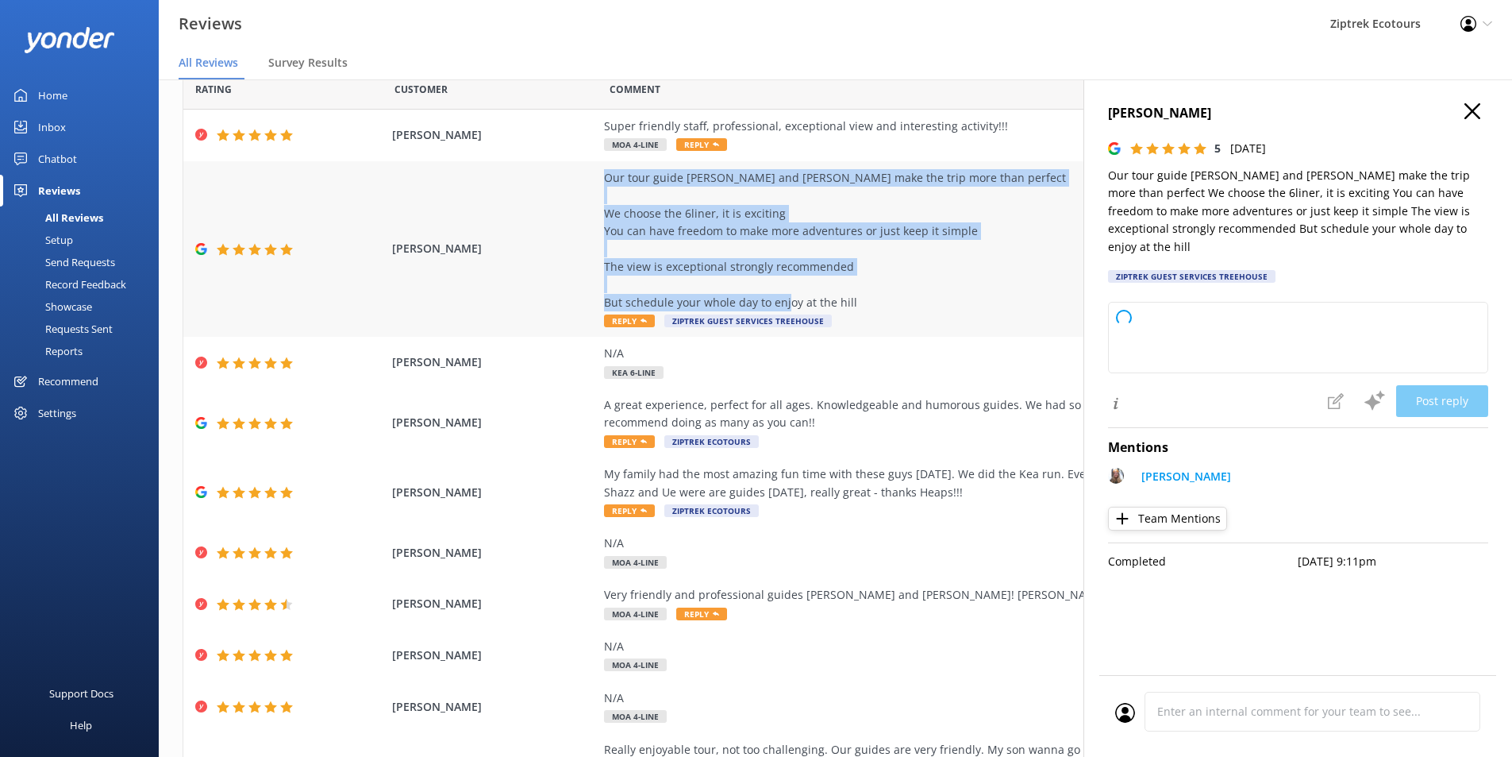
copy div "Our tour guide Xander and Lillie make the trip more than perfect We choose the …"
type textarea "Kia ora, Thank you so much for your amazing review! We're absolutely delighted …"
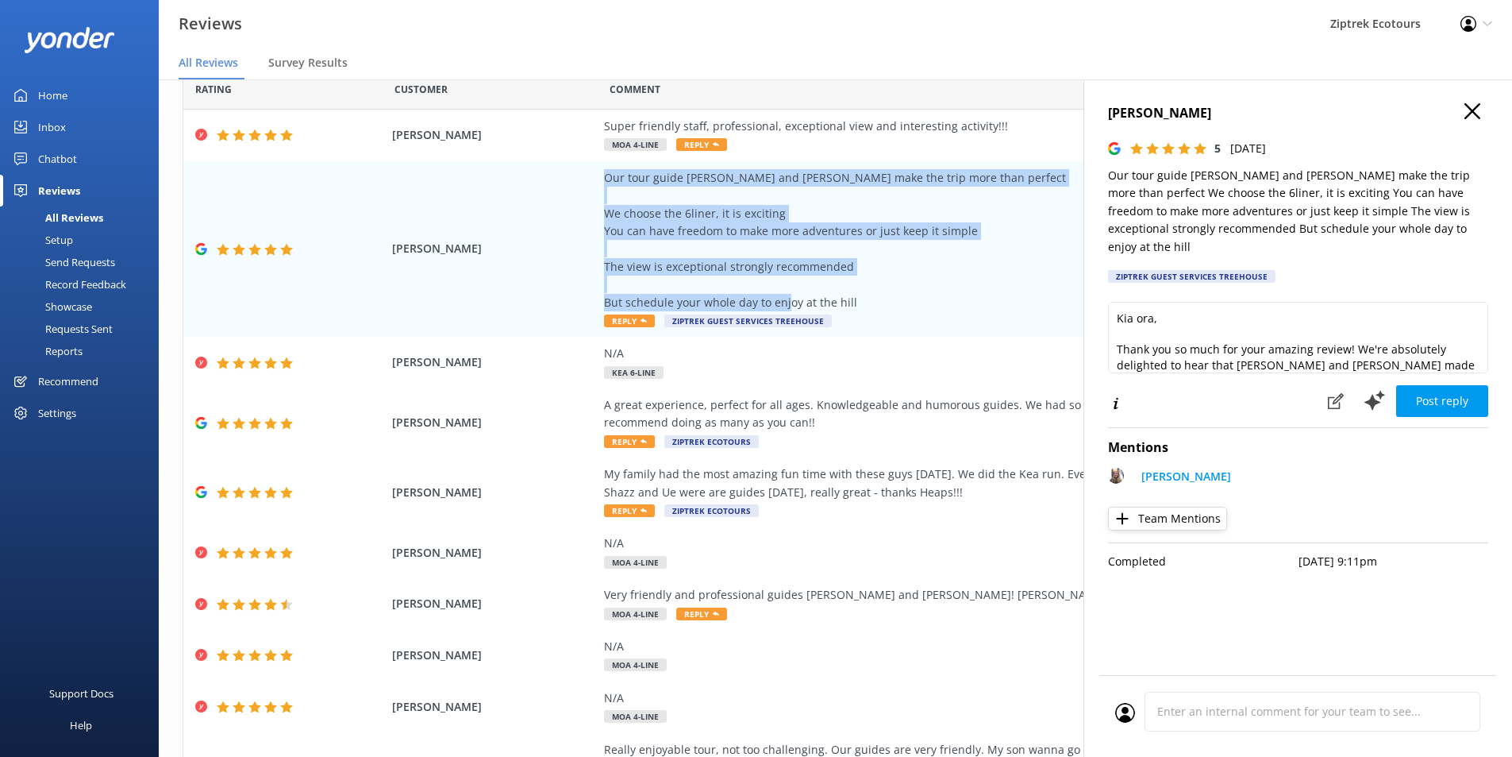
click at [1469, 113] on icon "button" at bounding box center [1473, 111] width 16 height 16
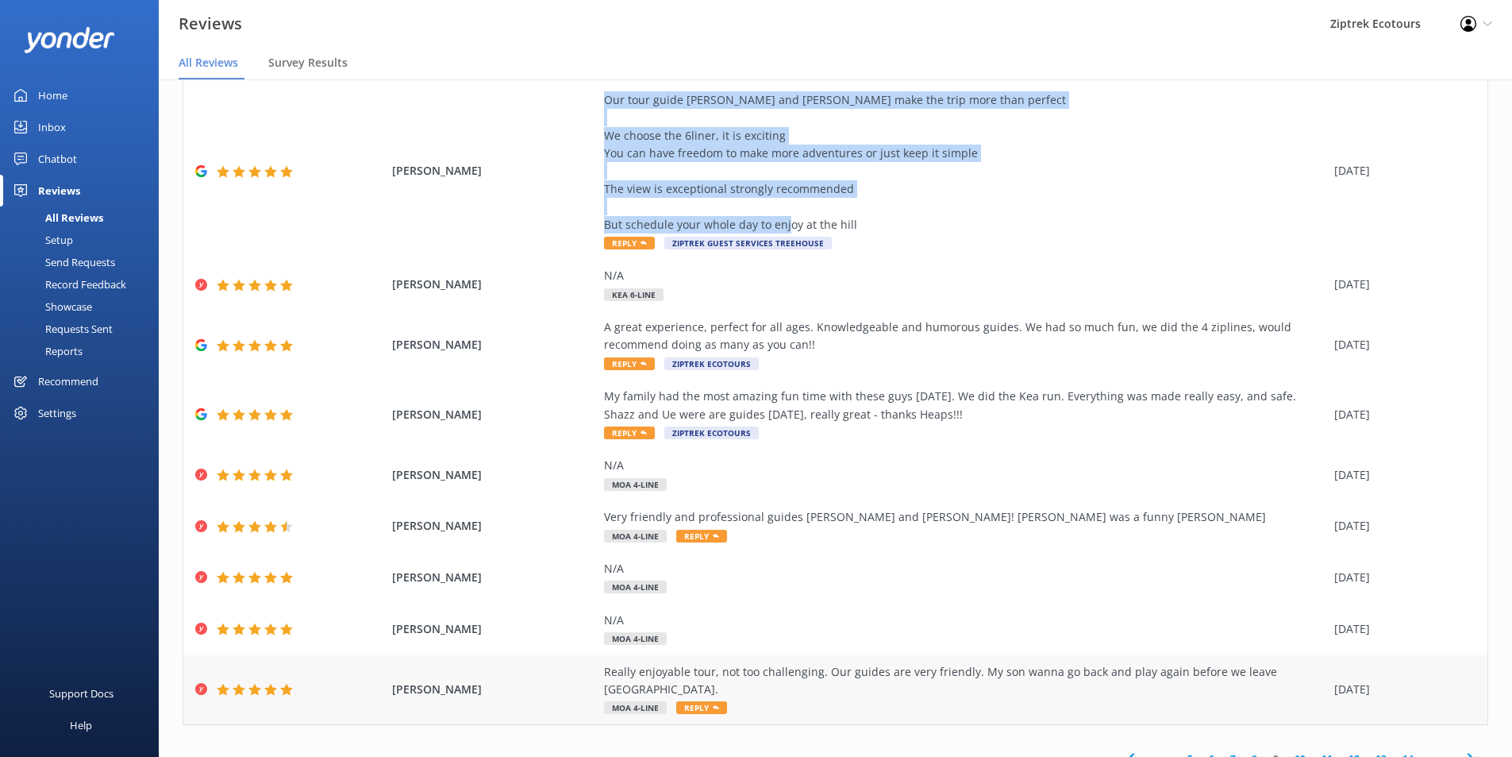
scroll to position [146, 0]
click at [1246, 749] on link "8" at bounding box center [1254, 756] width 21 height 15
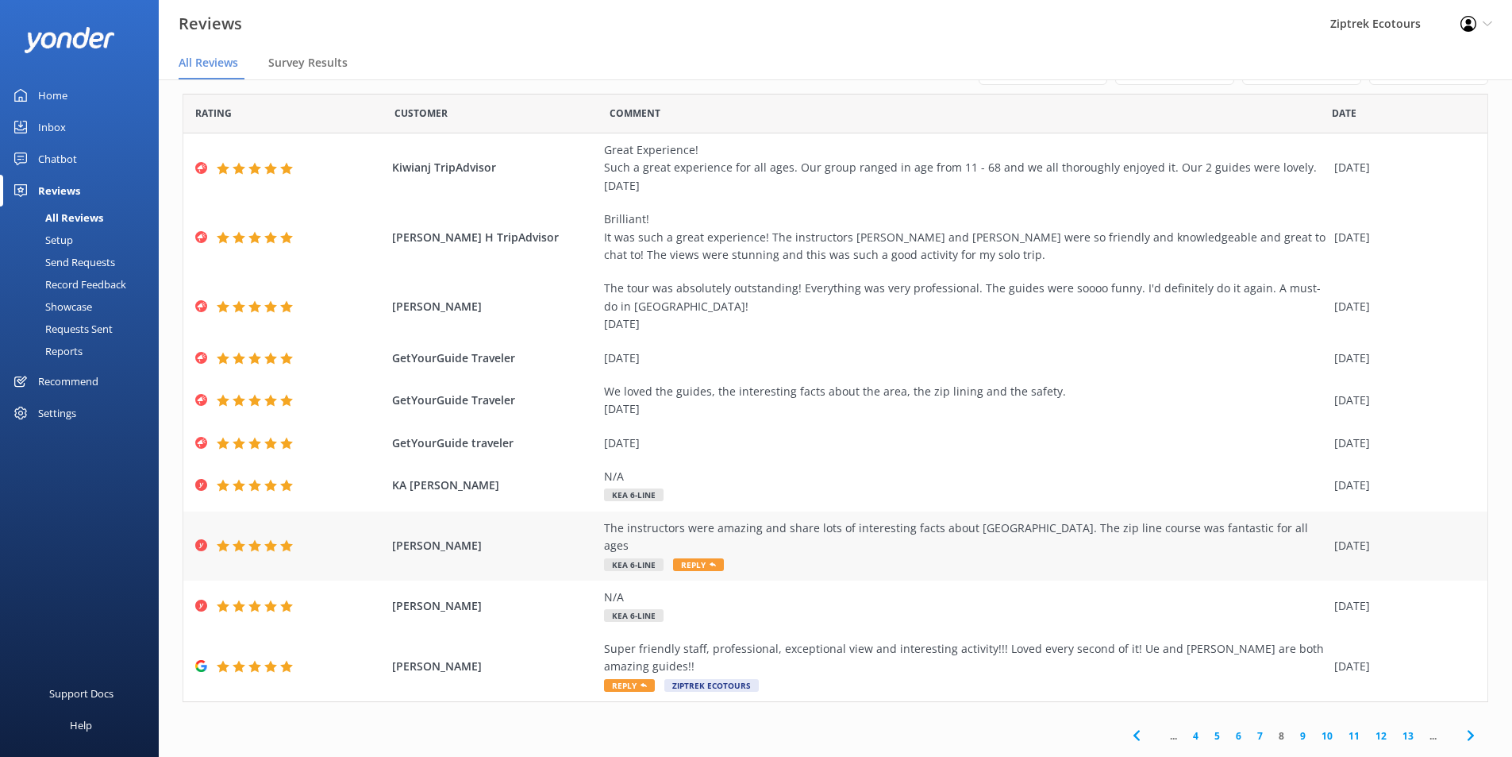
scroll to position [32, 0]
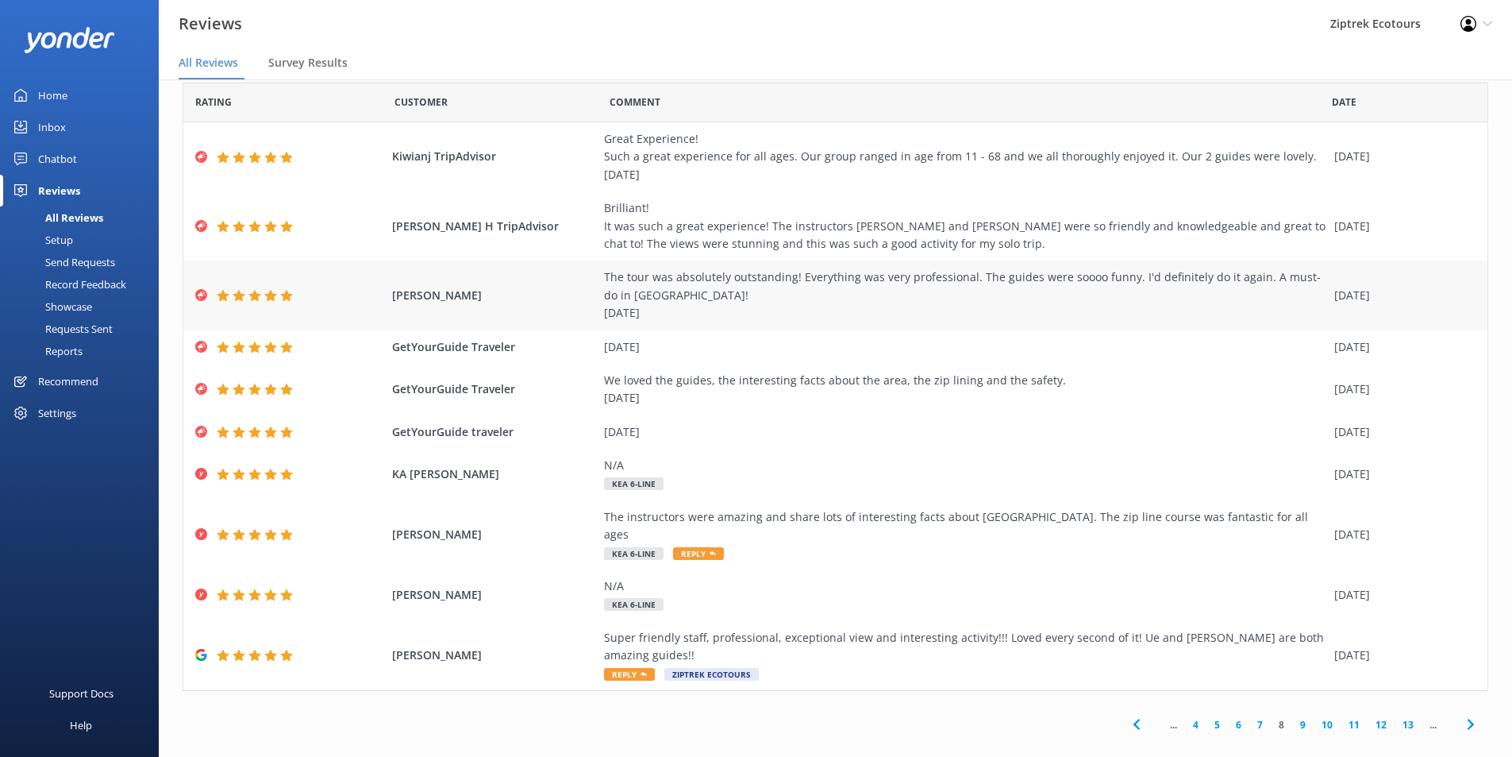
drag, startPoint x: 591, startPoint y: 285, endPoint x: 1292, endPoint y: 296, distance: 701.1
click at [1292, 296] on div "Martin Spindler The tour was absolutely outstanding! Everything was very profes…" at bounding box center [835, 294] width 1304 height 69
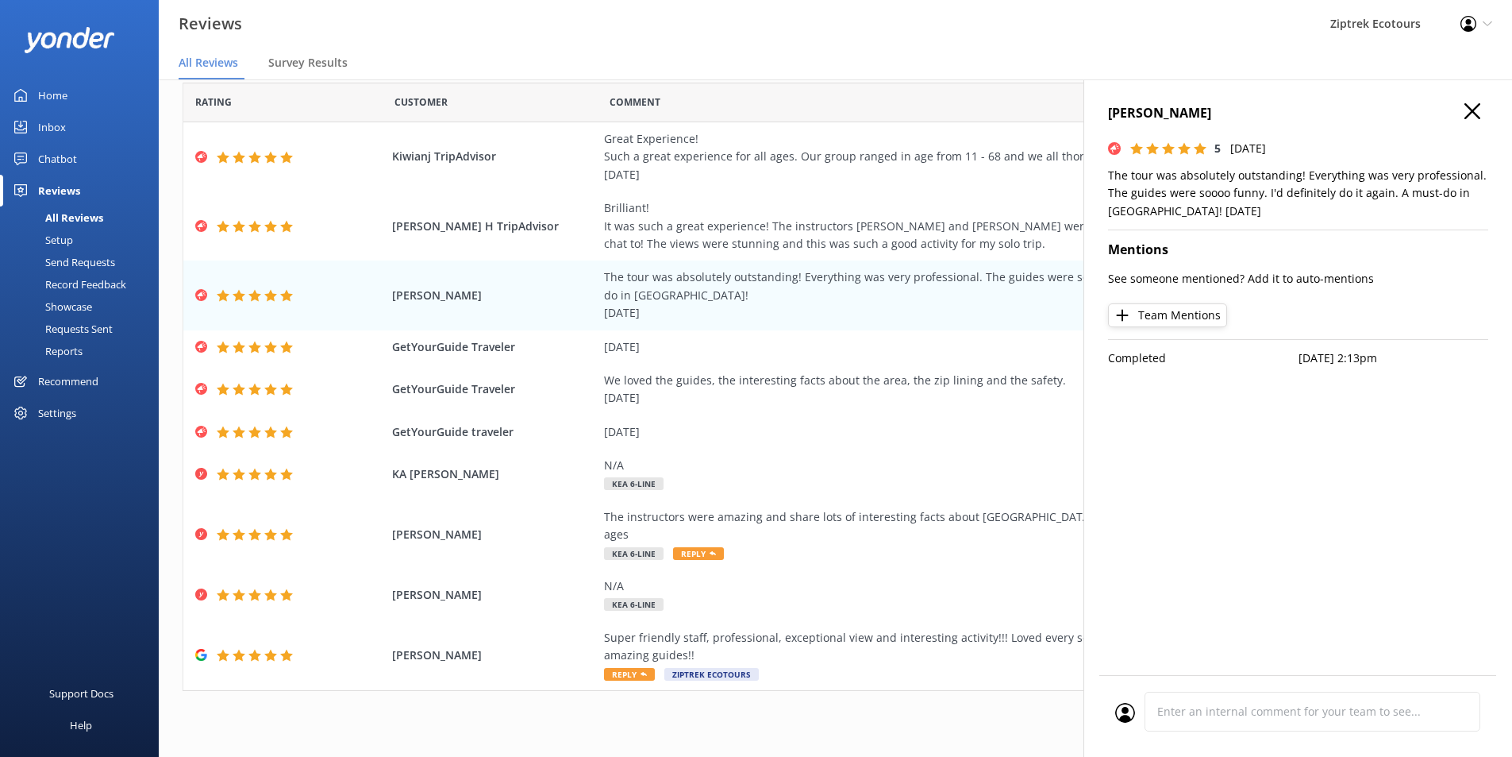
click at [1473, 110] on icon "button" at bounding box center [1473, 111] width 16 height 16
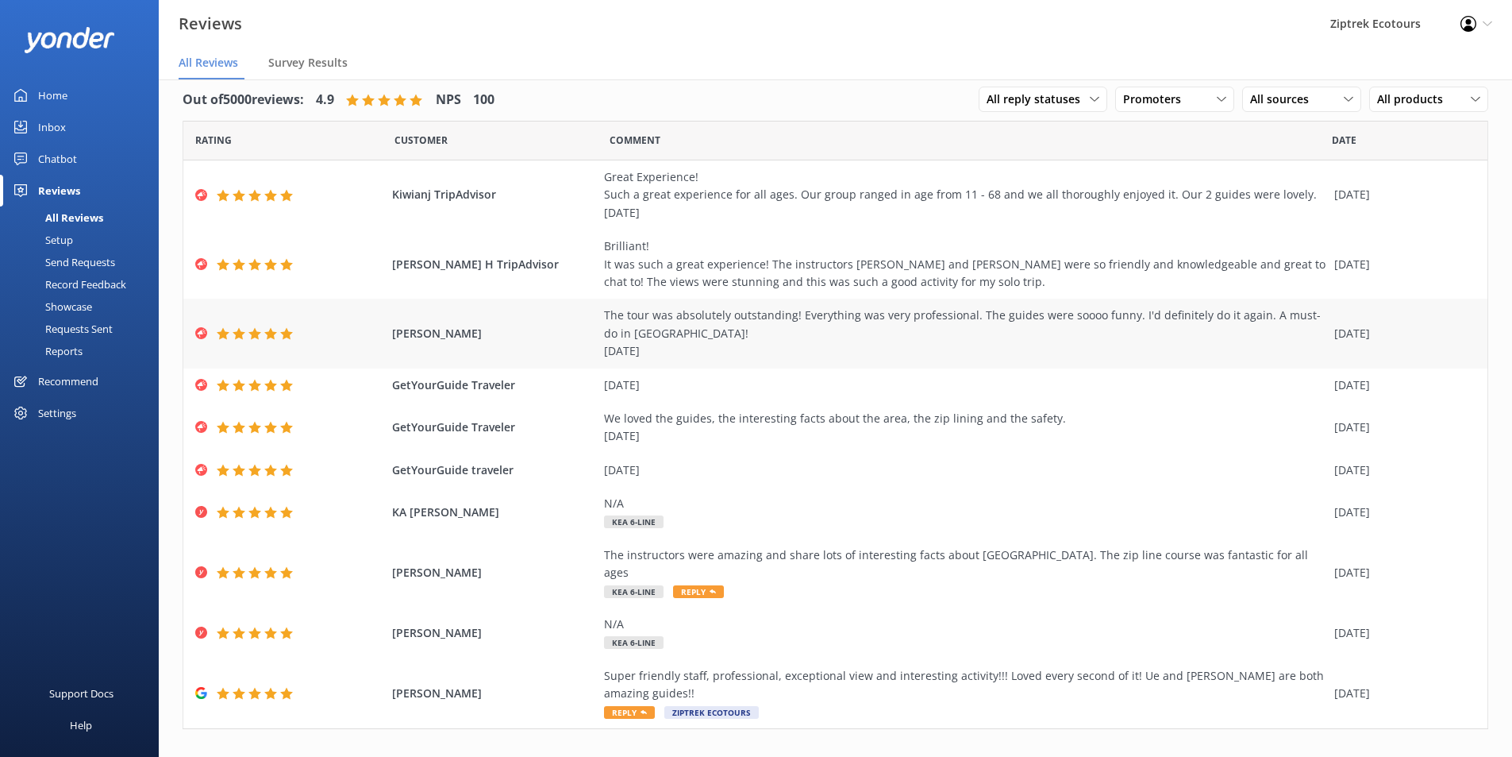
scroll to position [0, 0]
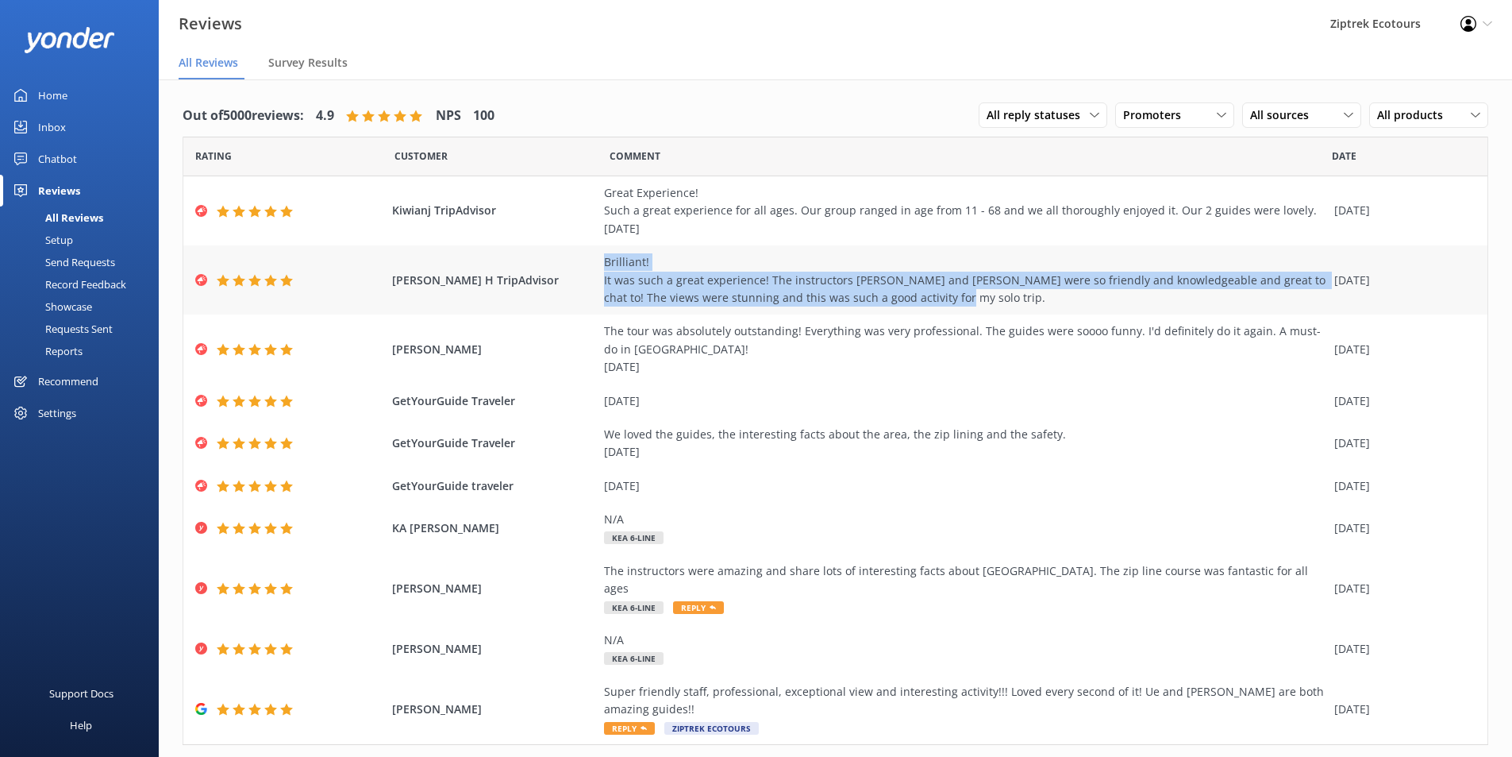
drag, startPoint x: 904, startPoint y: 298, endPoint x: 595, endPoint y: 266, distance: 310.4
click at [595, 266] on div "Tanica H TripAdvisor Brilliant! It was such a great experience! The instructors…" at bounding box center [835, 279] width 1304 height 69
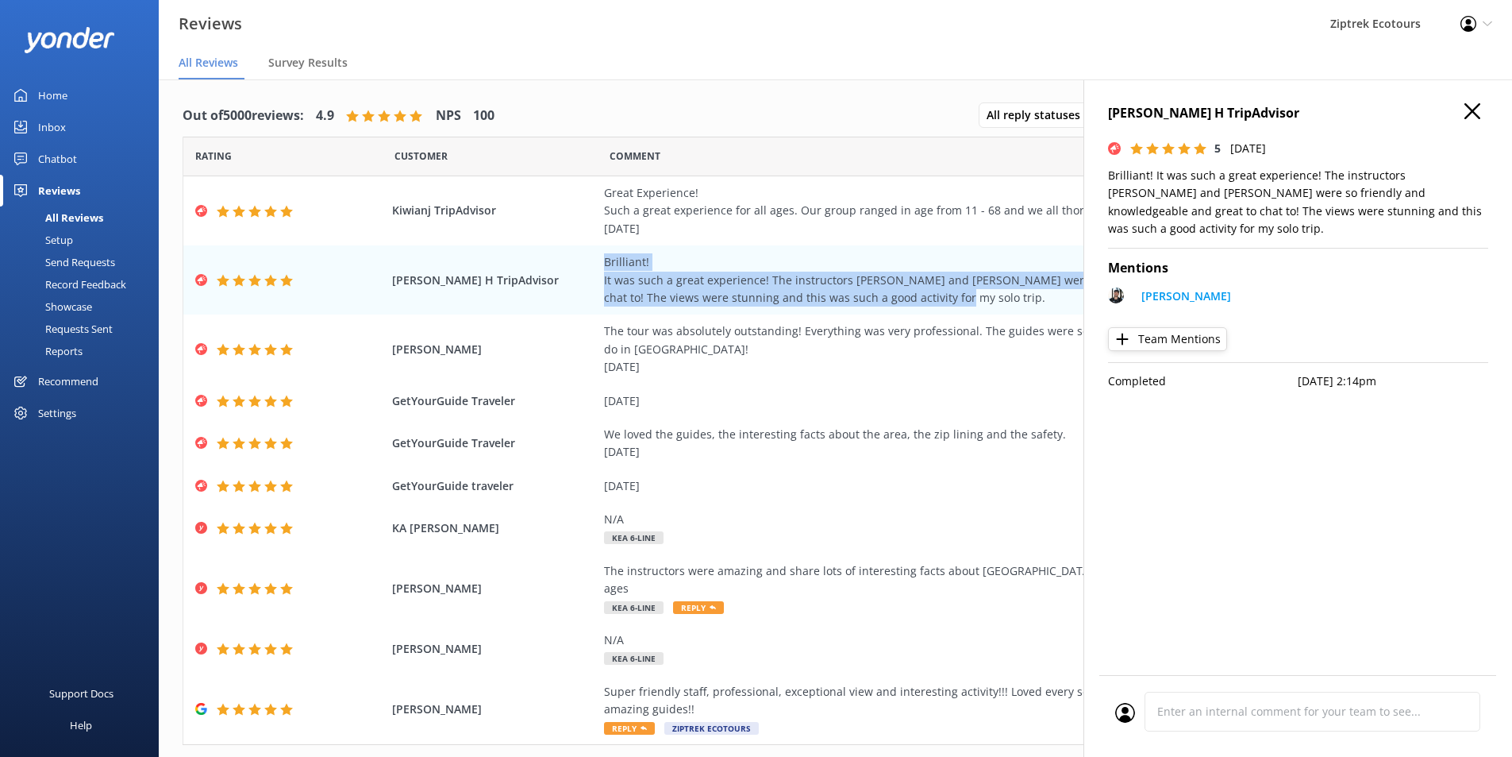
copy div "Brilliant! It was such a great experience! The instructors Rhys and Ellowise we…"
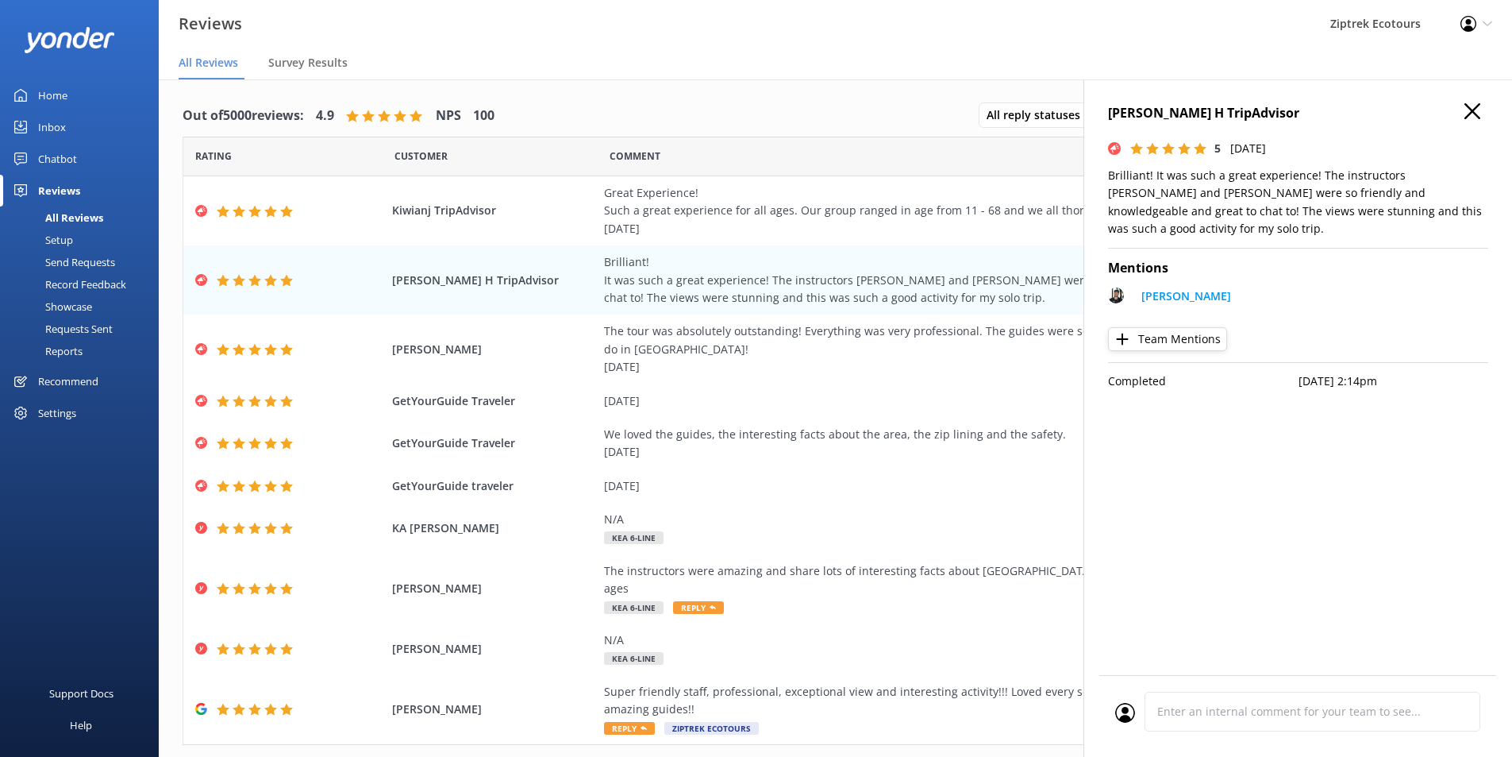
click at [1500, 115] on div "Tanica H TripAdvisor 5 Fri, 3rd Oct 2025 Brilliant! It was such a great experie…" at bounding box center [1298, 457] width 429 height 757
click at [1480, 110] on div "Tanica H TripAdvisor 5 Fri, 3rd Oct 2025 Brilliant! It was such a great experie…" at bounding box center [1298, 457] width 429 height 757
click at [1468, 105] on icon "button" at bounding box center [1473, 111] width 16 height 16
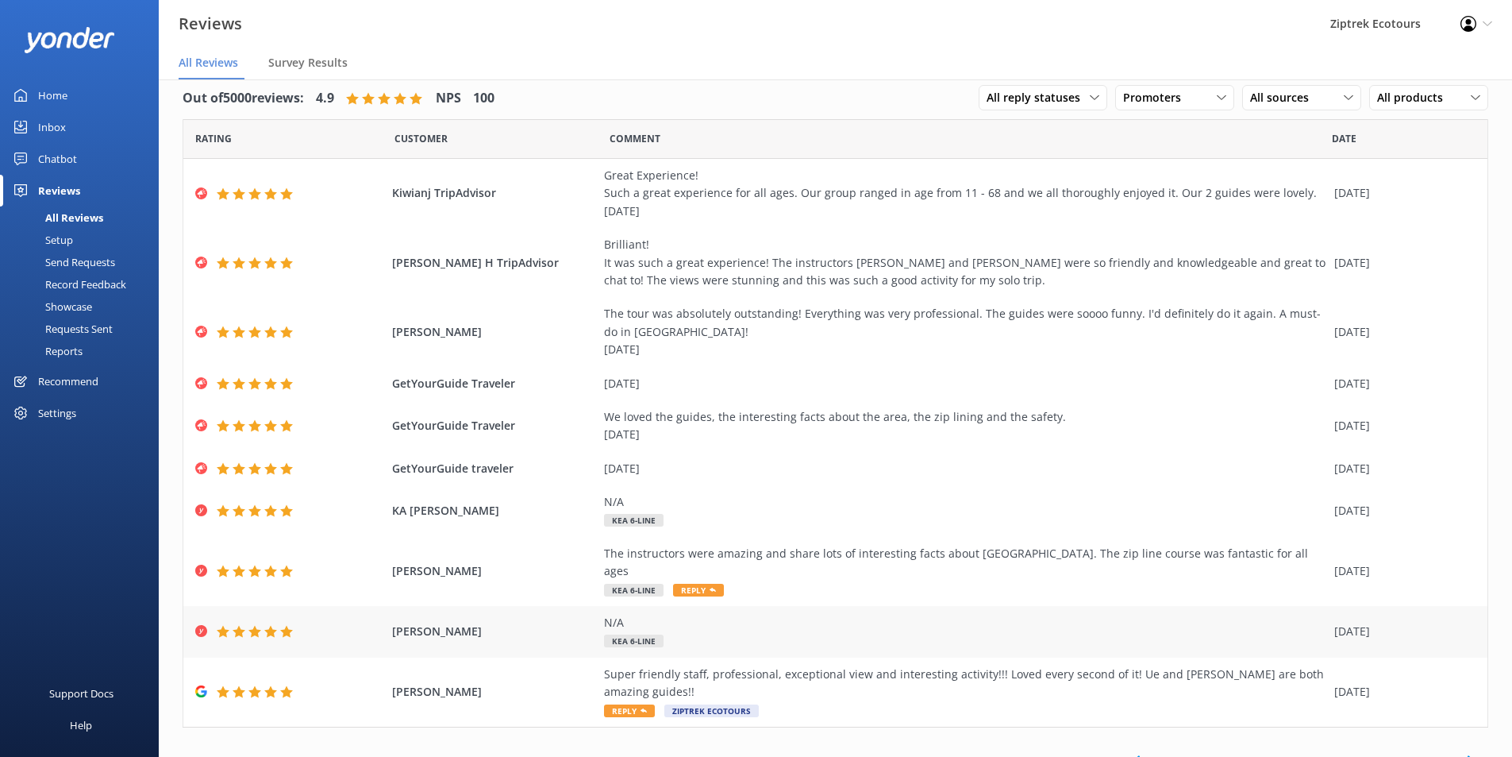
scroll to position [22, 0]
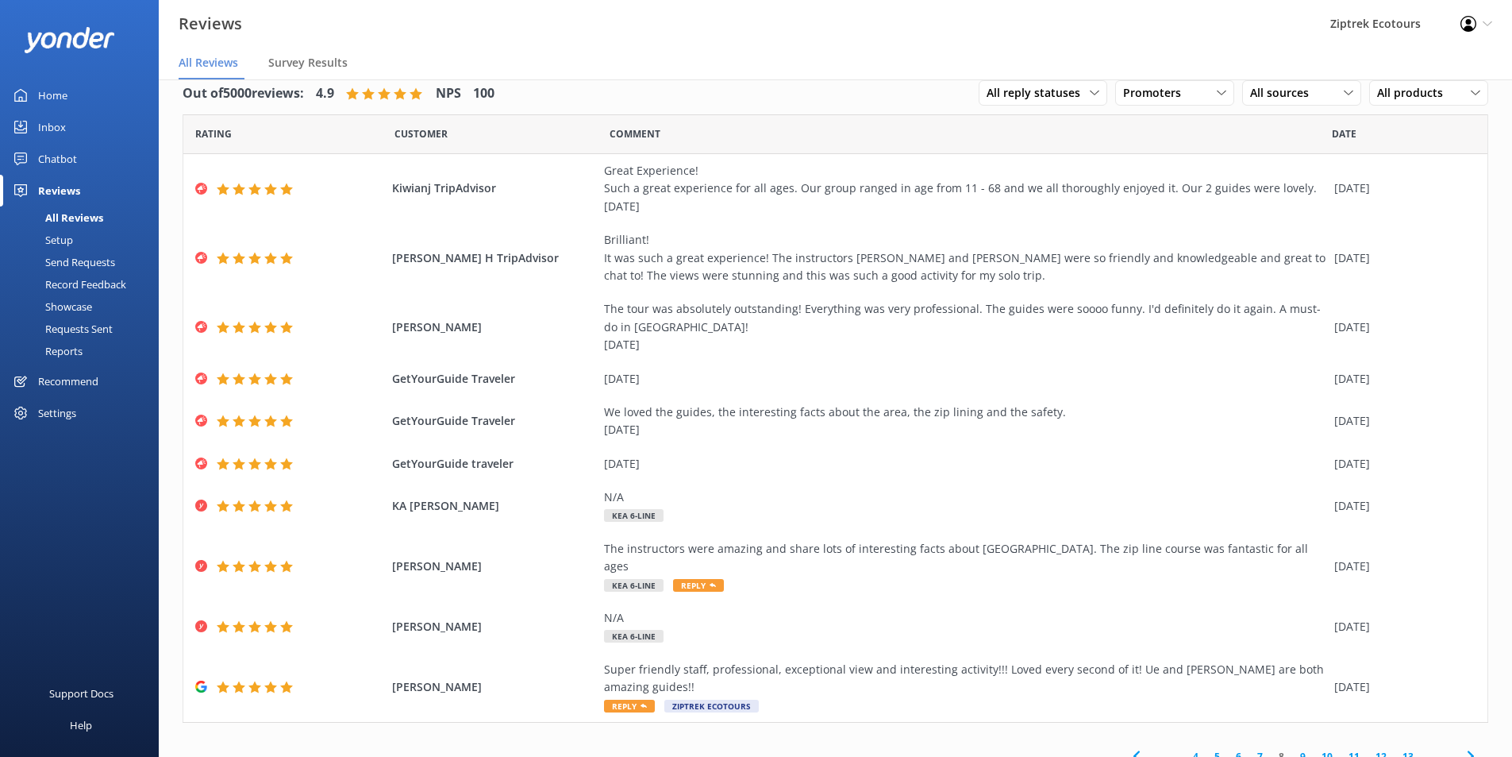
click at [1252, 749] on link "7" at bounding box center [1260, 756] width 21 height 15
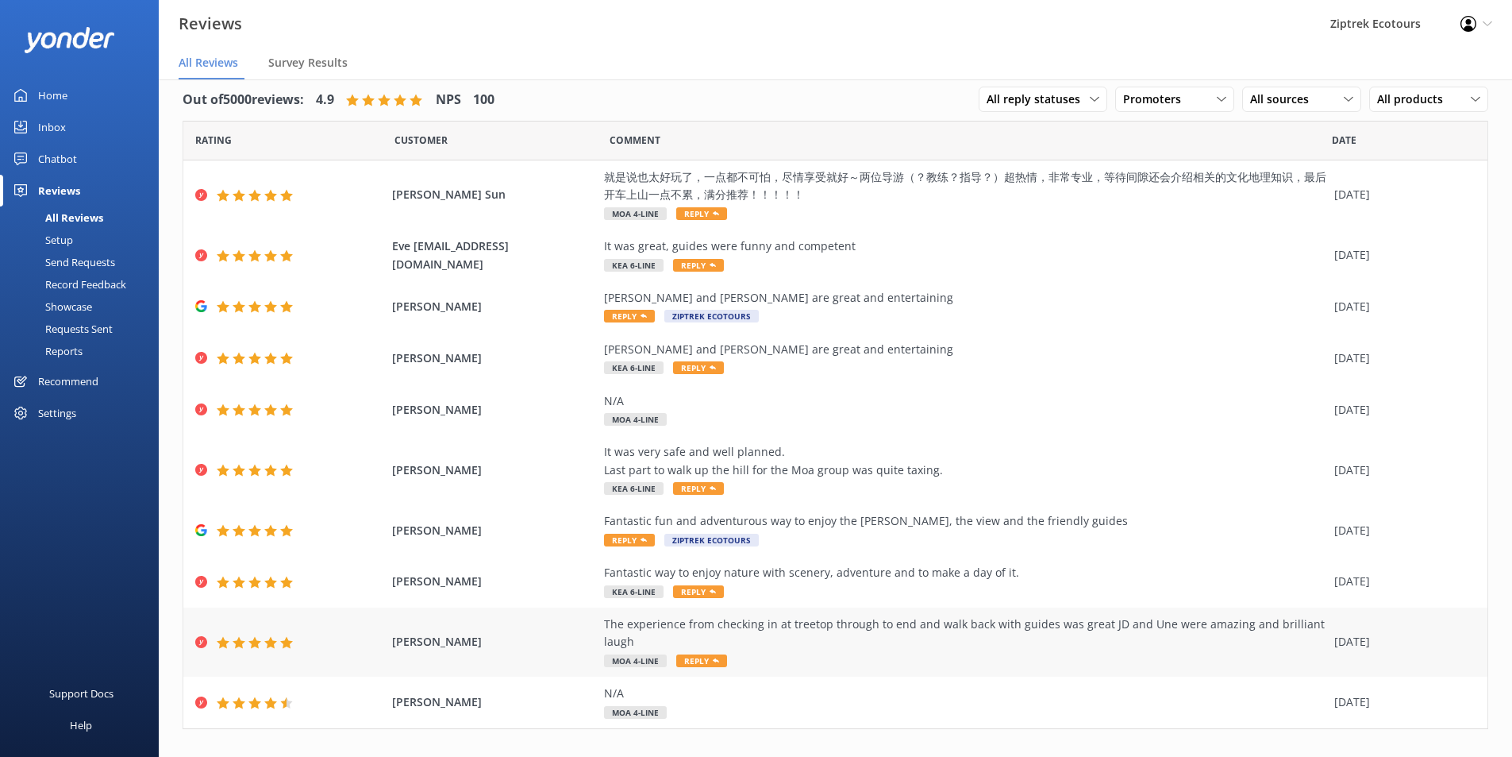
scroll to position [40, 0]
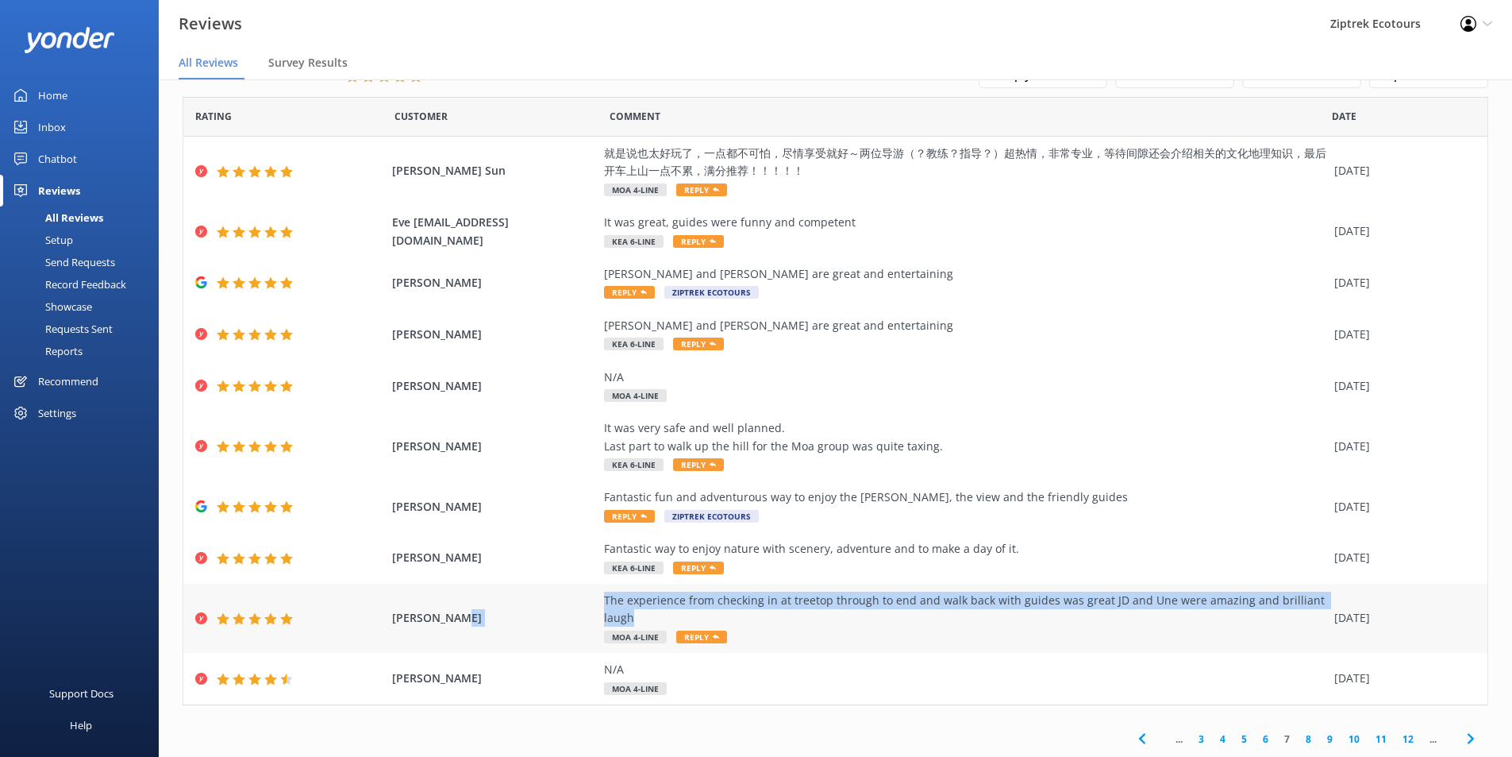
drag, startPoint x: 632, startPoint y: 619, endPoint x: 591, endPoint y: 606, distance: 43.4
click at [591, 606] on div "Andrew Shek The experience from checking in at treetop through to end and walk …" at bounding box center [835, 617] width 1304 height 69
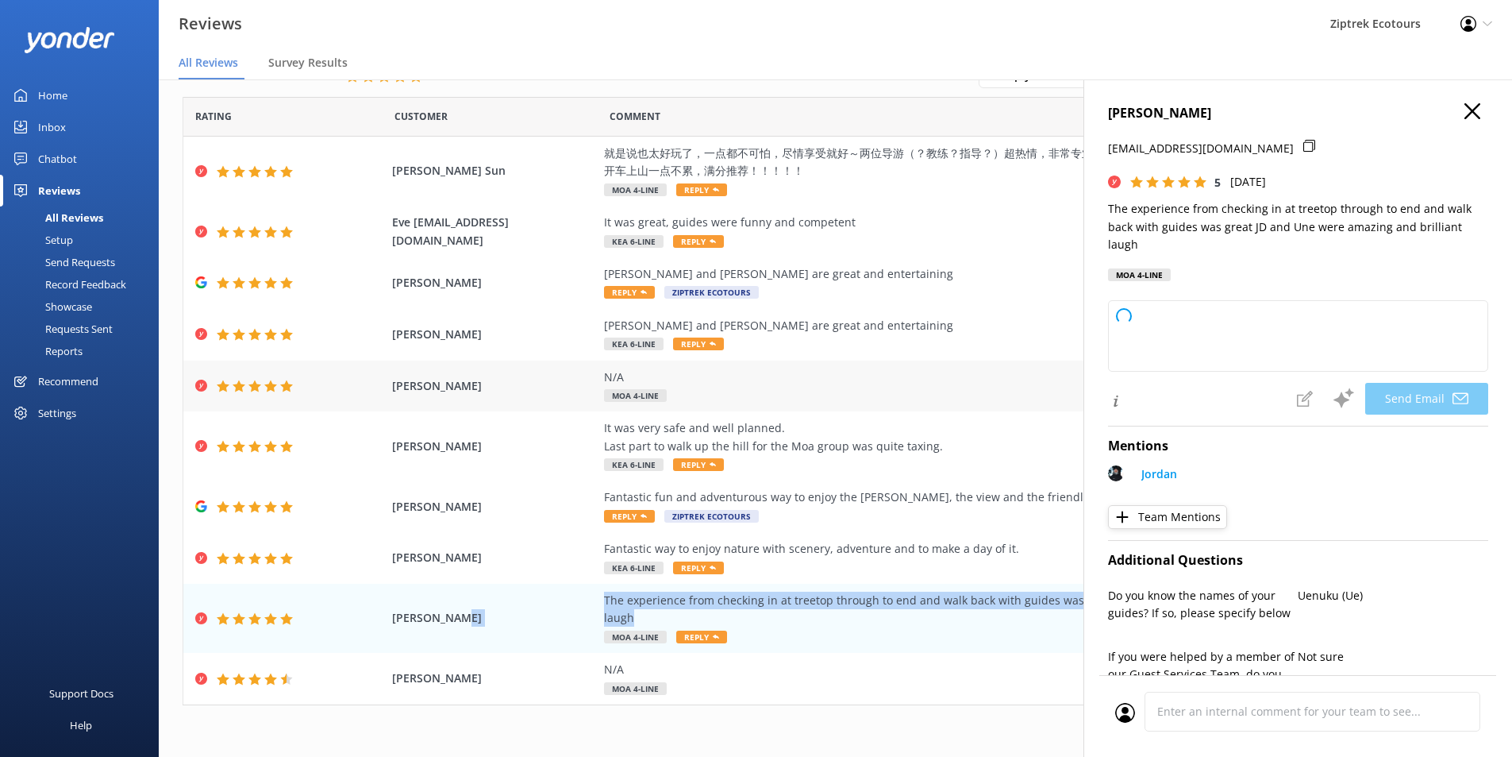
copy div "The experience from checking in at treetop through to end and walk back with gu…"
type textarea "Kia ora Andrew, Thank you so much for sharing your fantastic feedback! We're so…"
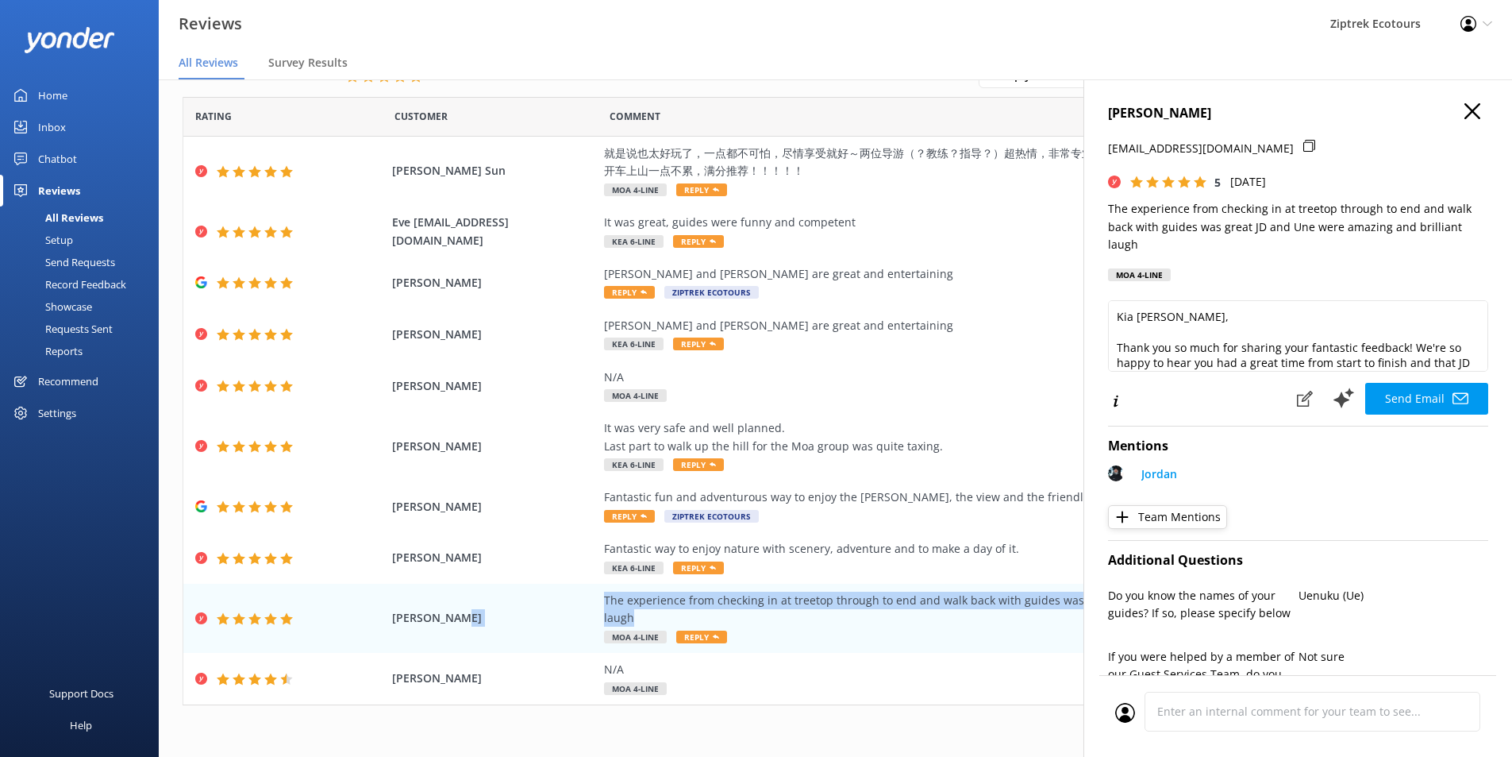
click at [1465, 113] on use "button" at bounding box center [1473, 111] width 16 height 16
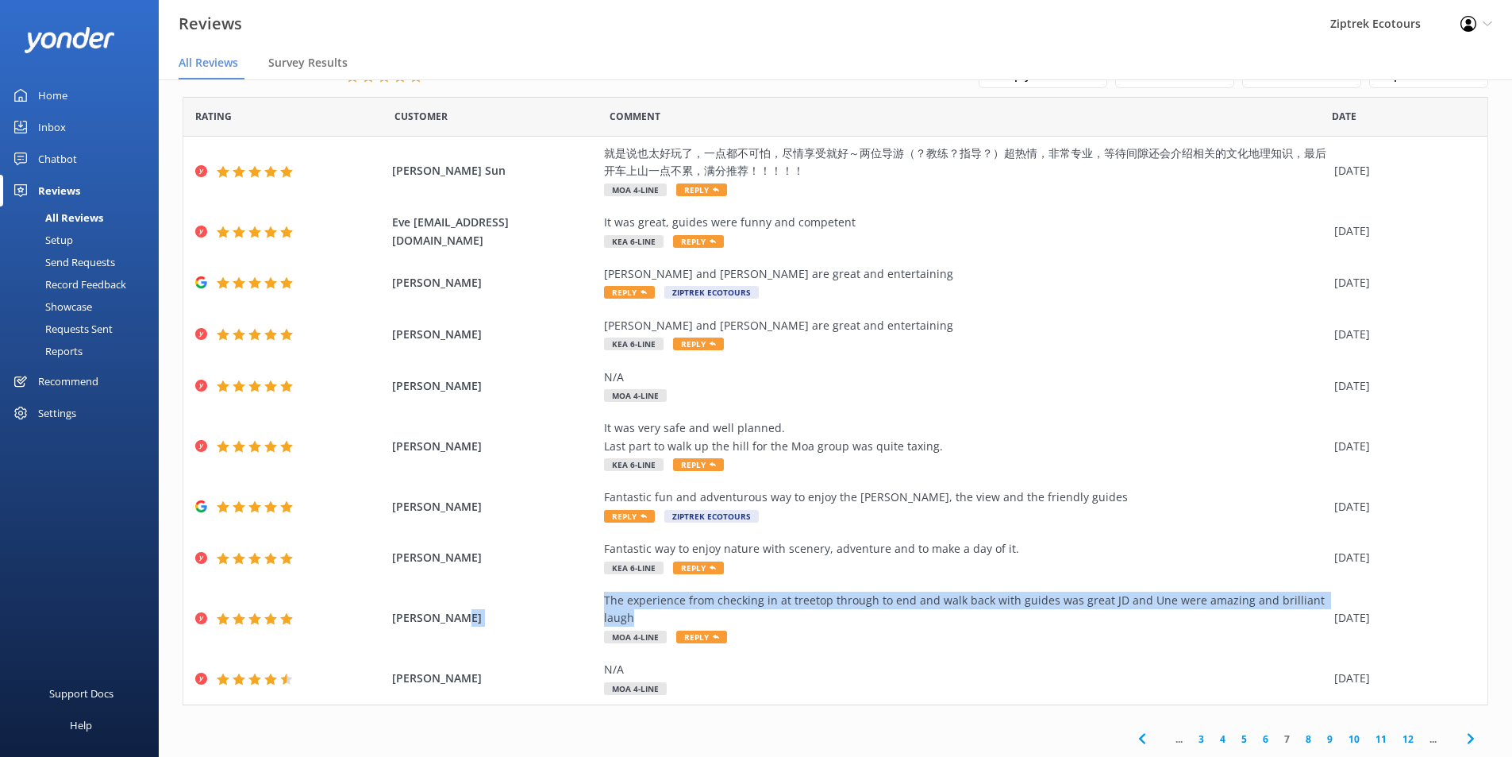
click at [1255, 742] on link "6" at bounding box center [1265, 738] width 21 height 15
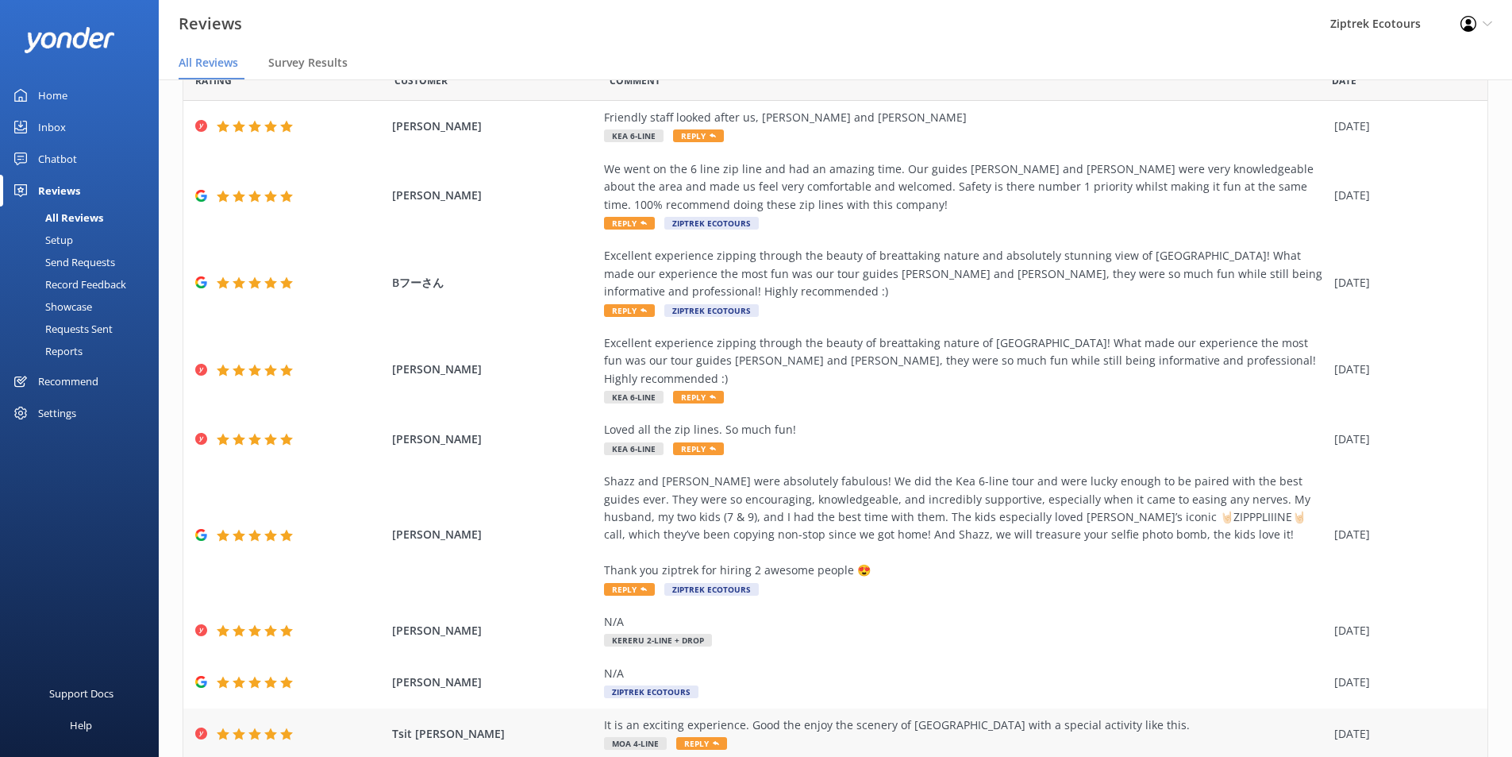
scroll to position [164, 0]
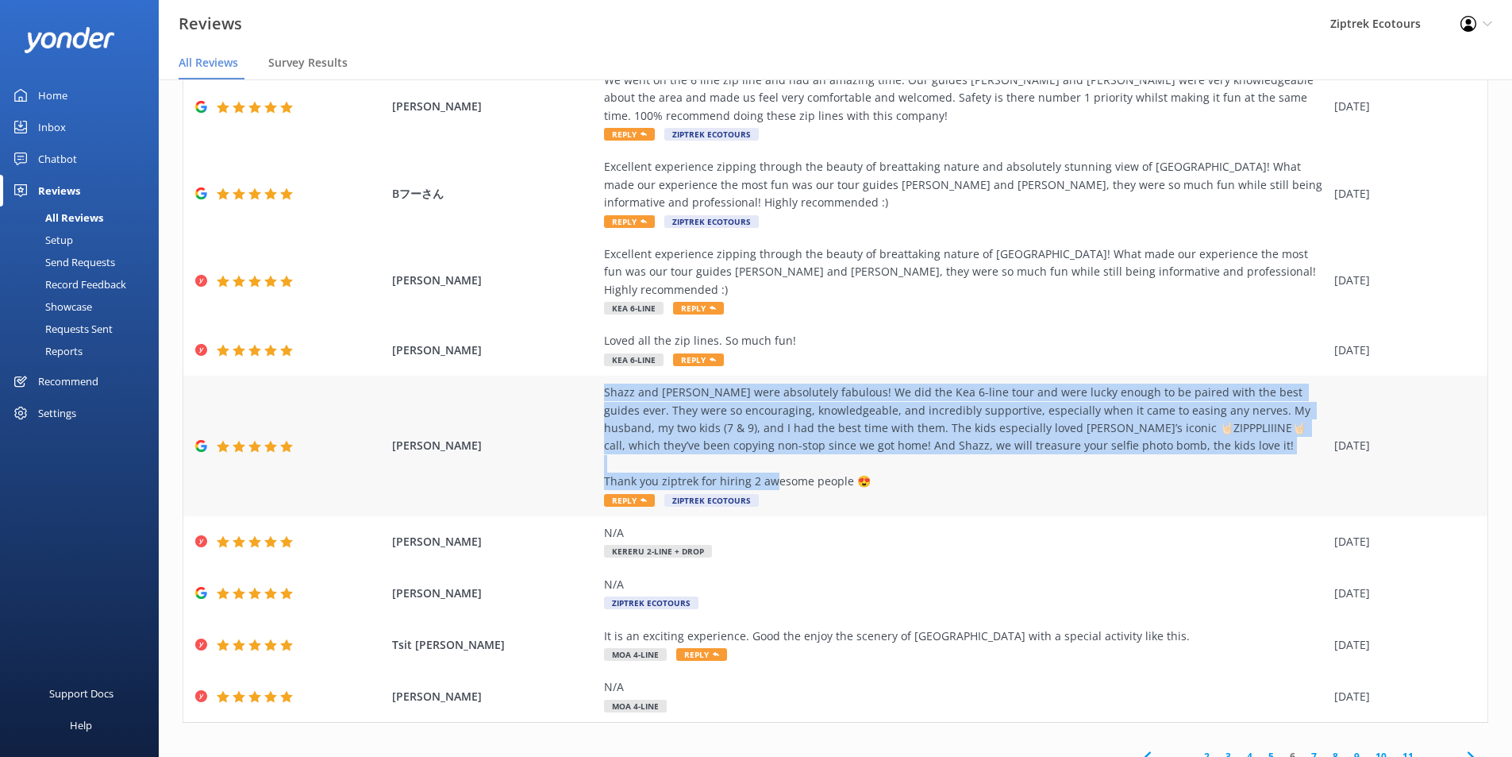
drag, startPoint x: 864, startPoint y: 462, endPoint x: 591, endPoint y: 377, distance: 286.0
click at [591, 377] on div "Paige Dunning Shazz and Eloise were absolutely fabulous! We did the Kea 6-line …" at bounding box center [835, 446] width 1304 height 141
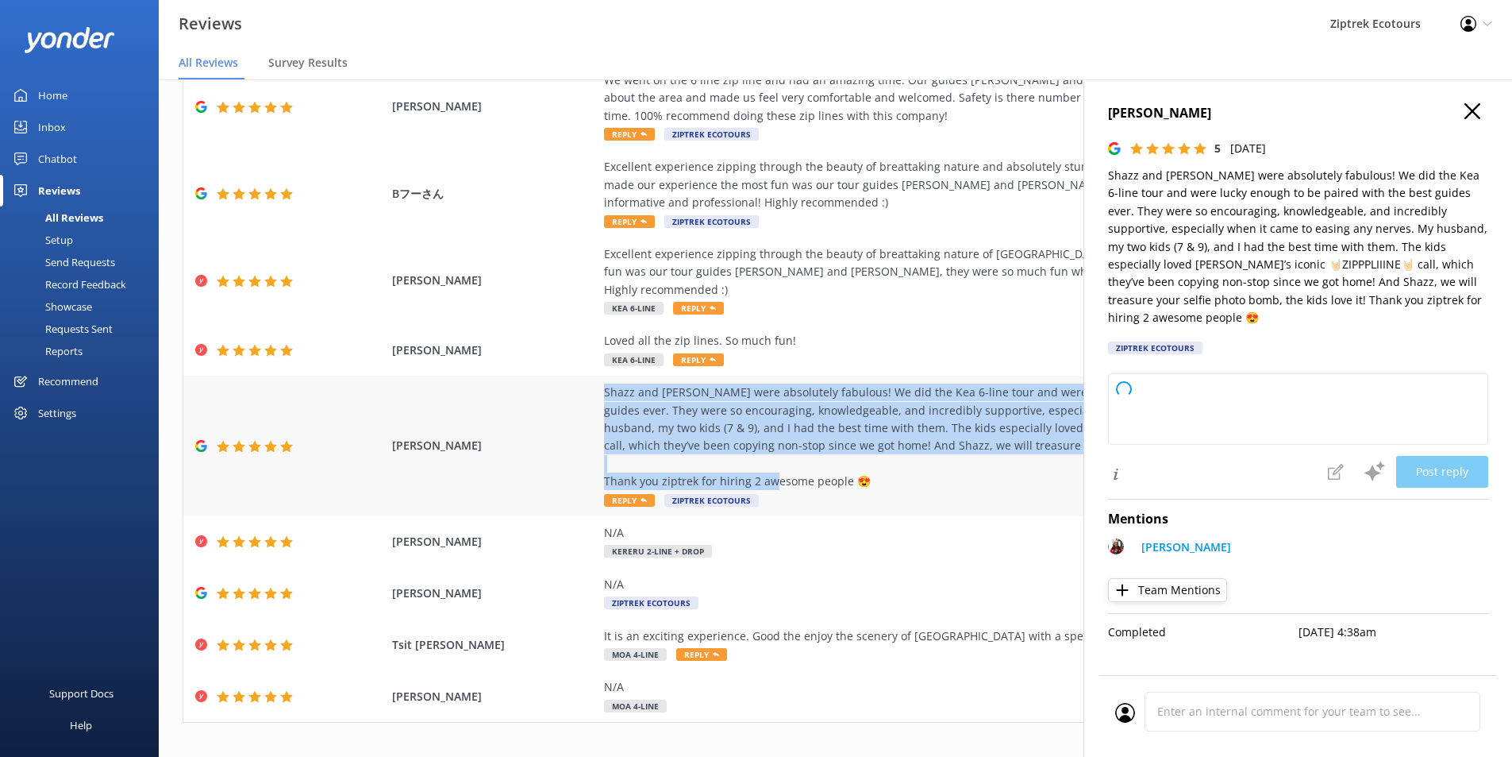
copy div "Shazz and Eloise were absolutely fabulous! We did the Kea 6-line tour and were …"
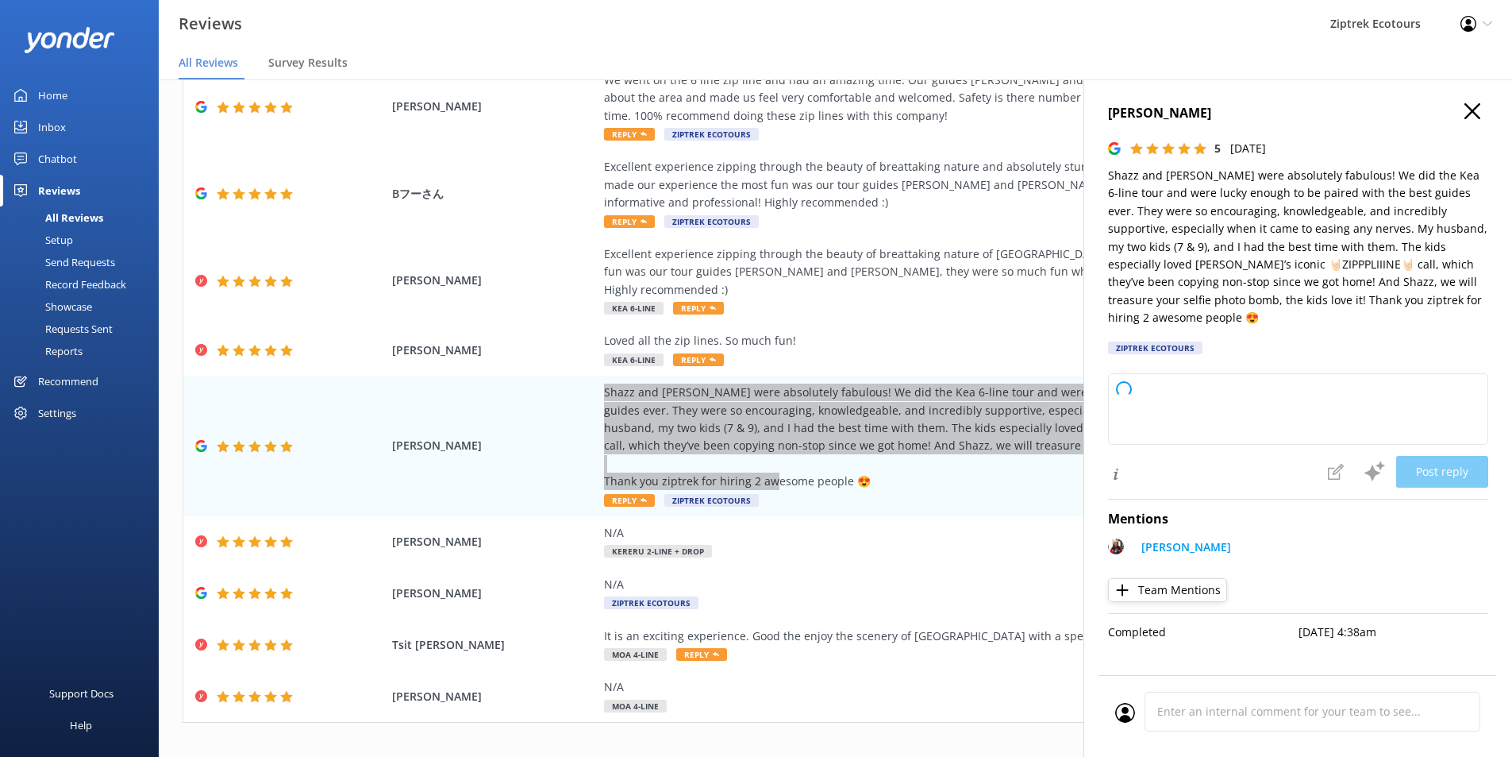
type textarea "Kia ora, Thank you so much for sharing your amazing experience with us! We’re a…"
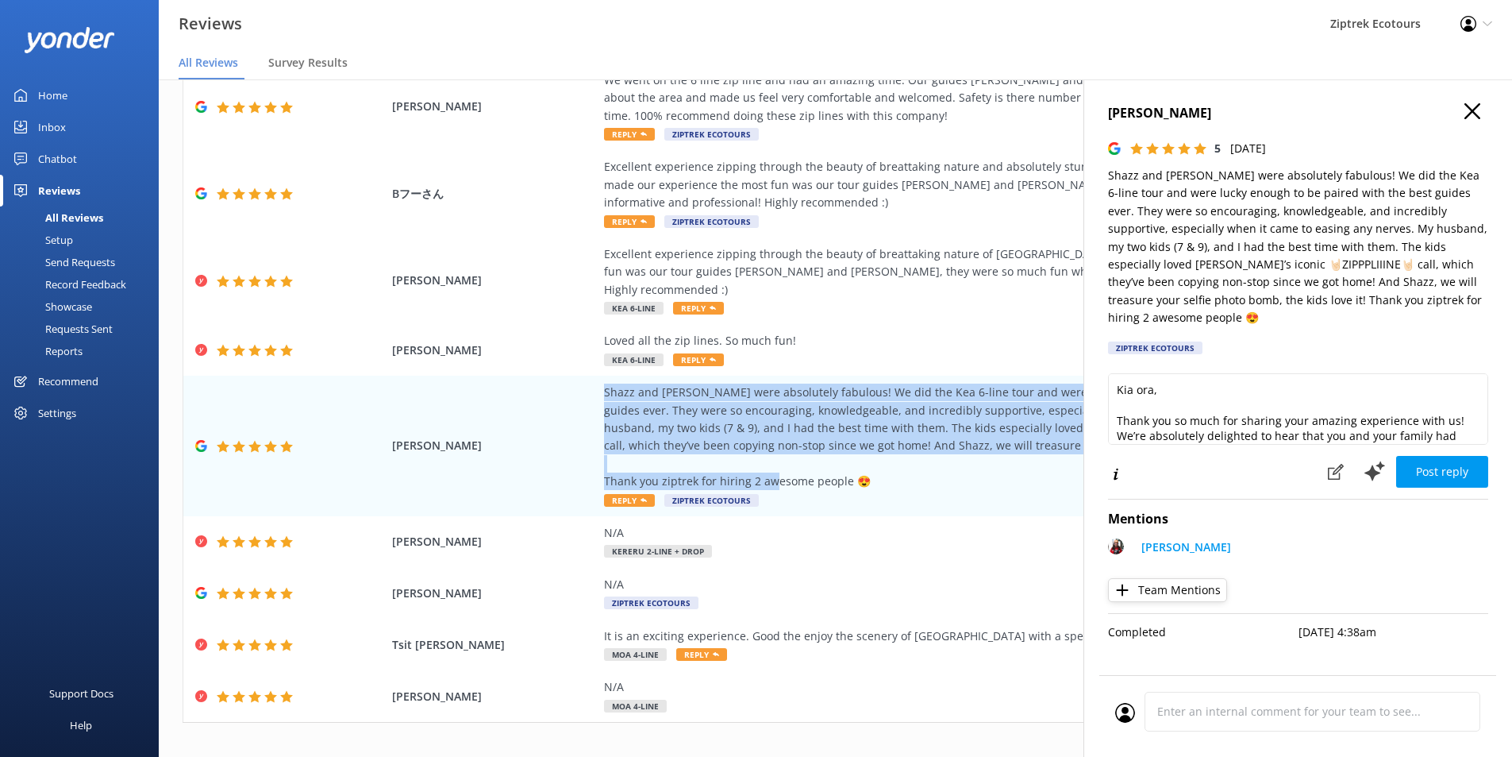
click at [1473, 109] on icon "button" at bounding box center [1473, 111] width 16 height 16
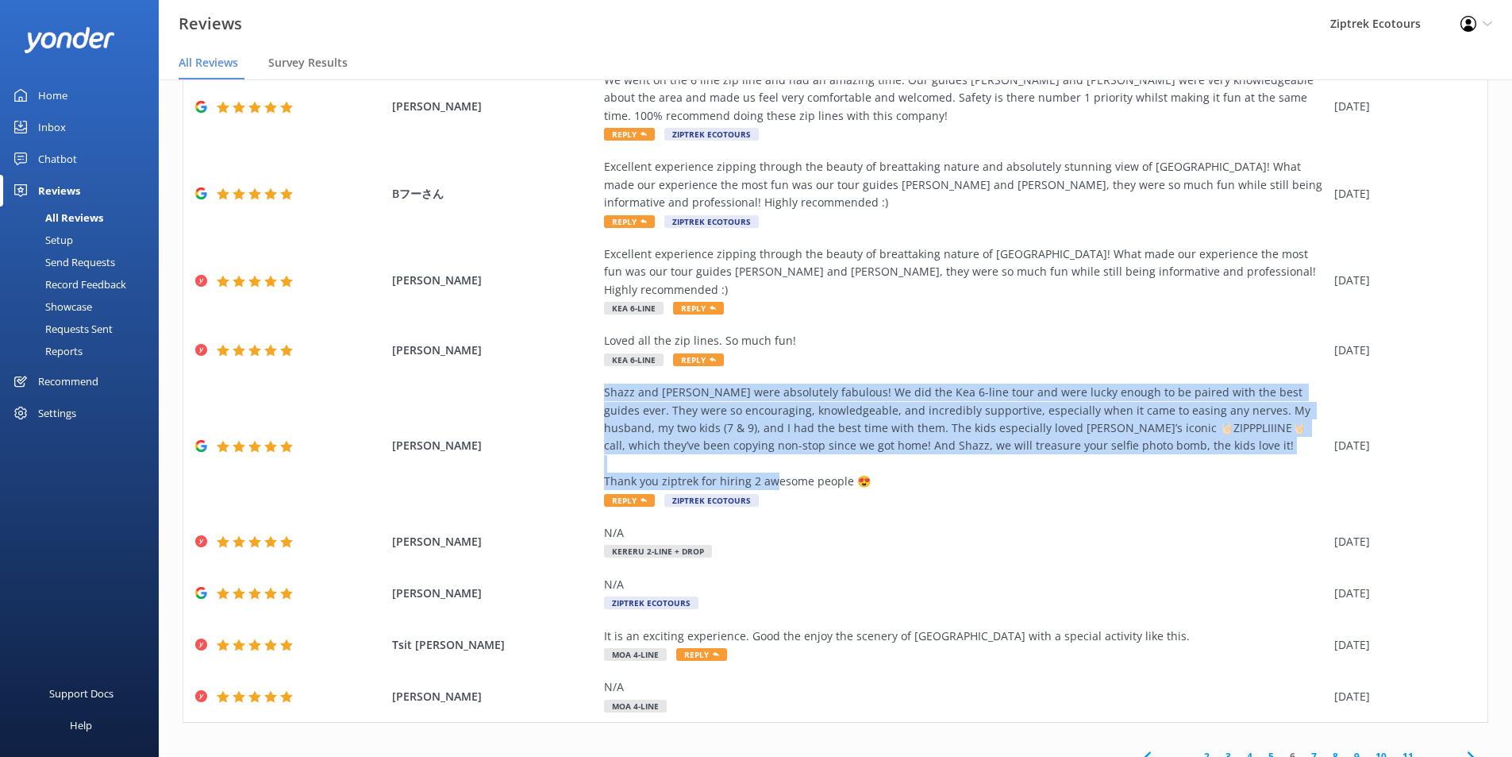
click at [1261, 749] on link "5" at bounding box center [1271, 756] width 21 height 15
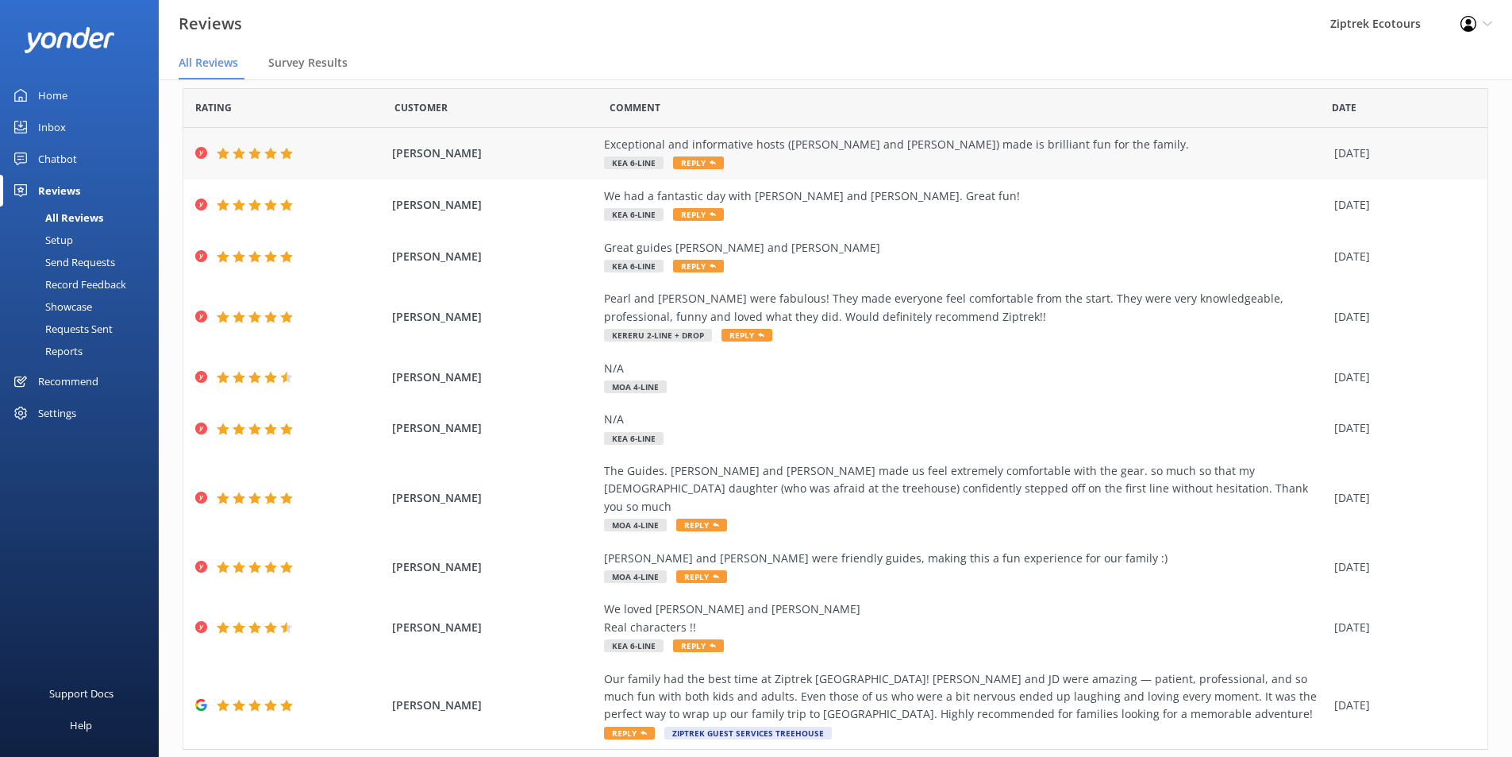
scroll to position [75, 0]
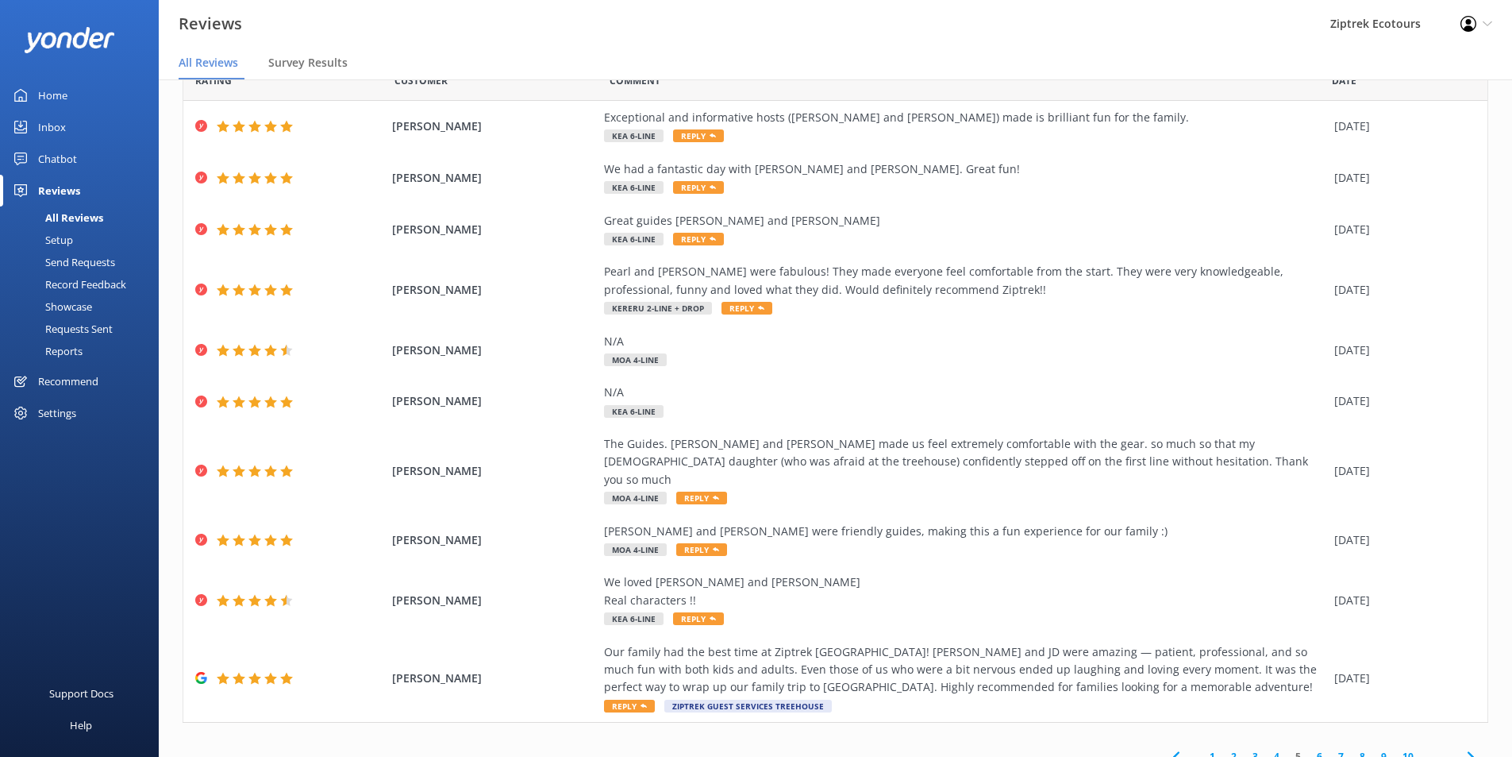
click at [1266, 749] on link "4" at bounding box center [1276, 756] width 21 height 15
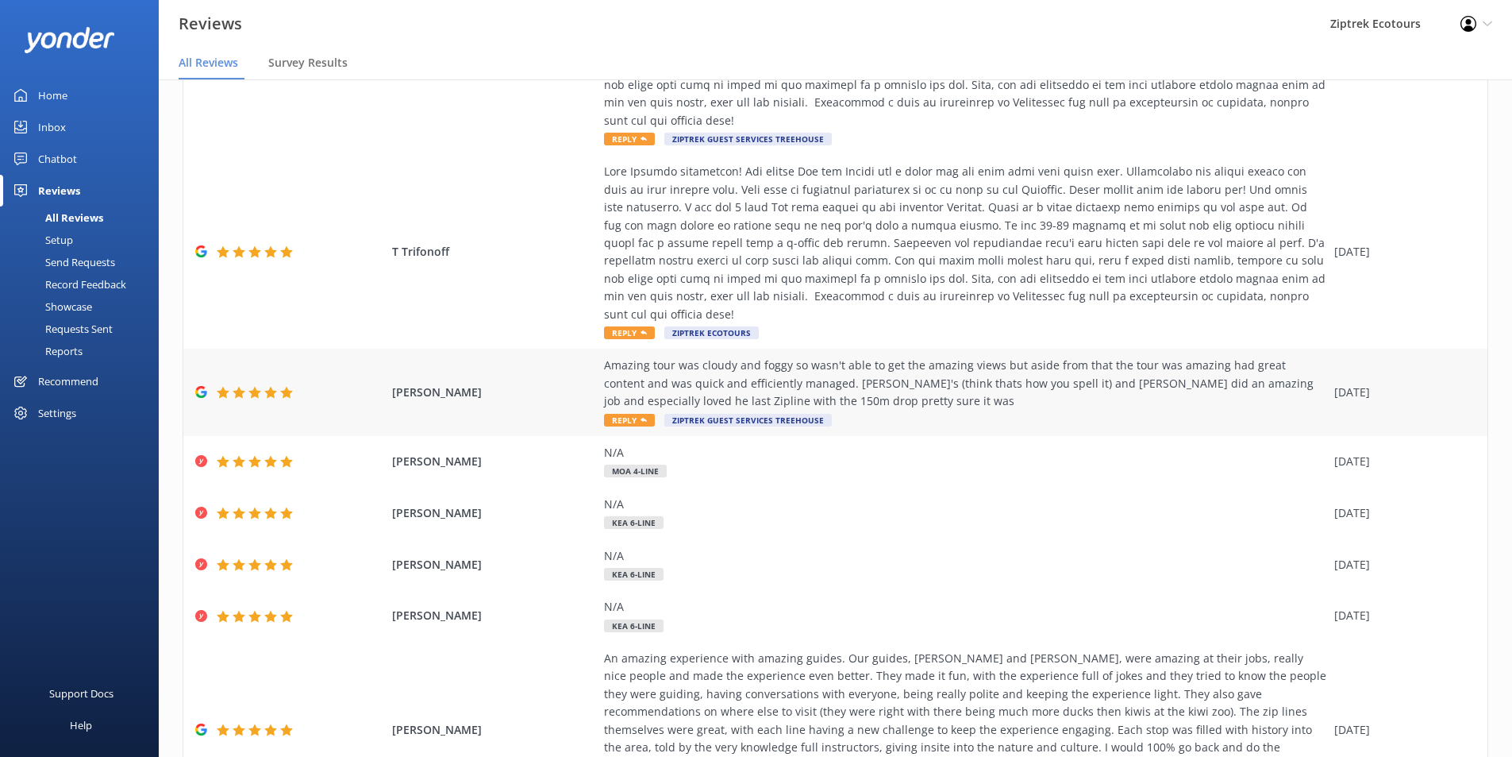
scroll to position [377, 0]
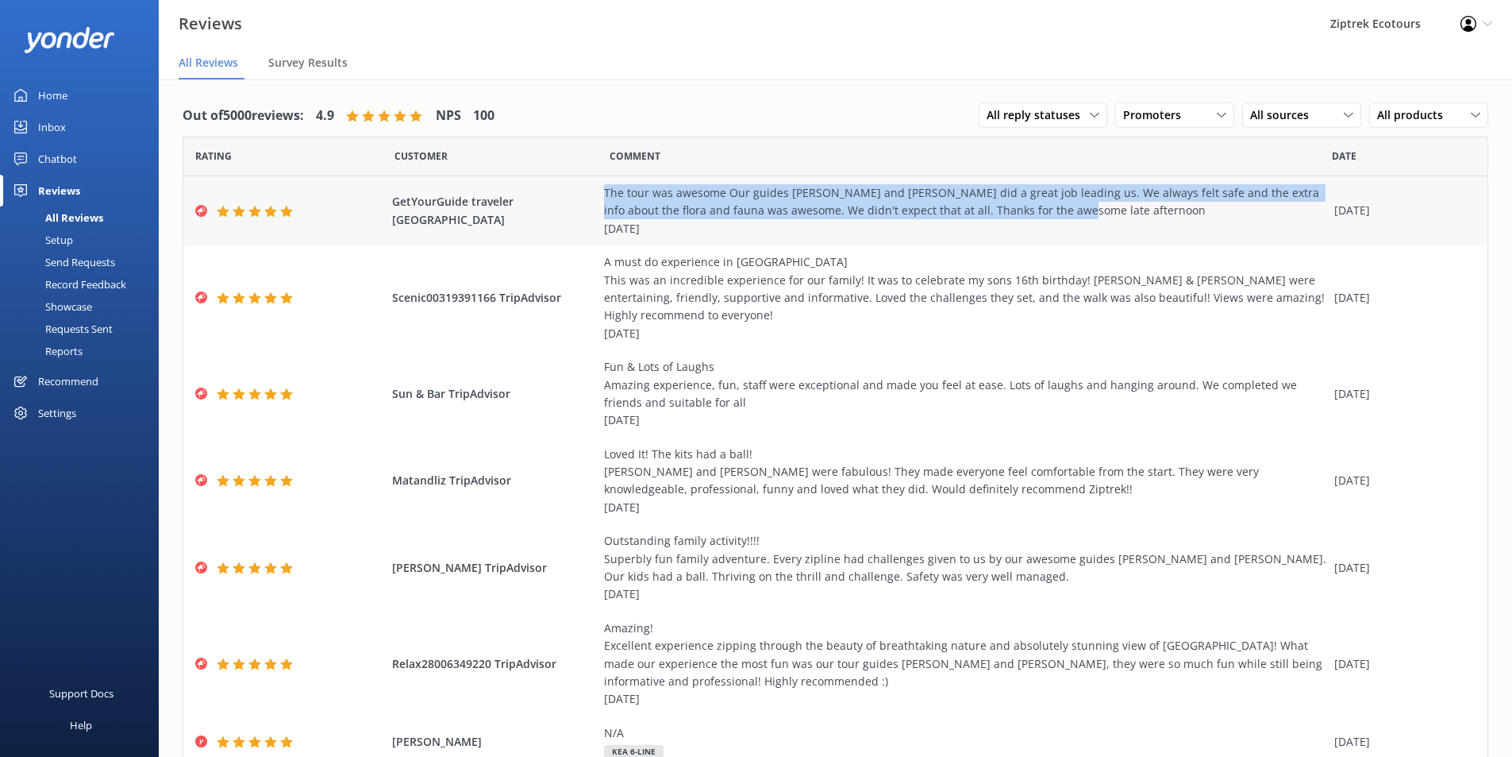
drag, startPoint x: 1080, startPoint y: 206, endPoint x: 593, endPoint y: 193, distance: 486.8
click at [593, 193] on div "GetYourGuide traveler Germany The tour was awesome Our guides Ben and Adam did …" at bounding box center [835, 210] width 1304 height 69
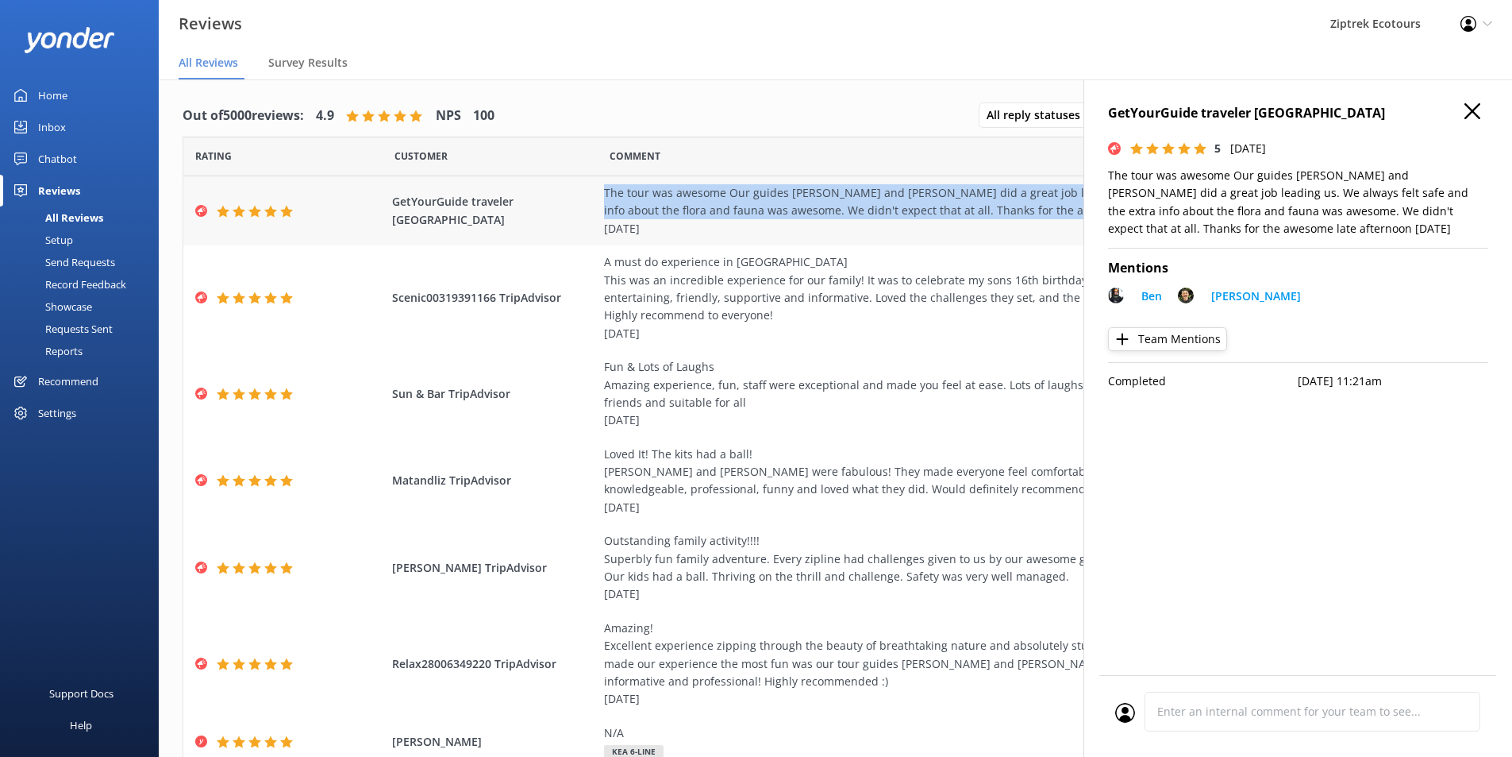
copy div "The tour was awesome Our guides Ben and Adam did a great job leading us. We alw…"
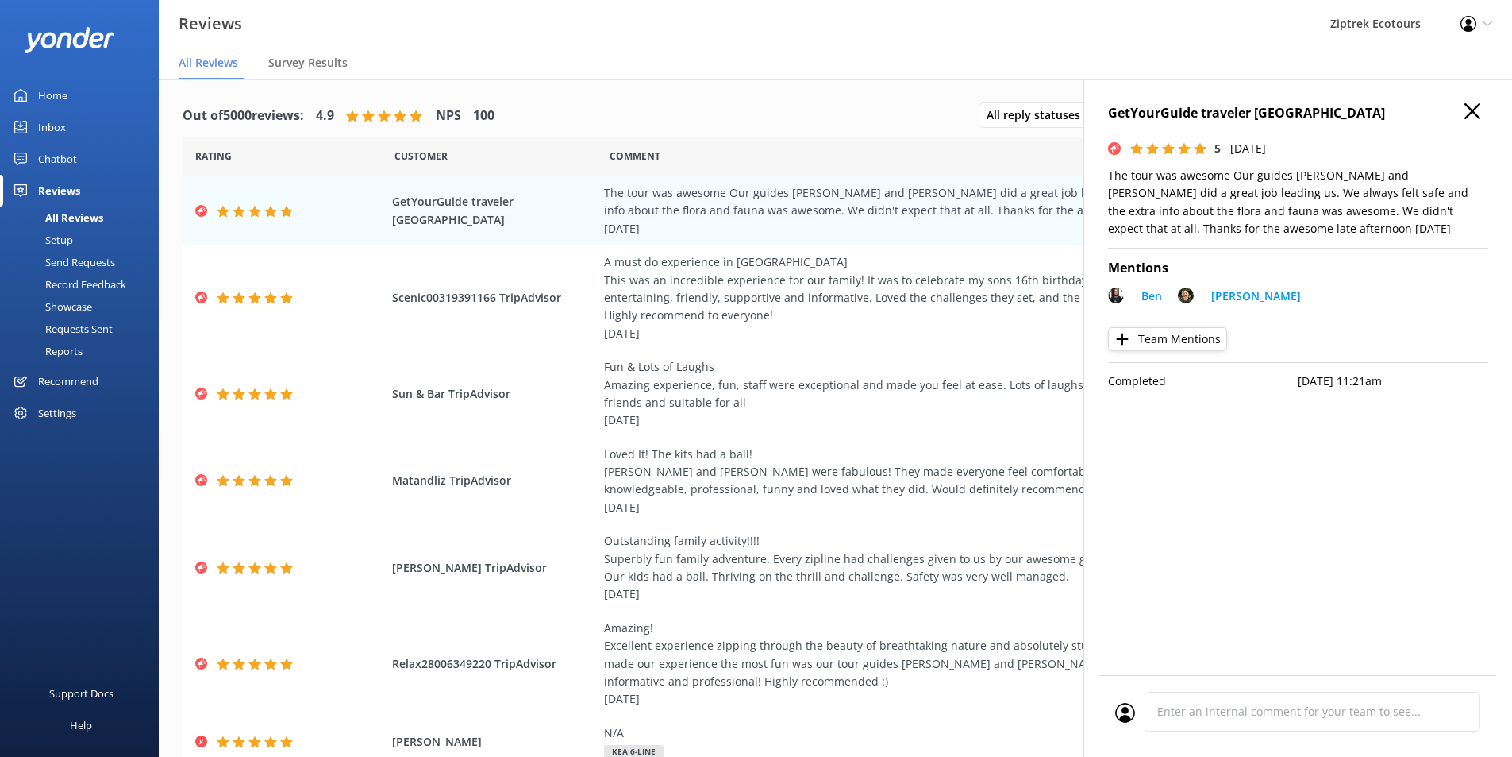
drag, startPoint x: 755, startPoint y: 121, endPoint x: 807, endPoint y: 108, distance: 53.3
click at [758, 119] on div "Out of 5000 reviews: 4.9 NPS 100 All reply statuses All reply statuses Needs a …" at bounding box center [836, 115] width 1306 height 41
click at [1477, 107] on use "button" at bounding box center [1473, 111] width 16 height 16
